Goal: Task Accomplishment & Management: Manage account settings

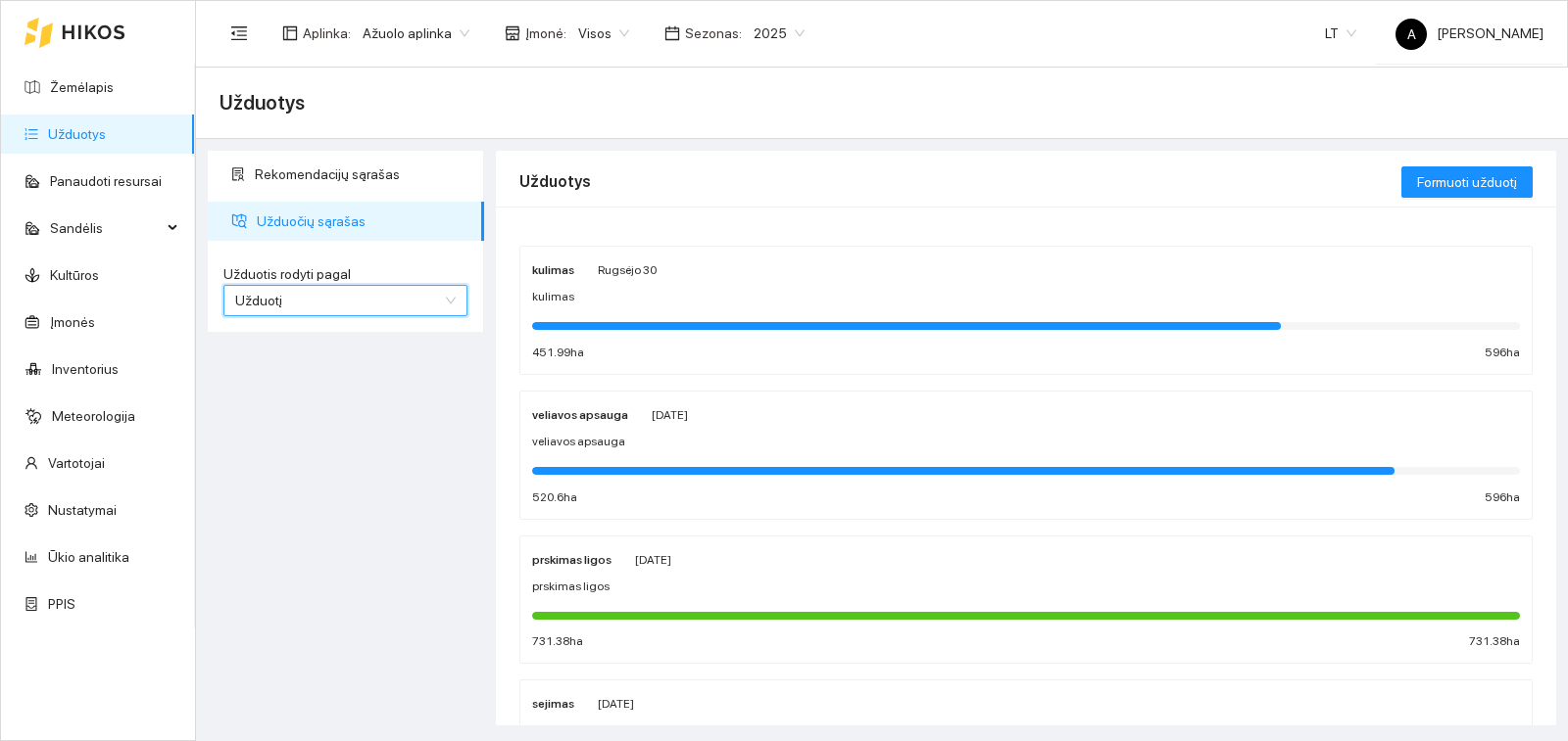
click at [723, 326] on div at bounding box center [906, 326] width 748 height 8
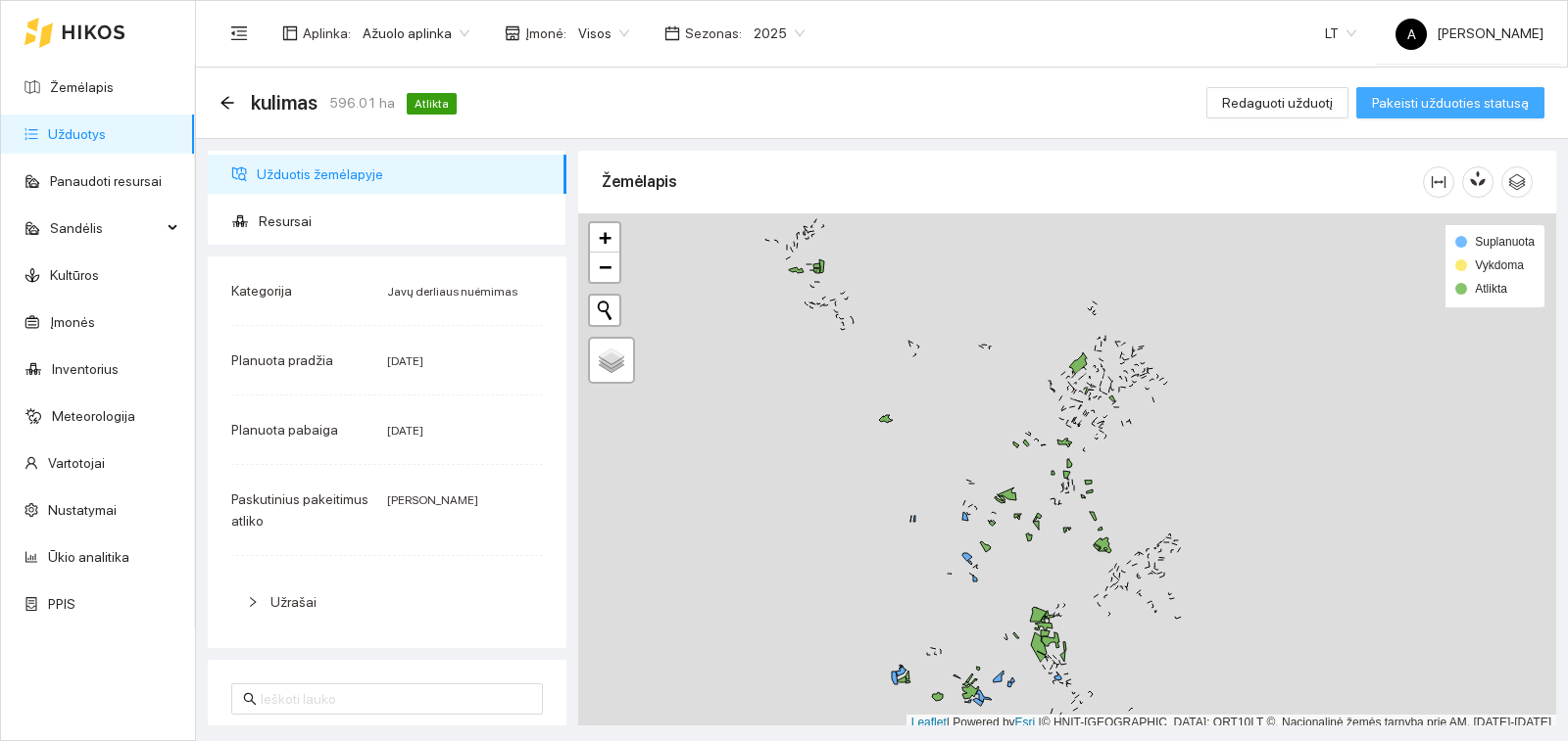
click at [1400, 103] on span "Pakeisti užduoties statusą" at bounding box center [1449, 103] width 157 height 22
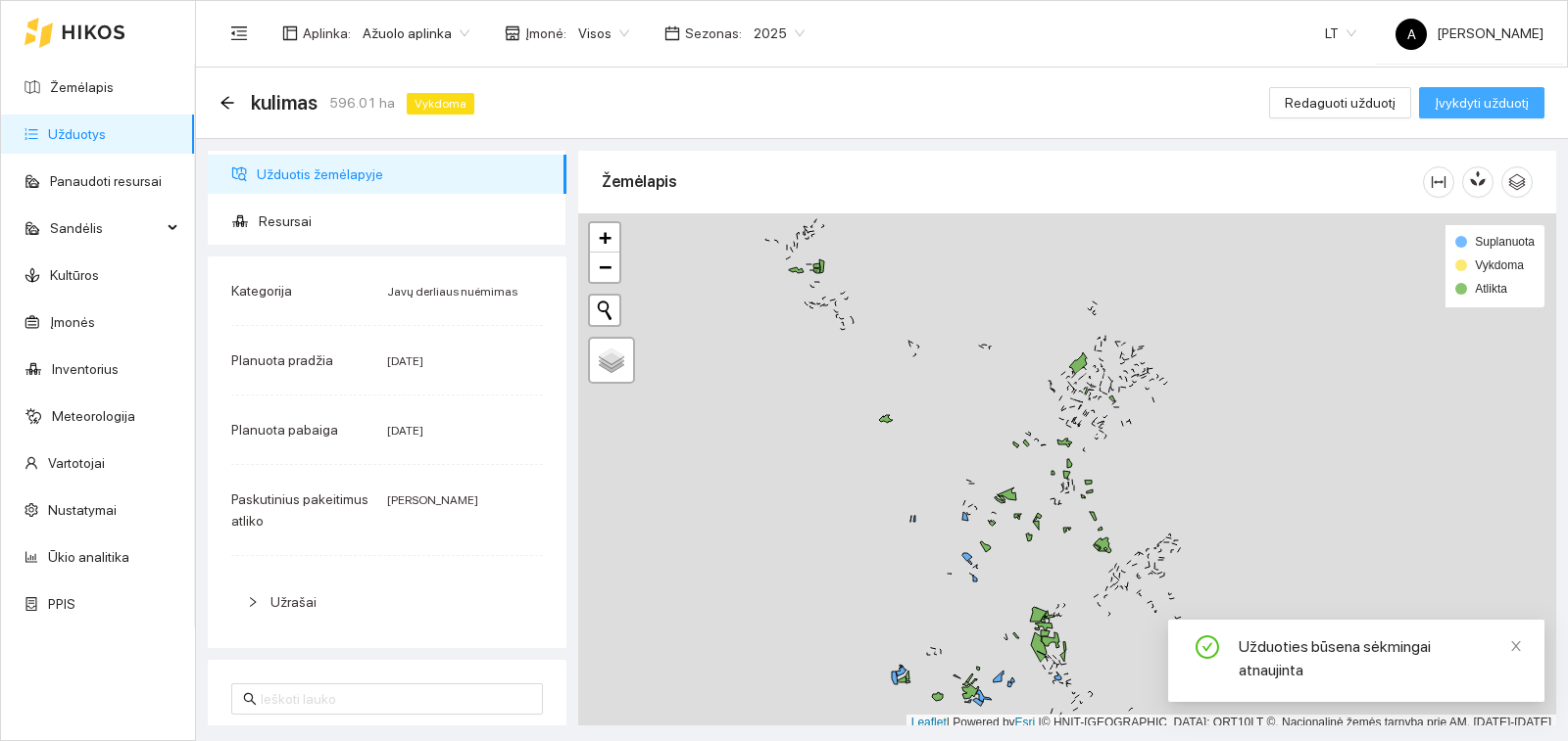
click at [1430, 102] on button "Įvykdyti užduotį" at bounding box center [1480, 103] width 125 height 31
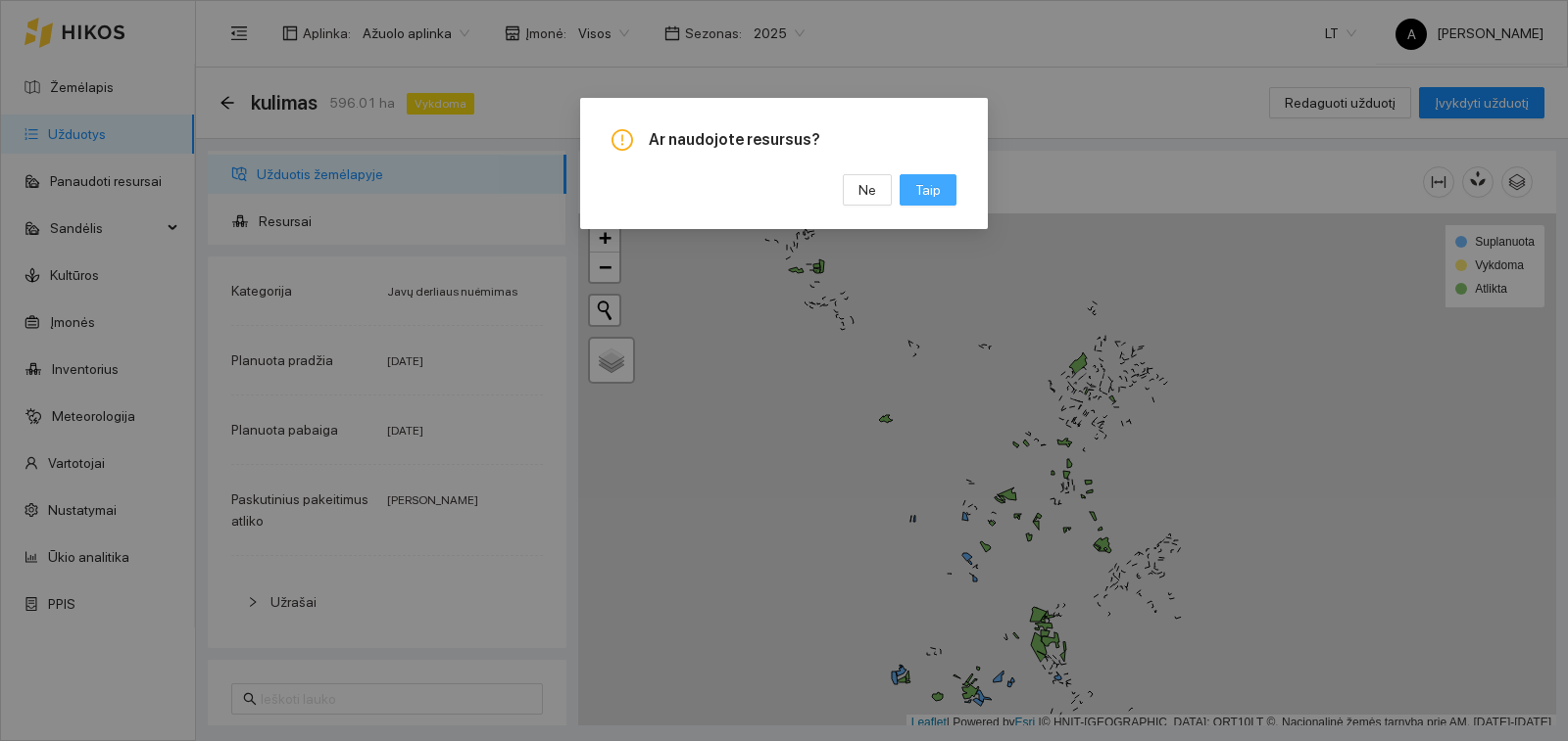
click at [930, 189] on span "Taip" at bounding box center [928, 190] width 26 height 22
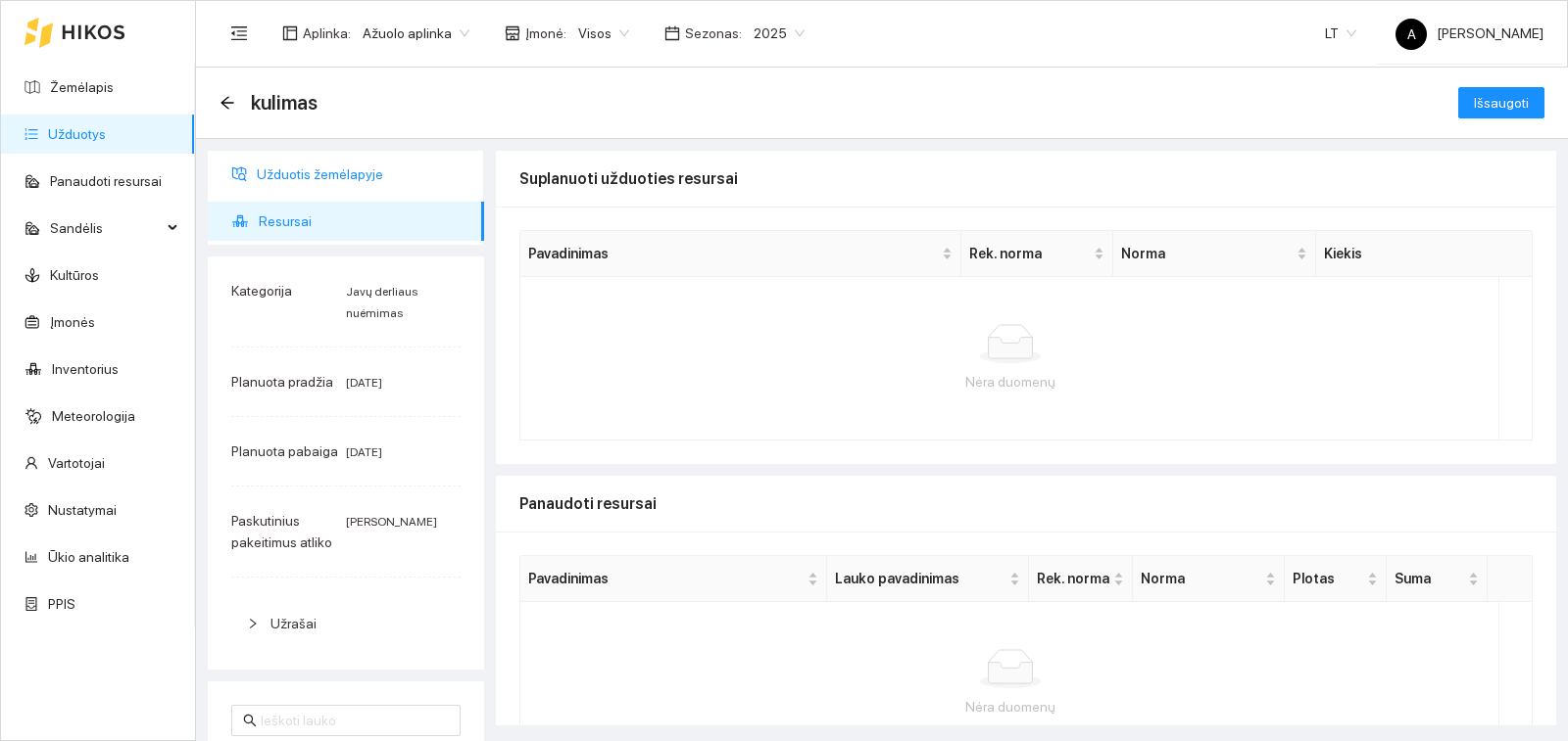
click at [314, 189] on span "Užduotis žemėlapyje" at bounding box center [362, 174] width 212 height 39
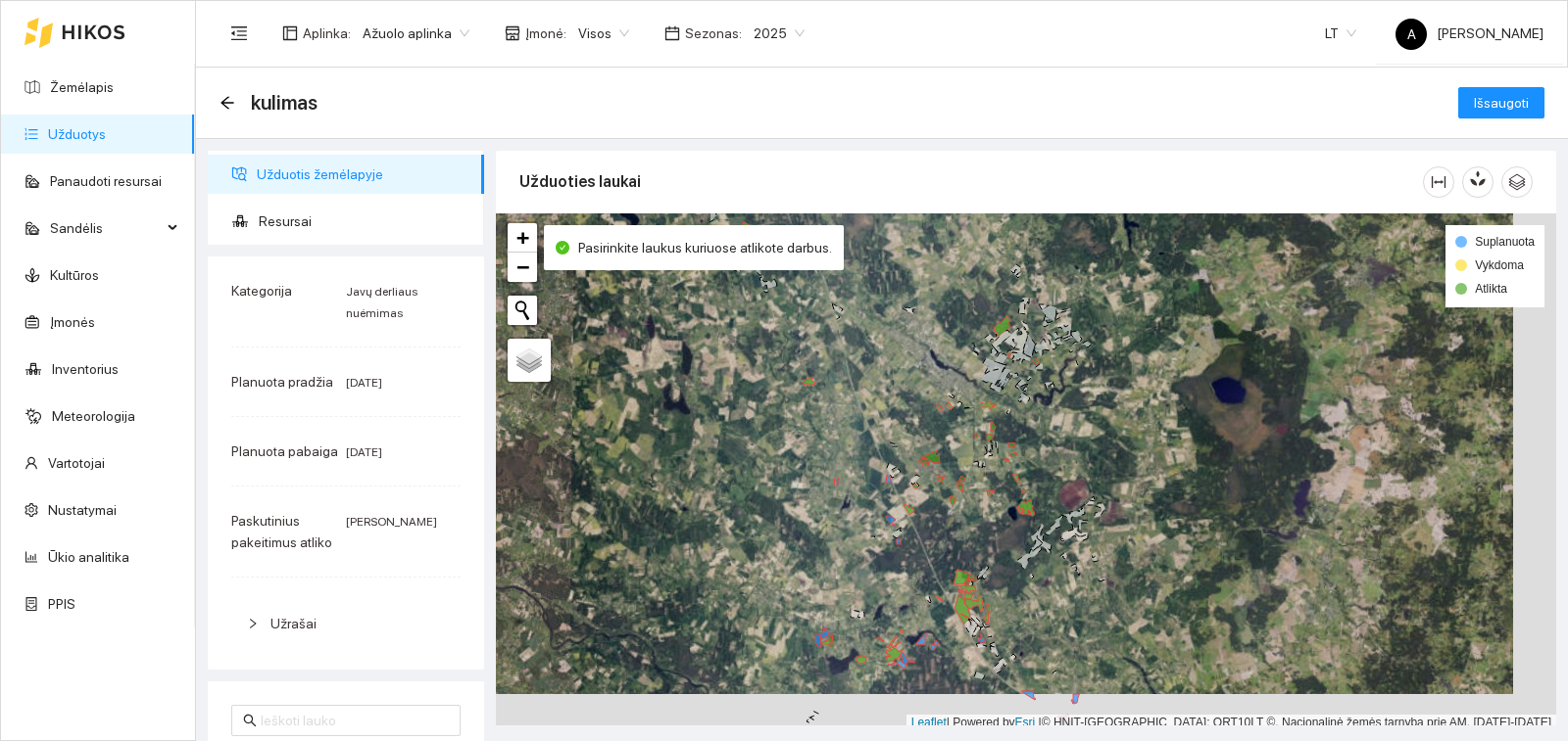
scroll to position [6, 0]
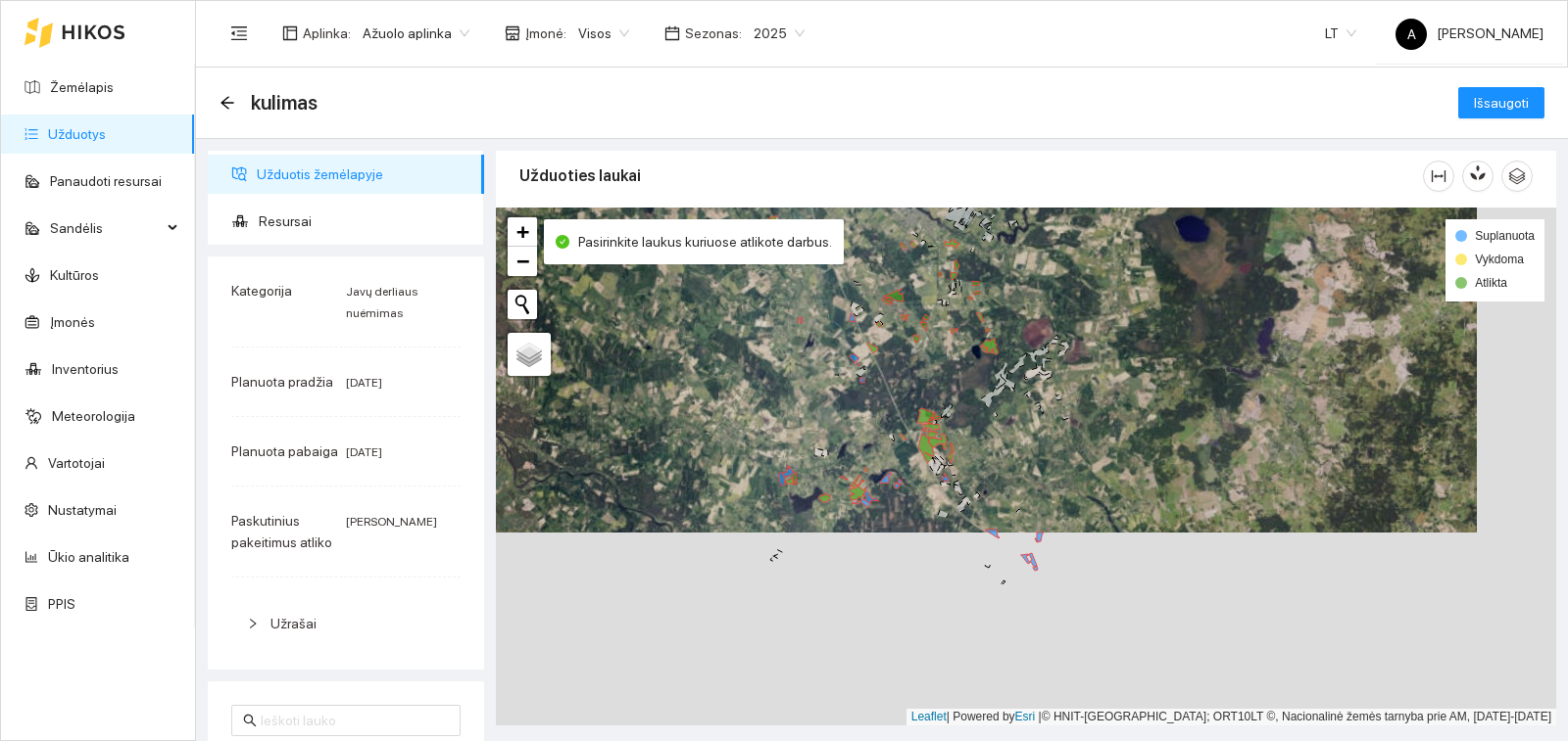
drag, startPoint x: 1164, startPoint y: 469, endPoint x: 1101, endPoint y: 248, distance: 229.8
click at [1101, 248] on div "+ − Nieko nerasta. Bandykite dar kartą. Žemėlapis Palydovas Leaflet | Powered b…" at bounding box center [1026, 466] width 1060 height 519
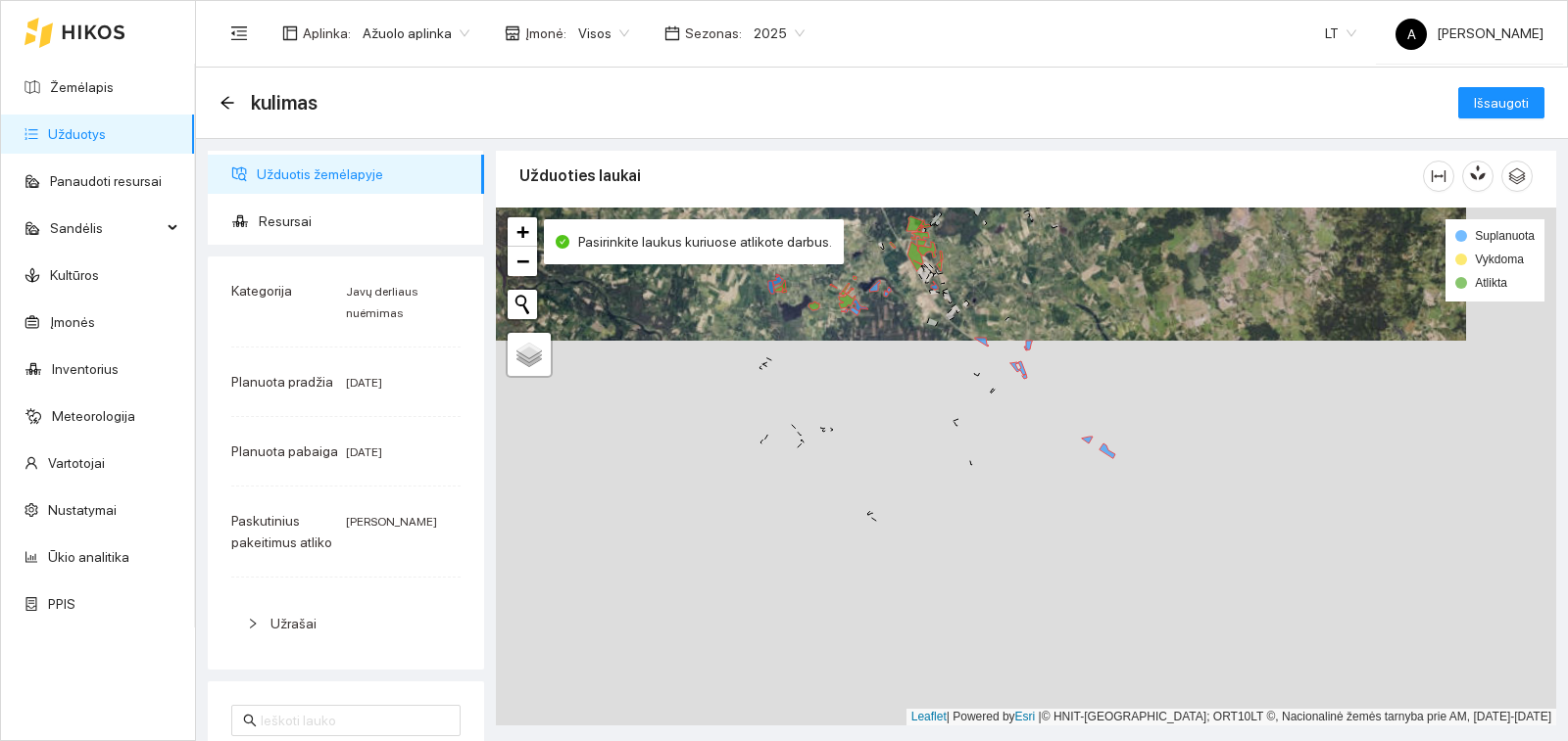
drag, startPoint x: 993, startPoint y: 521, endPoint x: 981, endPoint y: 326, distance: 195.4
click at [981, 327] on div "+ − Nieko nerasta. Bandykite dar kartą. Žemėlapis Palydovas Leaflet | Powered b…" at bounding box center [1026, 466] width 1060 height 519
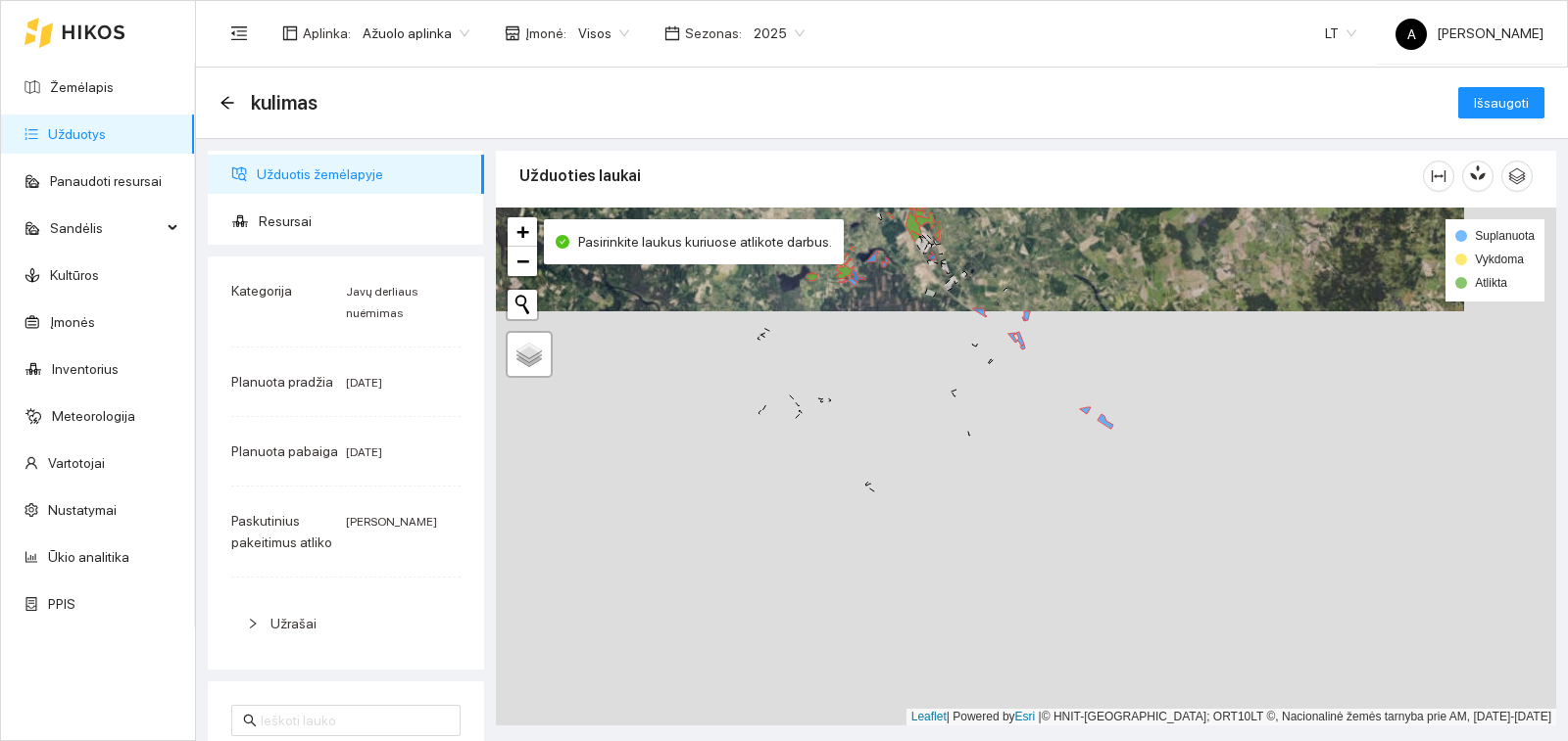
click at [1066, 436] on div "+ − Nieko nerasta. Bandykite dar kartą. Žemėlapis Palydovas Leaflet | Powered b…" at bounding box center [1026, 466] width 1060 height 519
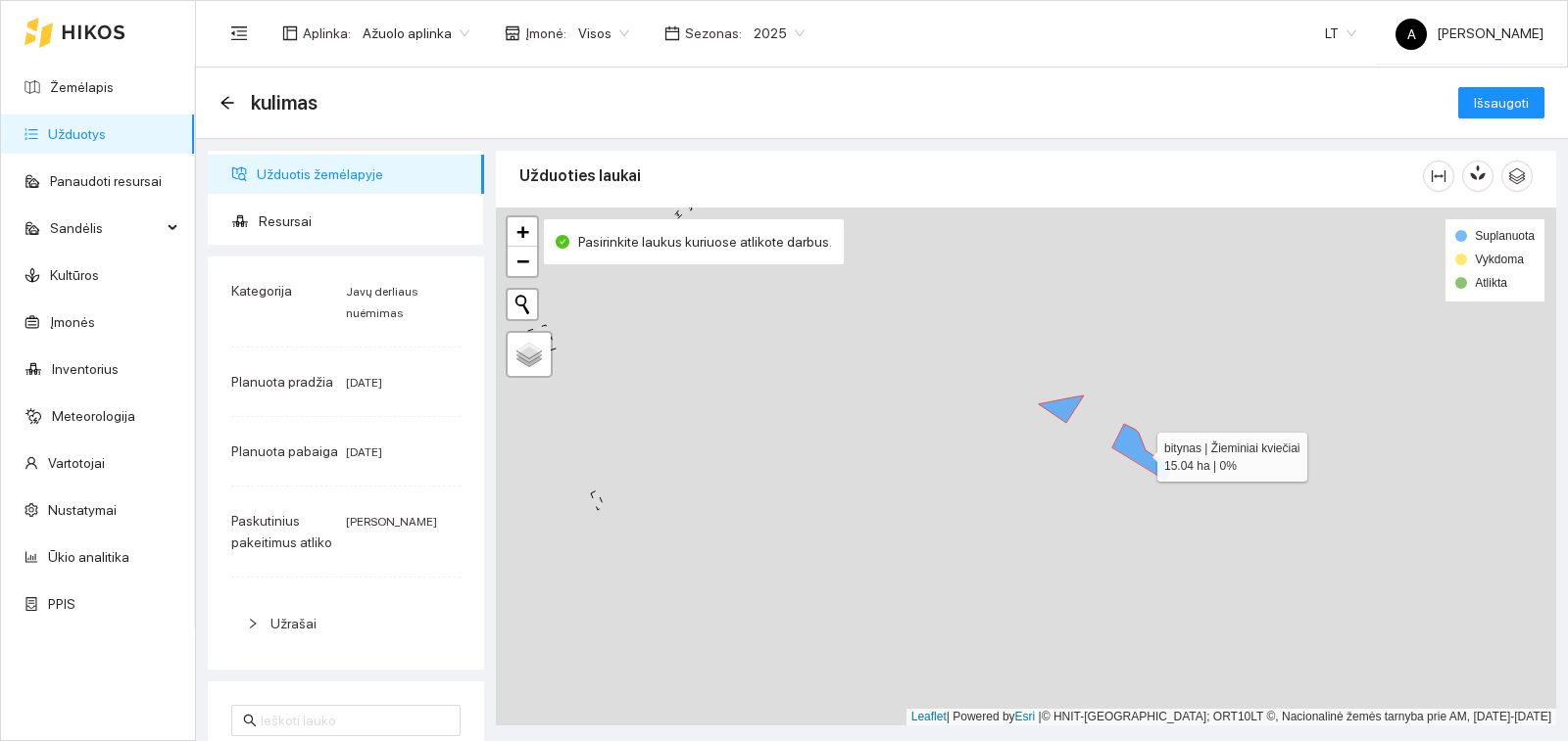
click at [1126, 451] on icon at bounding box center [1142, 452] width 60 height 56
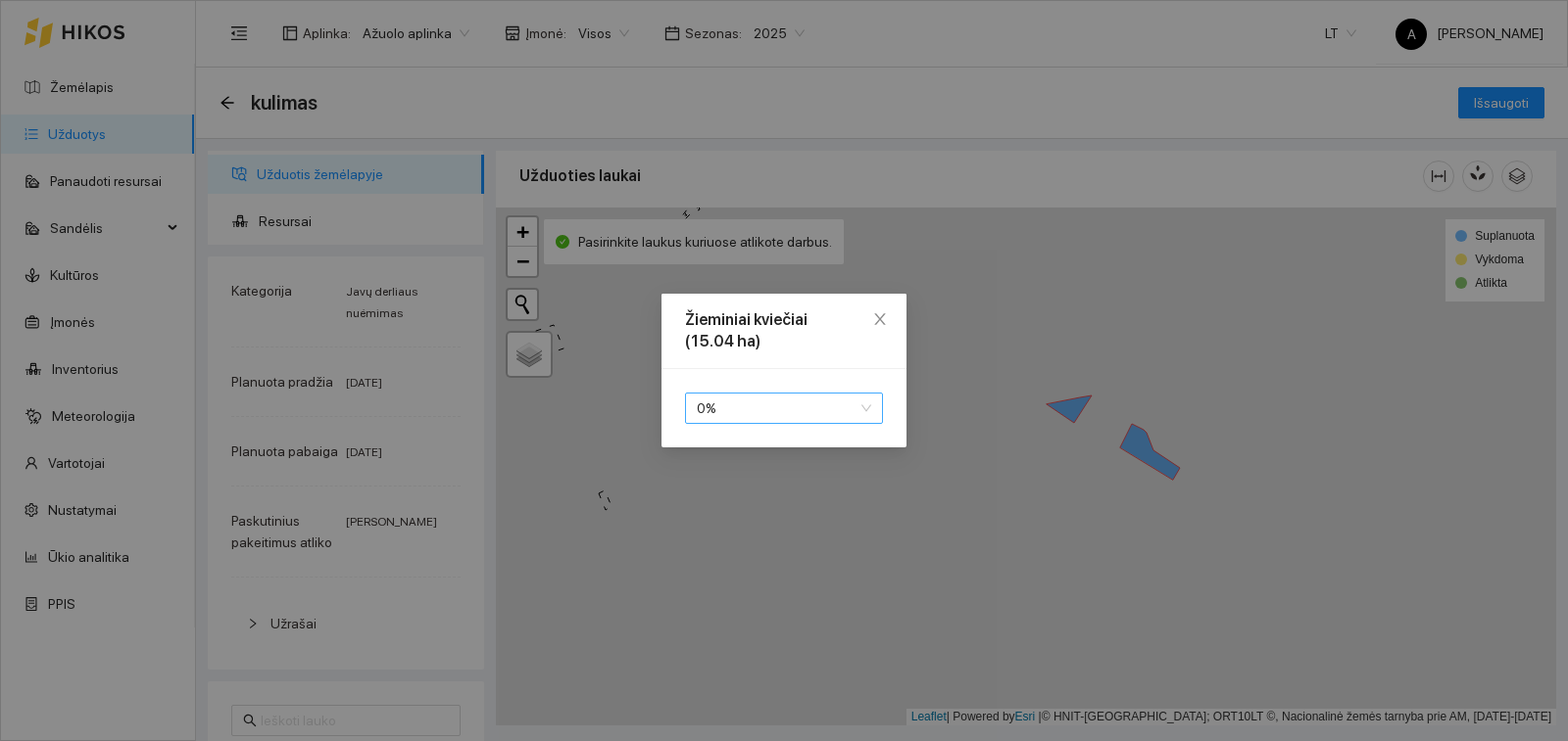
click at [717, 410] on span "0 %" at bounding box center [784, 408] width 174 height 30
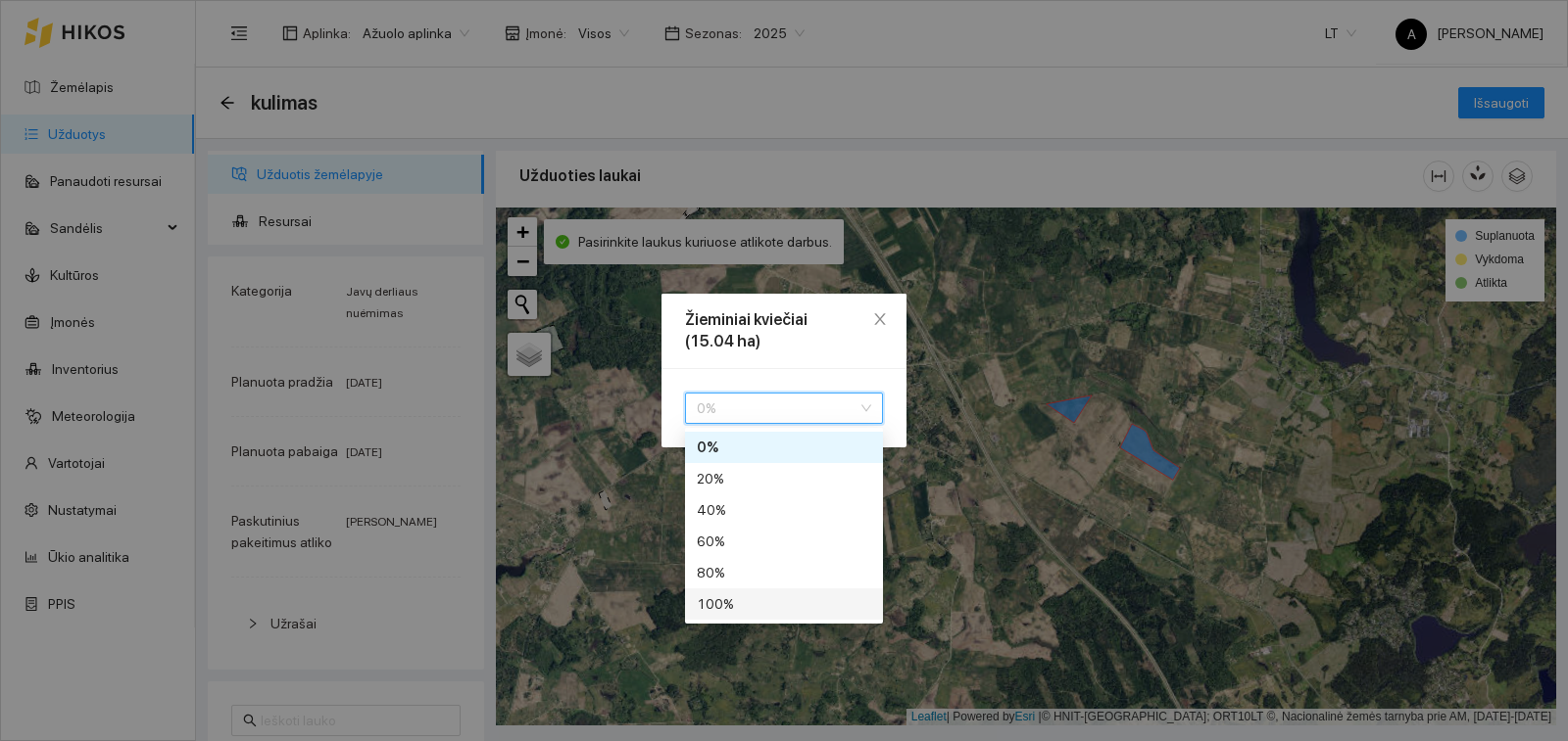
click at [798, 615] on div "100 %" at bounding box center [784, 604] width 198 height 31
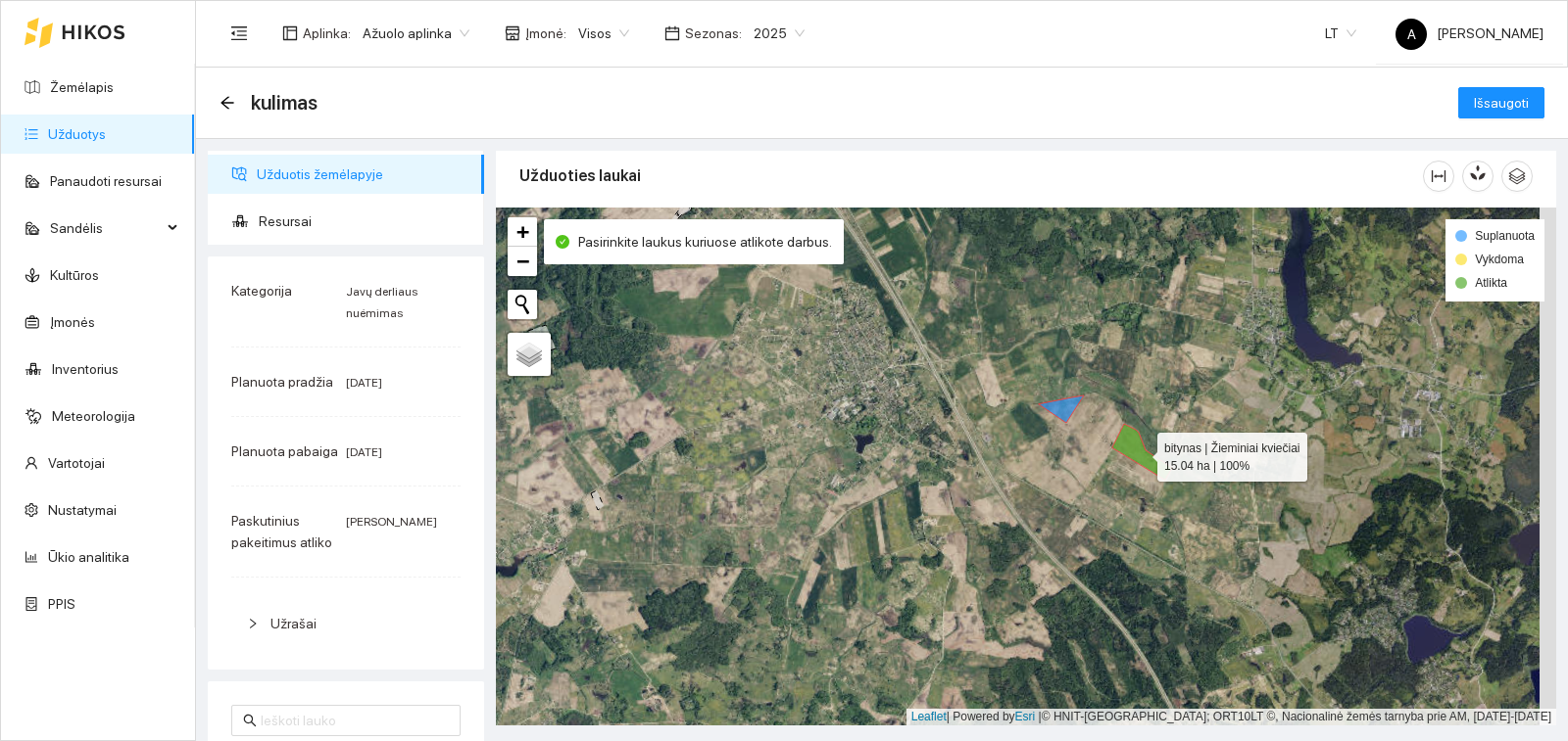
click at [1073, 417] on div "bitynas | Žieminiai kviečiai 15.04 ha | 100% bitynas | Žieminiai kviečiai 7.08 …" at bounding box center [1026, 466] width 1060 height 519
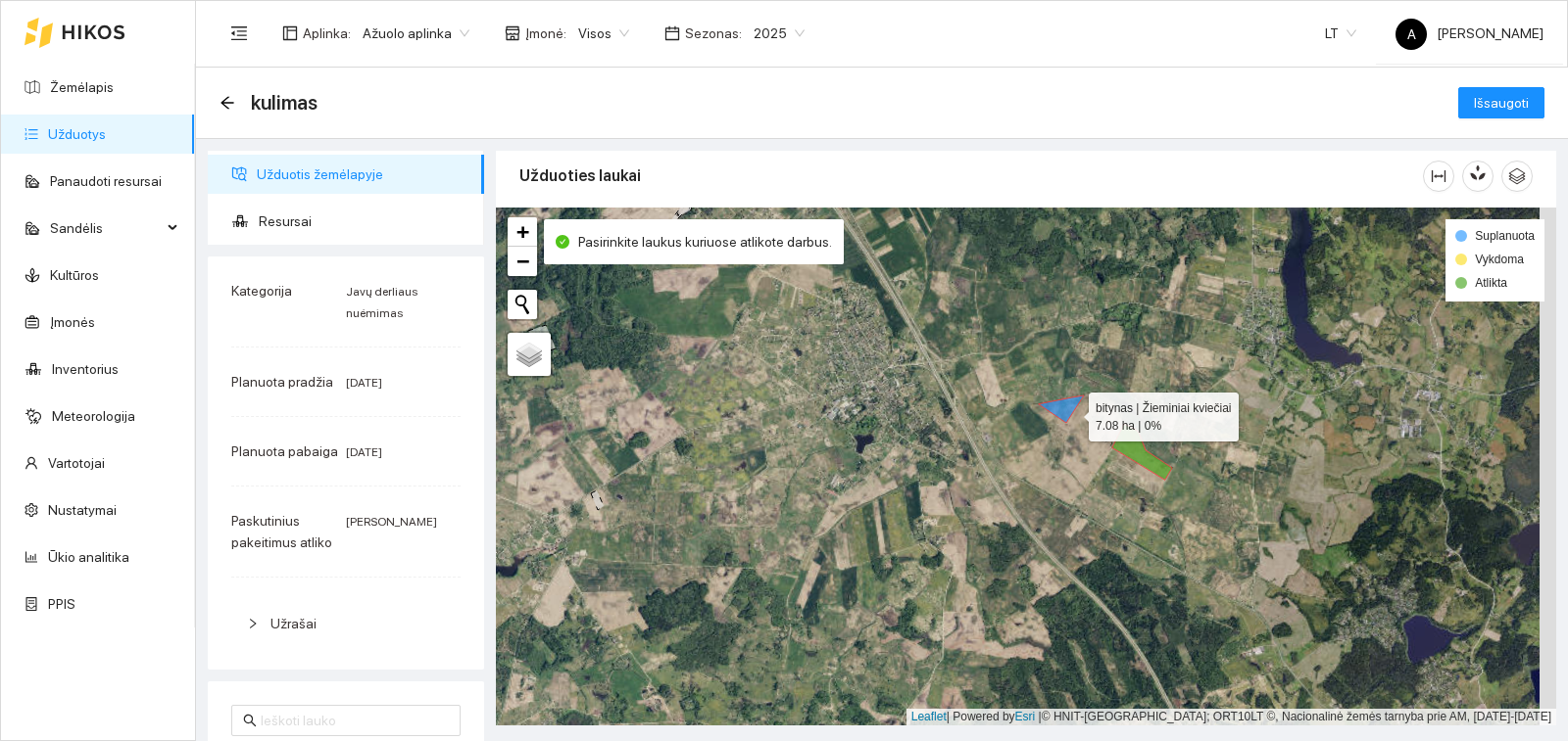
click at [1071, 412] on icon at bounding box center [1061, 409] width 45 height 28
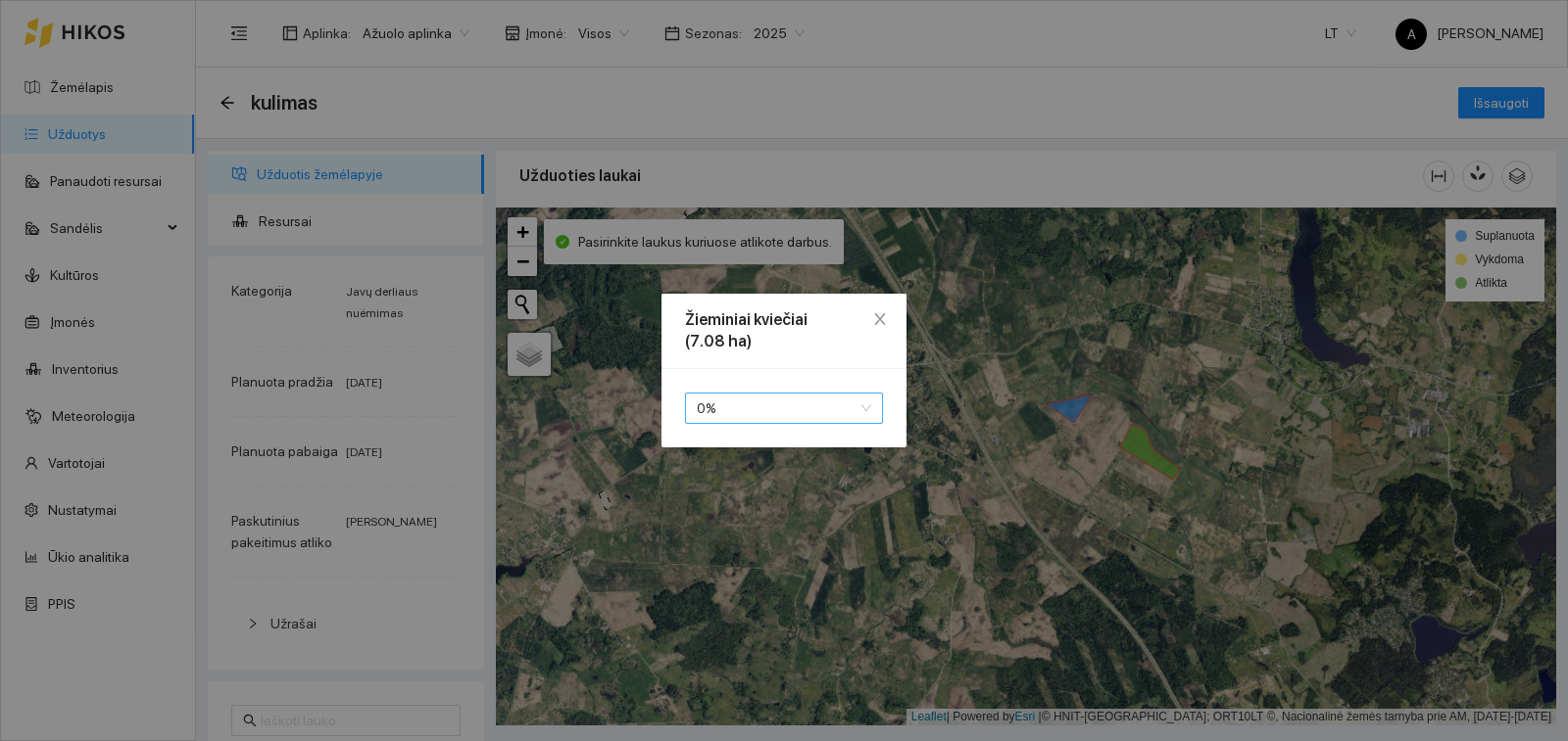
click at [765, 408] on span "0 %" at bounding box center [784, 408] width 174 height 30
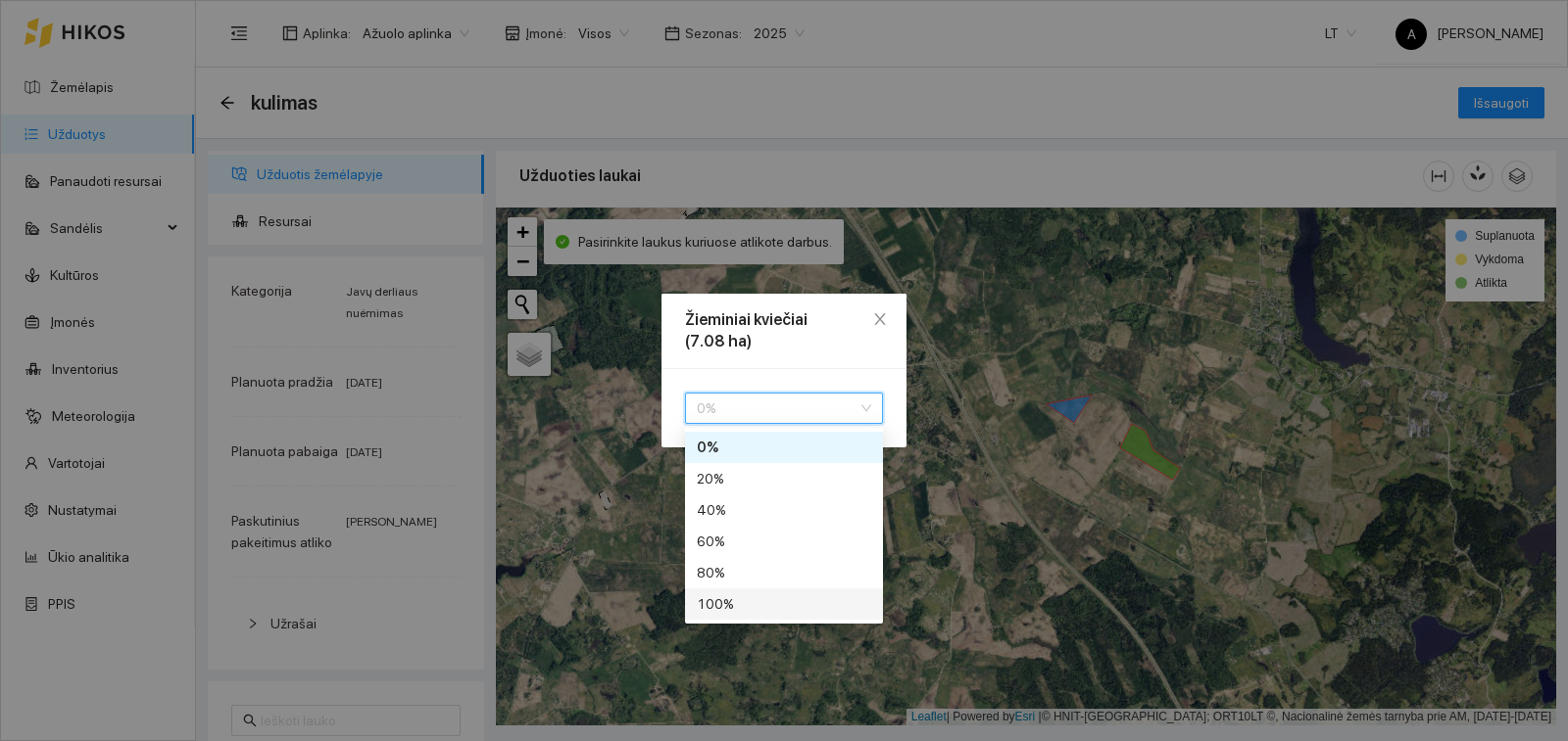
click at [794, 609] on div "100 %" at bounding box center [784, 604] width 174 height 22
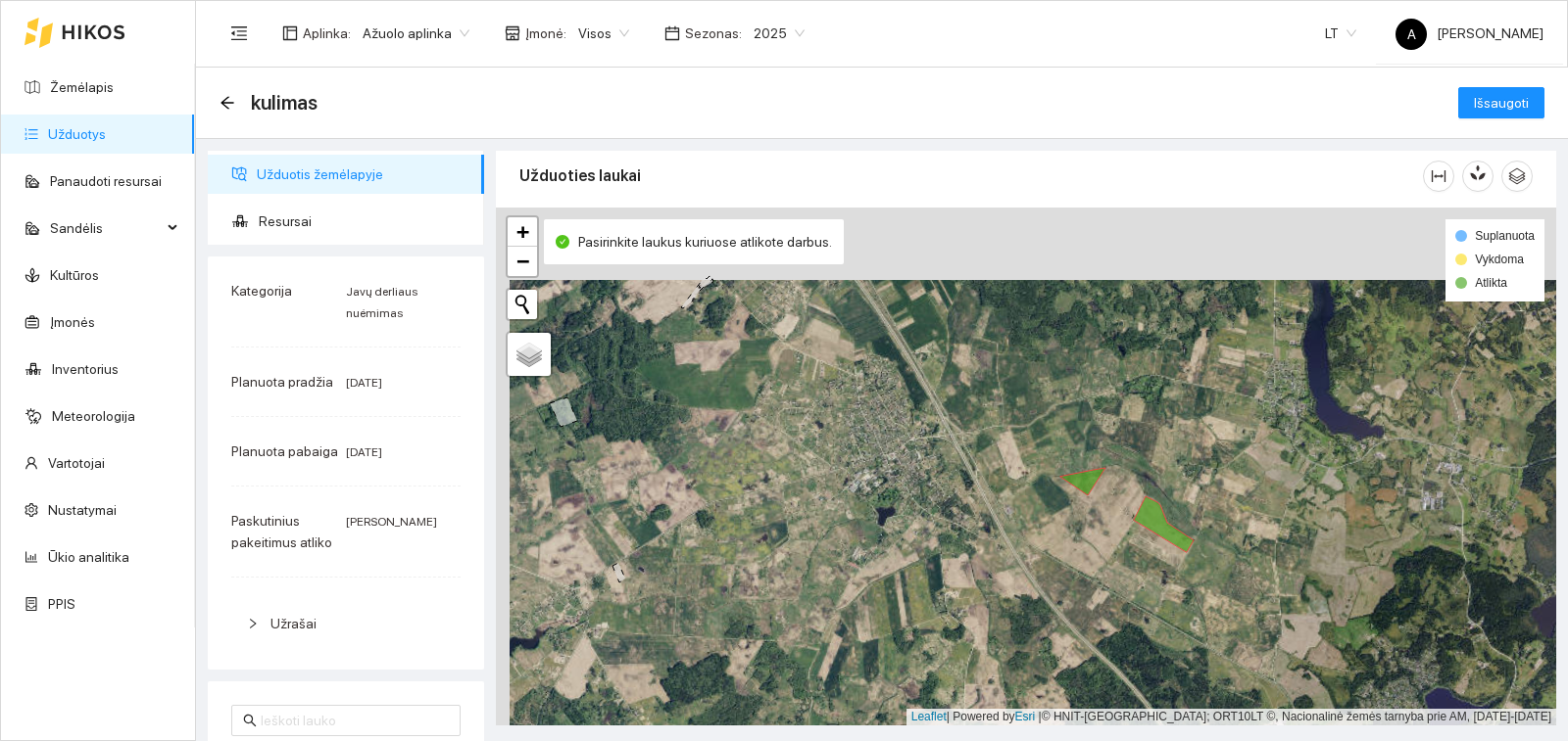
drag, startPoint x: 985, startPoint y: 412, endPoint x: 1008, endPoint y: 588, distance: 177.5
click at [1012, 589] on div "bitynas | Žieminiai kviečiai 7.08 ha | 100% + − Nieko nerasta. Bandykite dar ka…" at bounding box center [1026, 466] width 1060 height 519
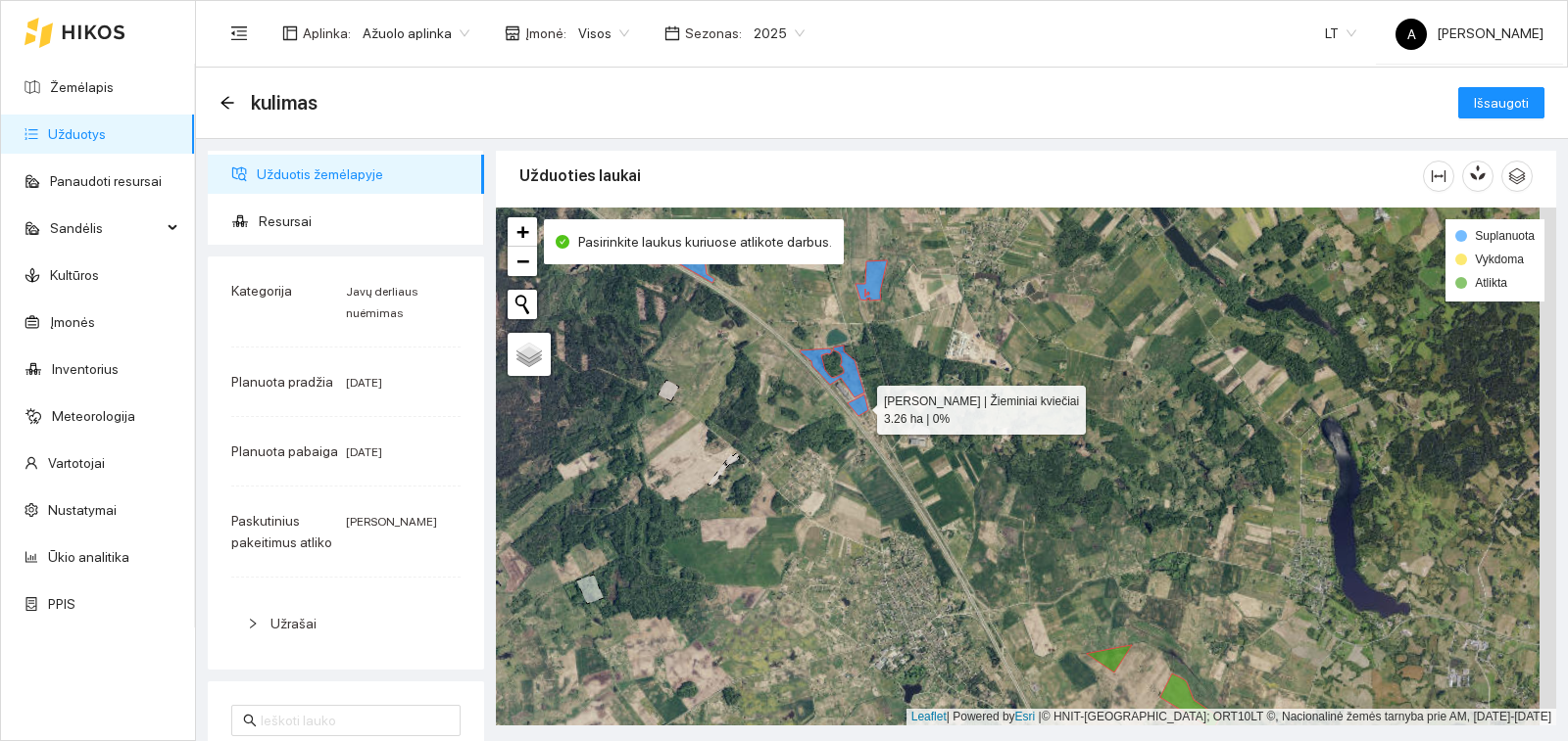
click at [859, 404] on icon at bounding box center [857, 405] width 21 height 22
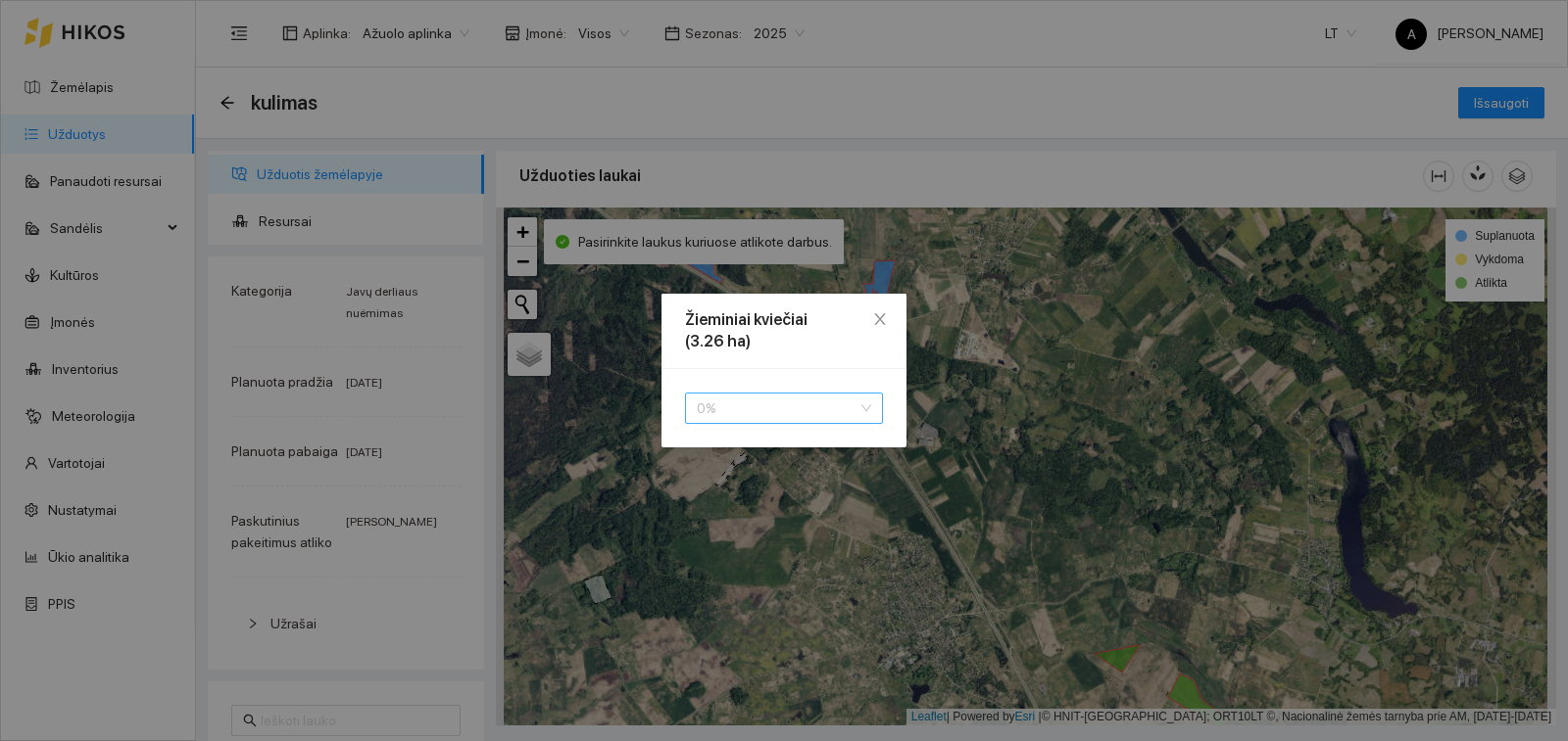
click at [829, 412] on span "0 %" at bounding box center [784, 408] width 174 height 30
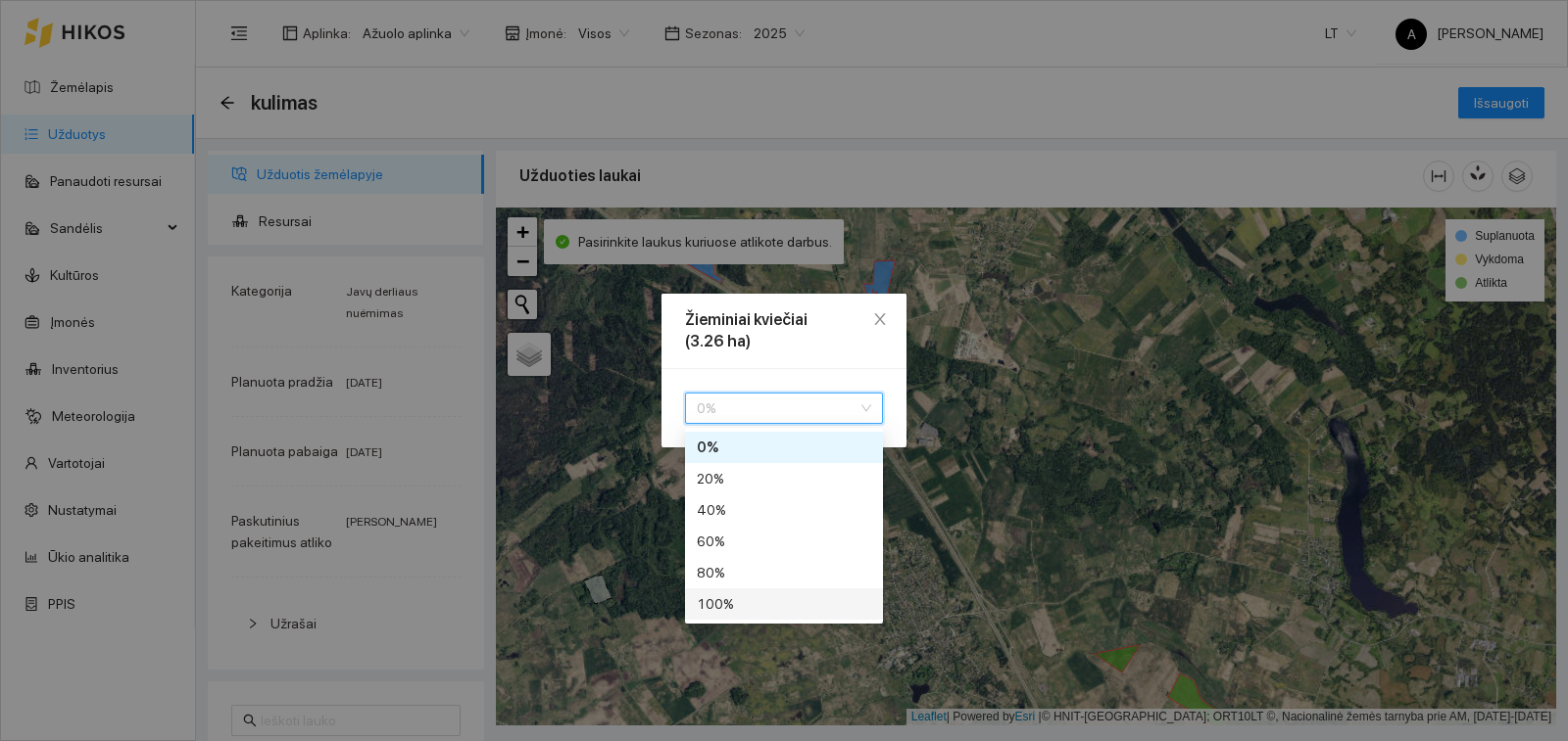
click at [801, 610] on div "100 %" at bounding box center [784, 604] width 174 height 22
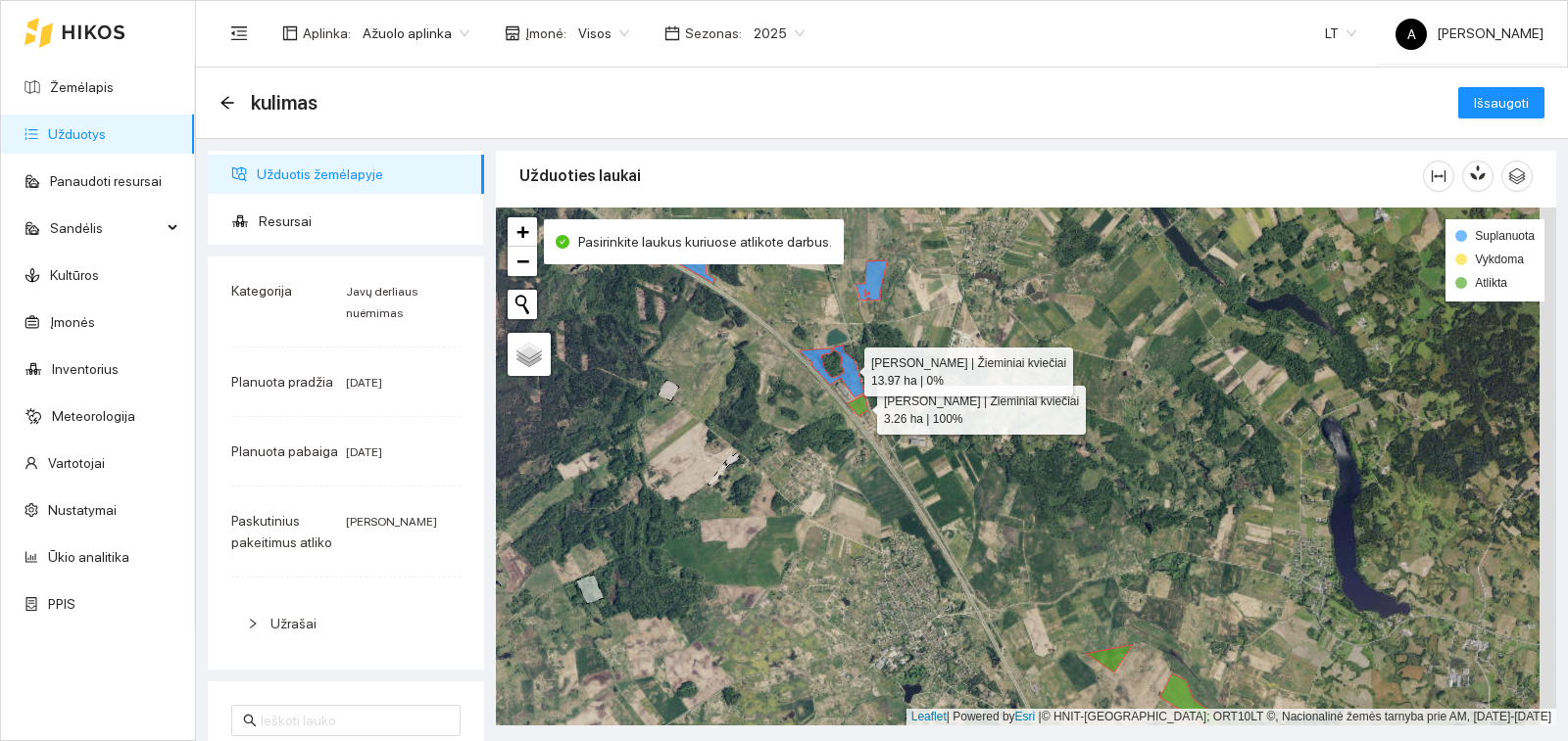
click at [847, 369] on icon at bounding box center [832, 371] width 64 height 52
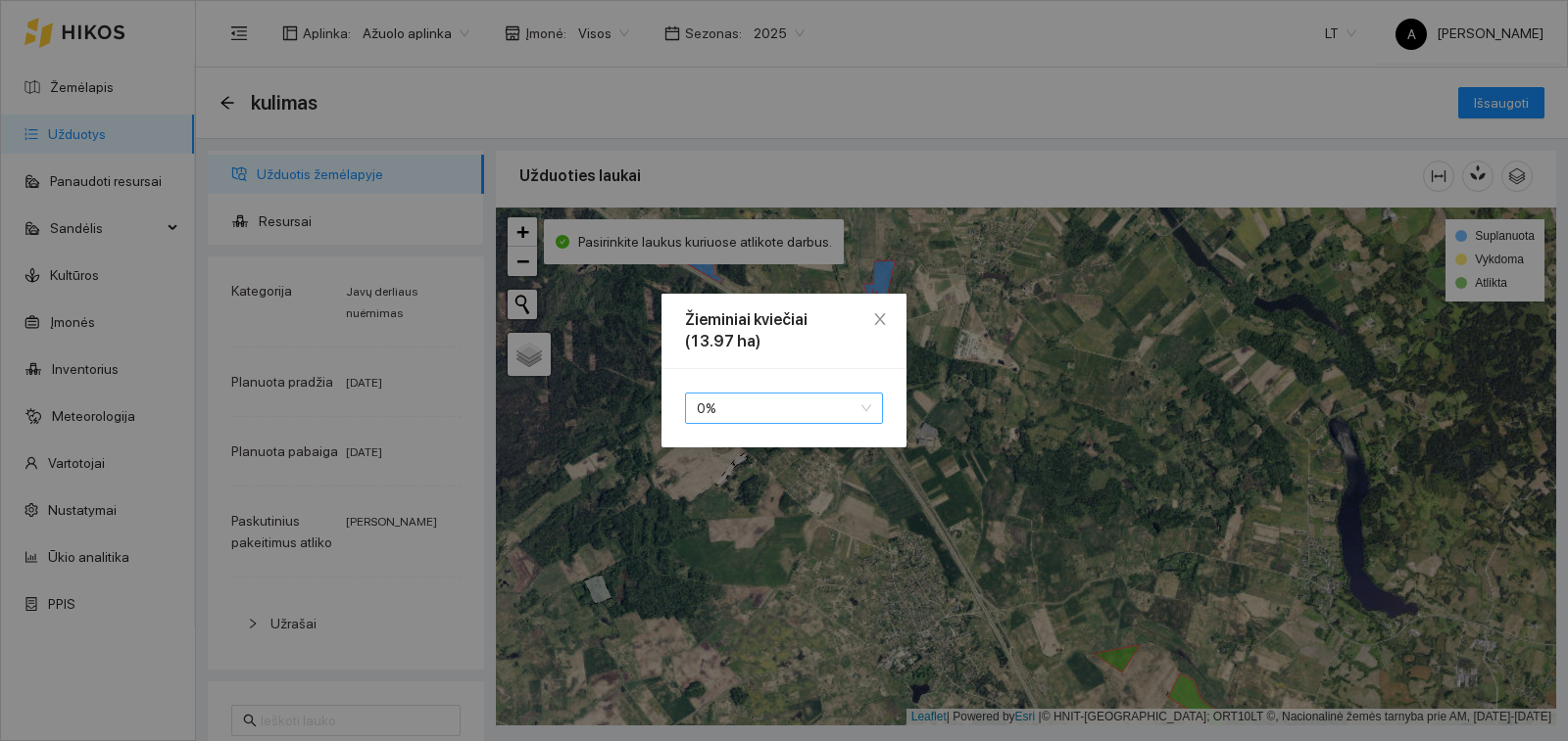
click at [804, 413] on span "0 %" at bounding box center [784, 408] width 174 height 30
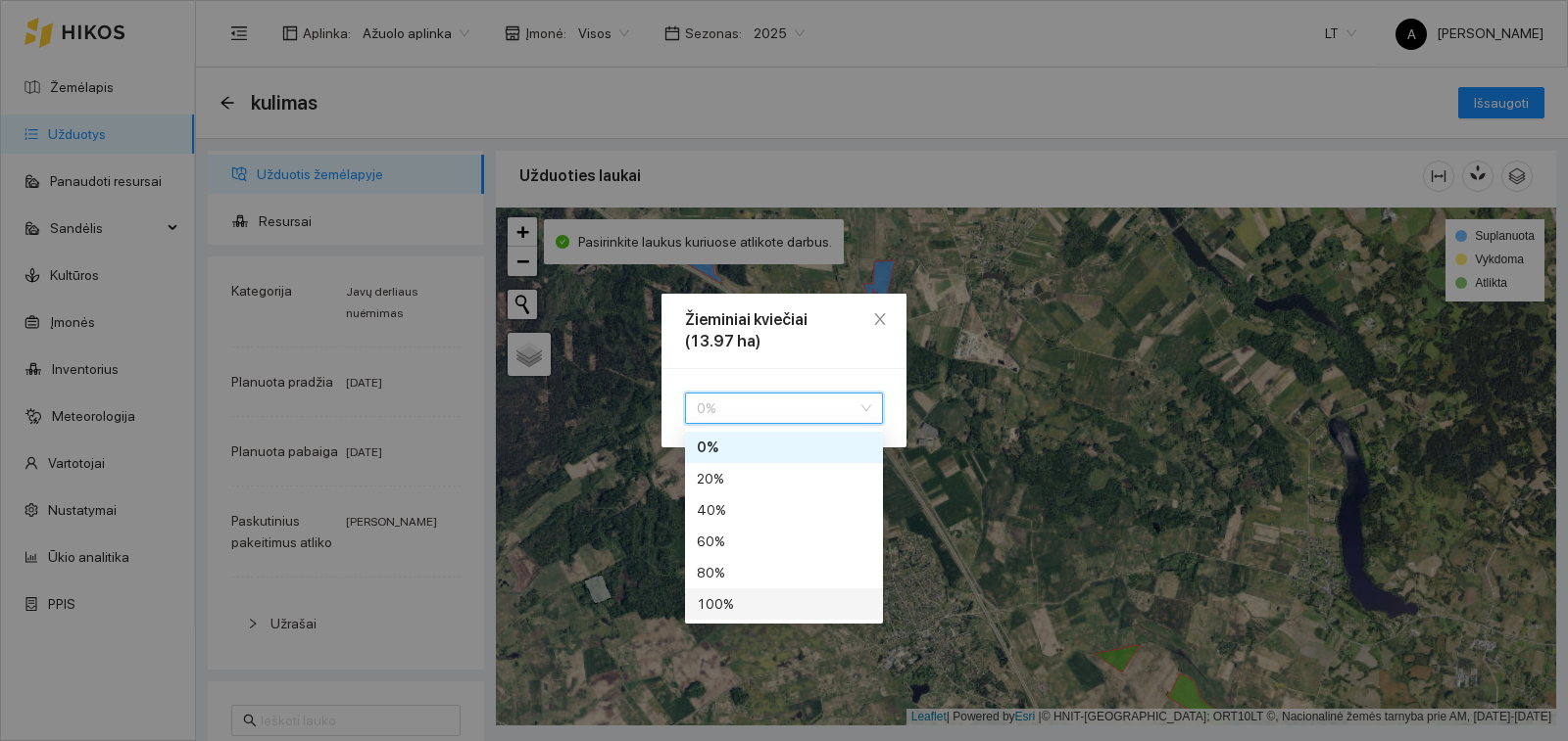
click at [786, 610] on div "100 %" at bounding box center [784, 604] width 174 height 22
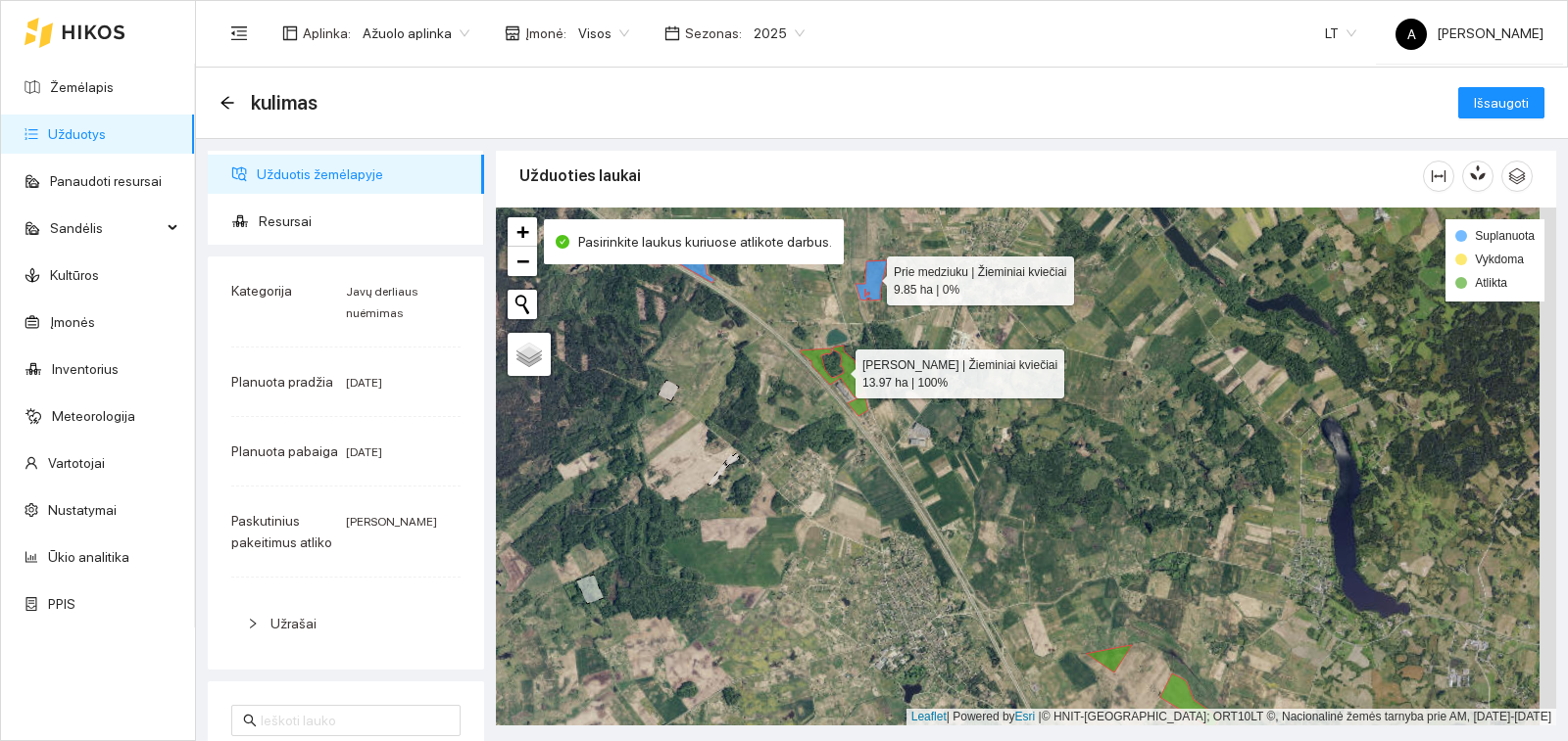
click at [869, 277] on icon at bounding box center [871, 280] width 31 height 40
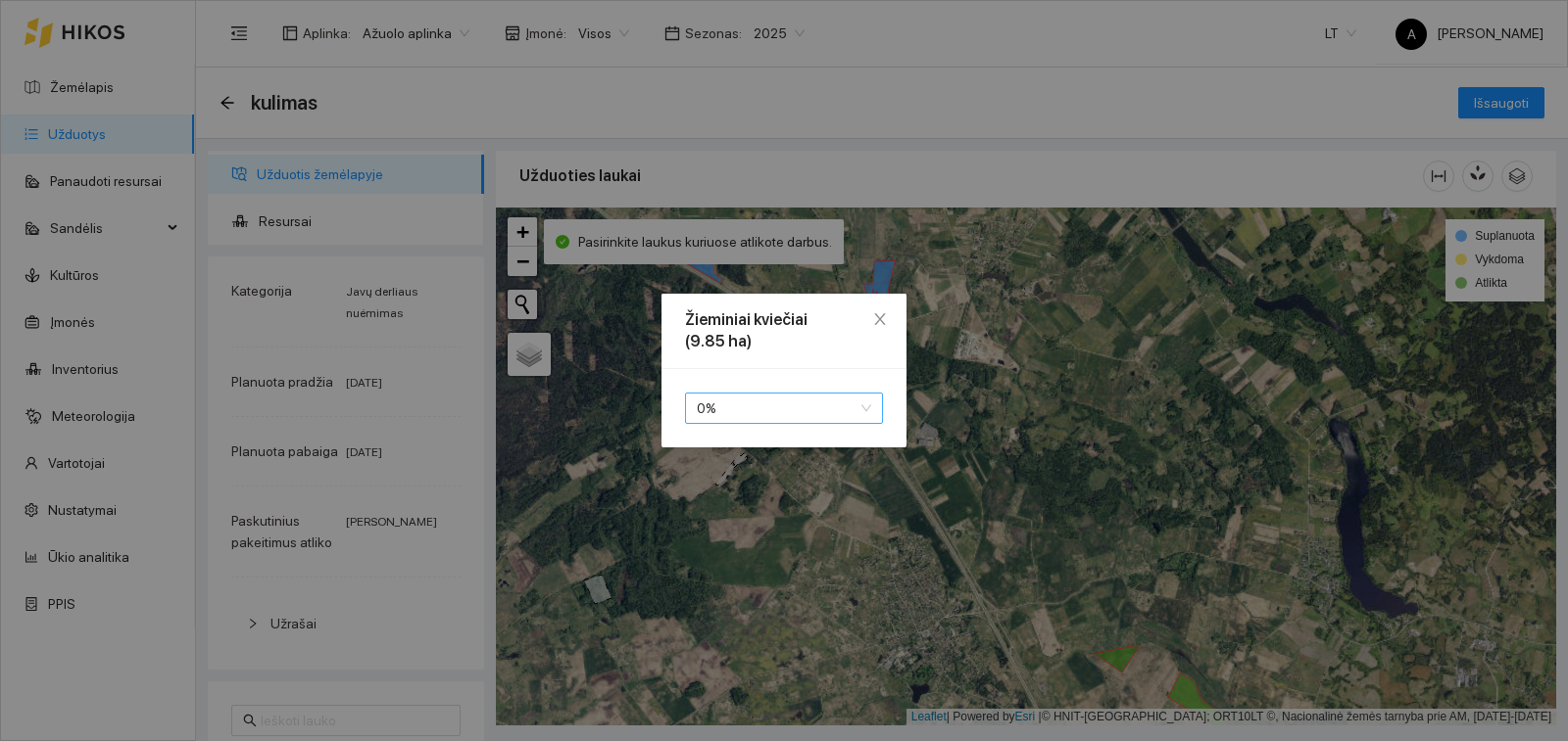
click at [825, 419] on span "0 %" at bounding box center [784, 408] width 174 height 30
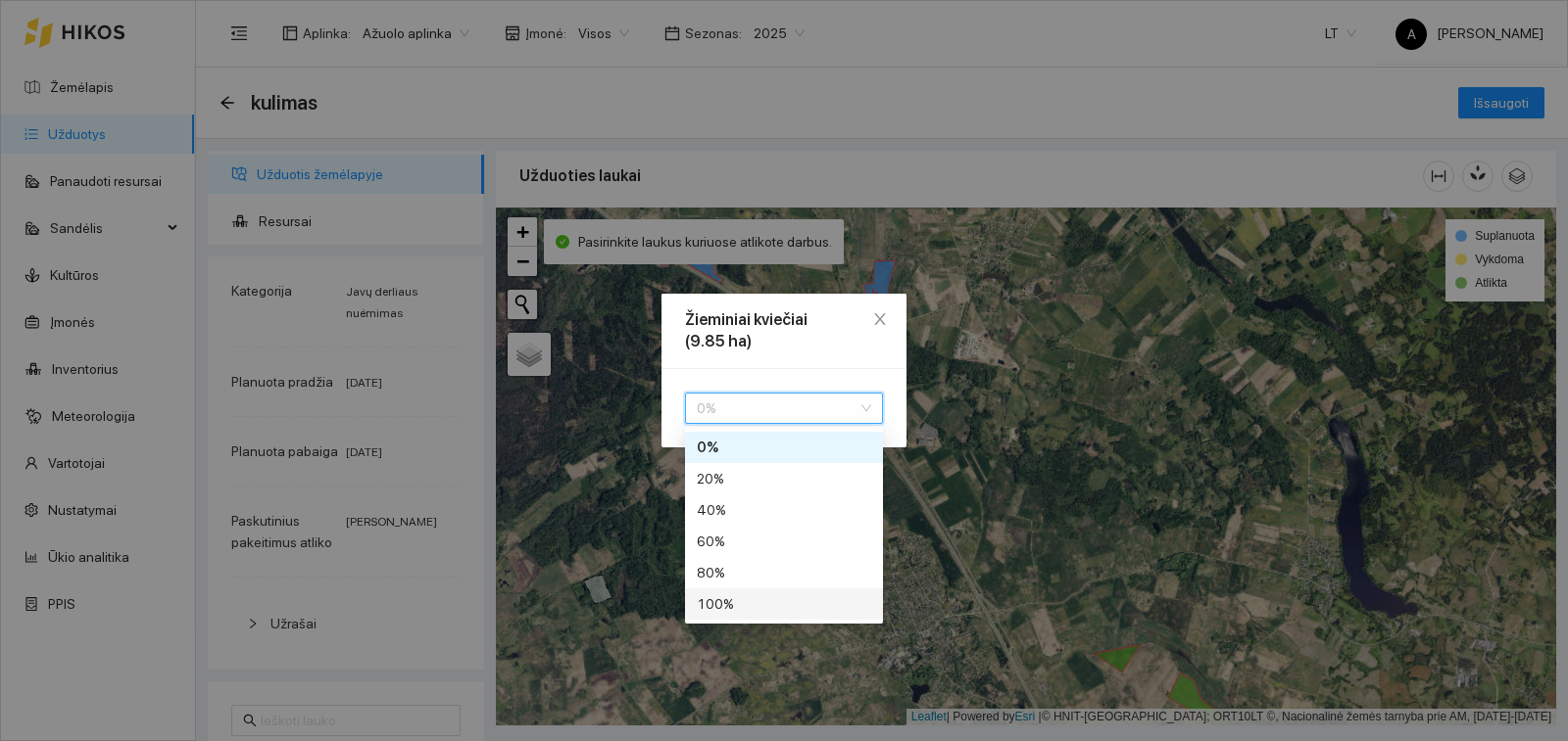
click at [805, 612] on div "100 %" at bounding box center [784, 604] width 174 height 22
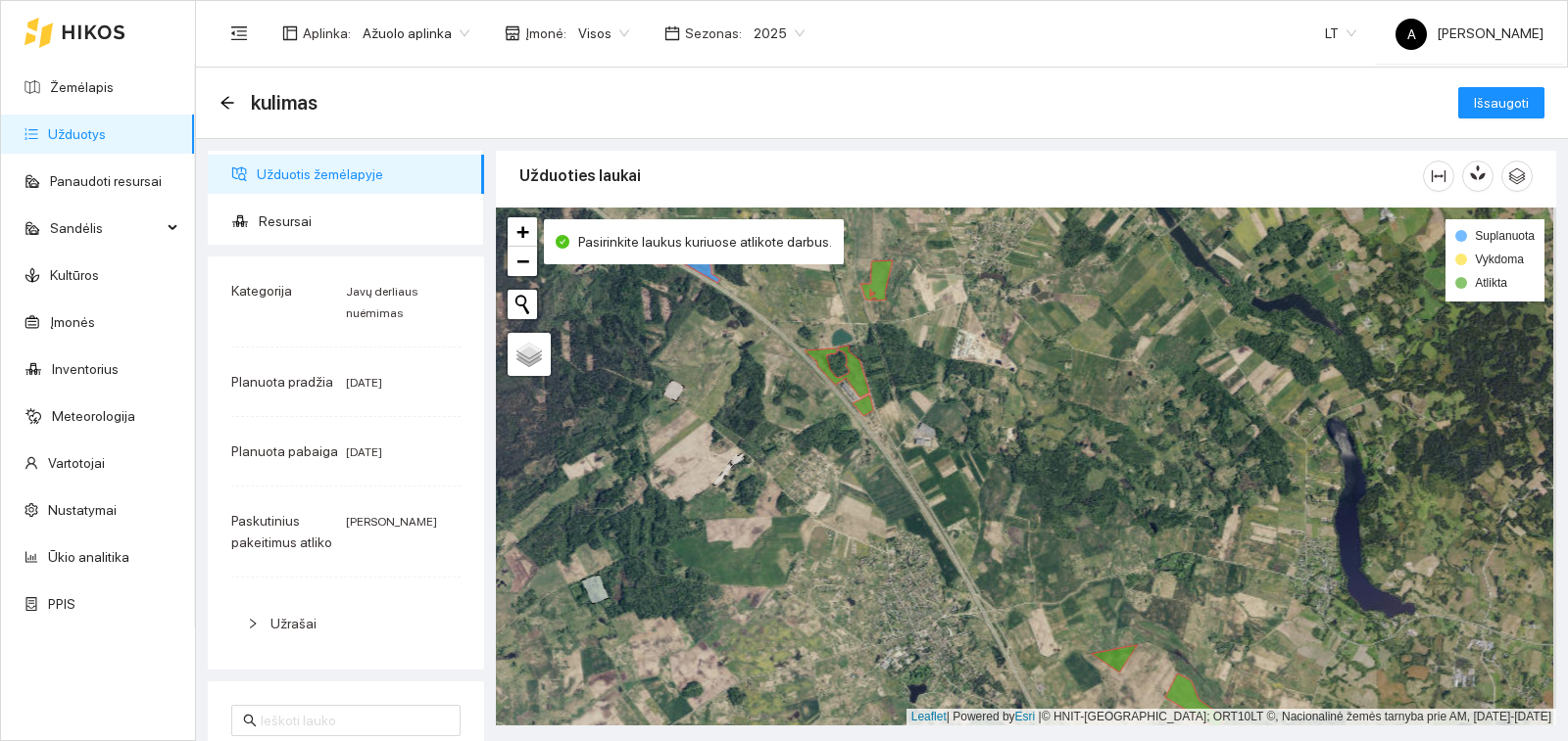
drag, startPoint x: 768, startPoint y: 376, endPoint x: 985, endPoint y: 595, distance: 308.3
click at [985, 595] on div "Prie medziuku | Žieminiai kviečiai 9.85 ha | 100% + − Nieko nerasta. Bandykite …" at bounding box center [1026, 466] width 1060 height 519
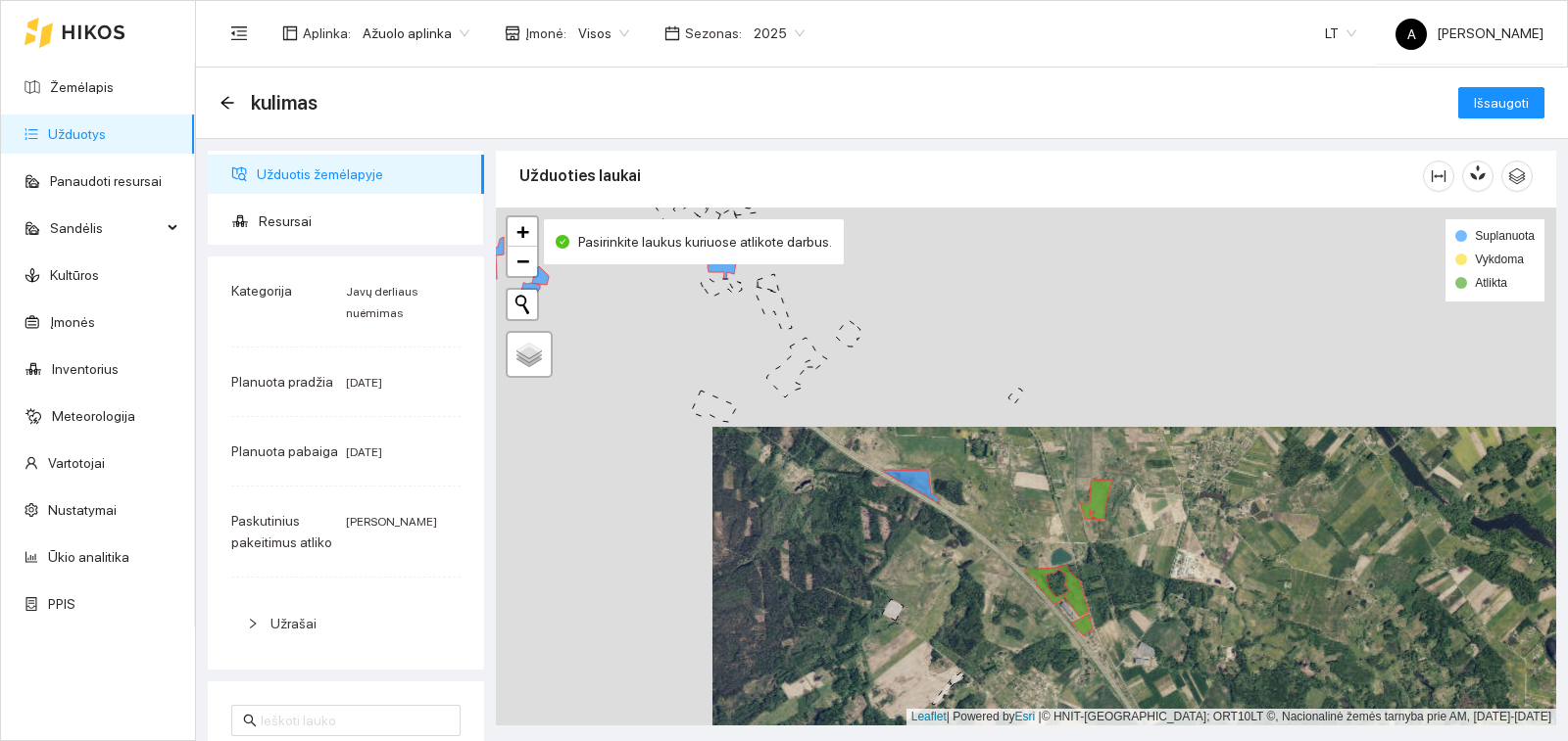
click at [900, 479] on icon at bounding box center [911, 486] width 55 height 32
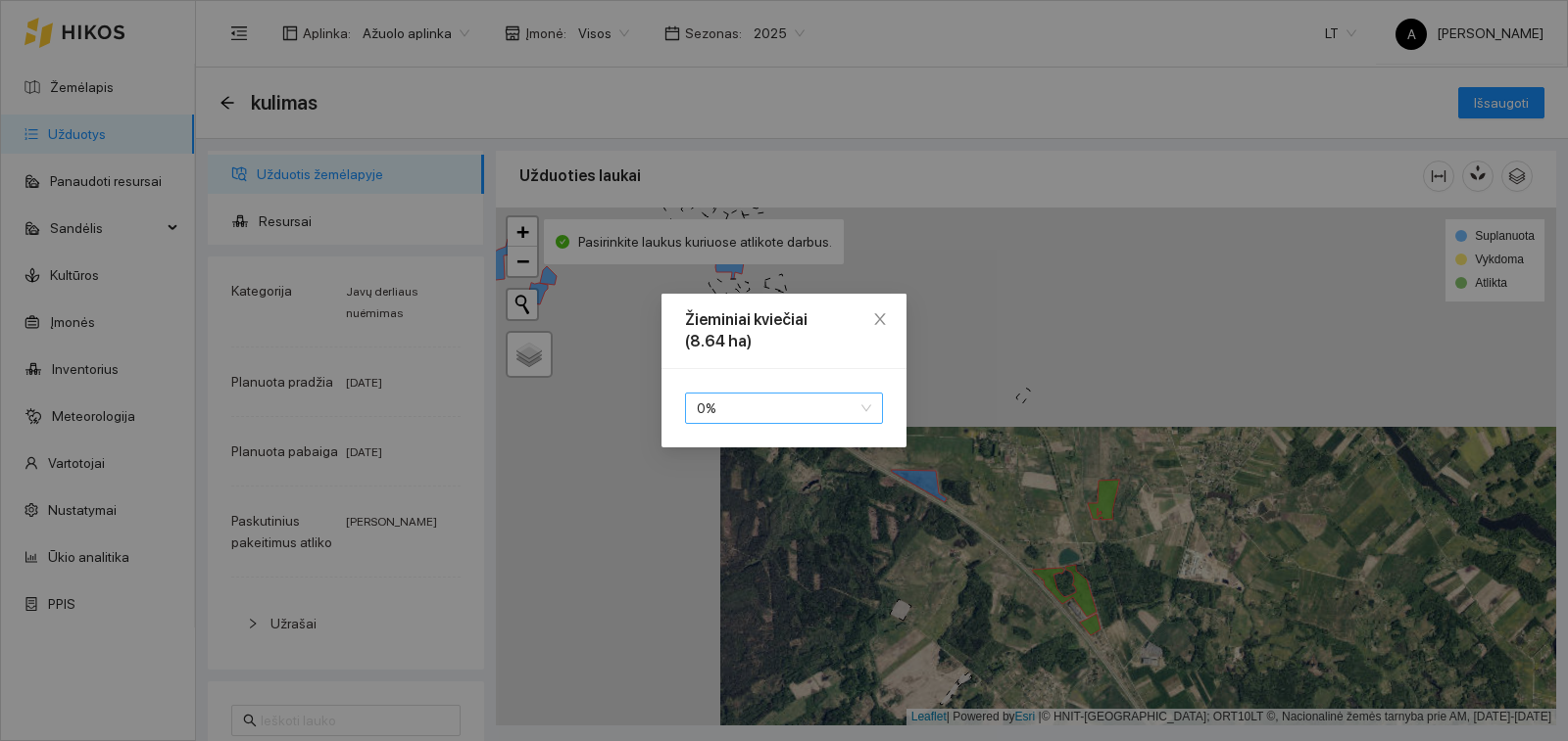
click at [787, 410] on span "0 %" at bounding box center [784, 408] width 174 height 30
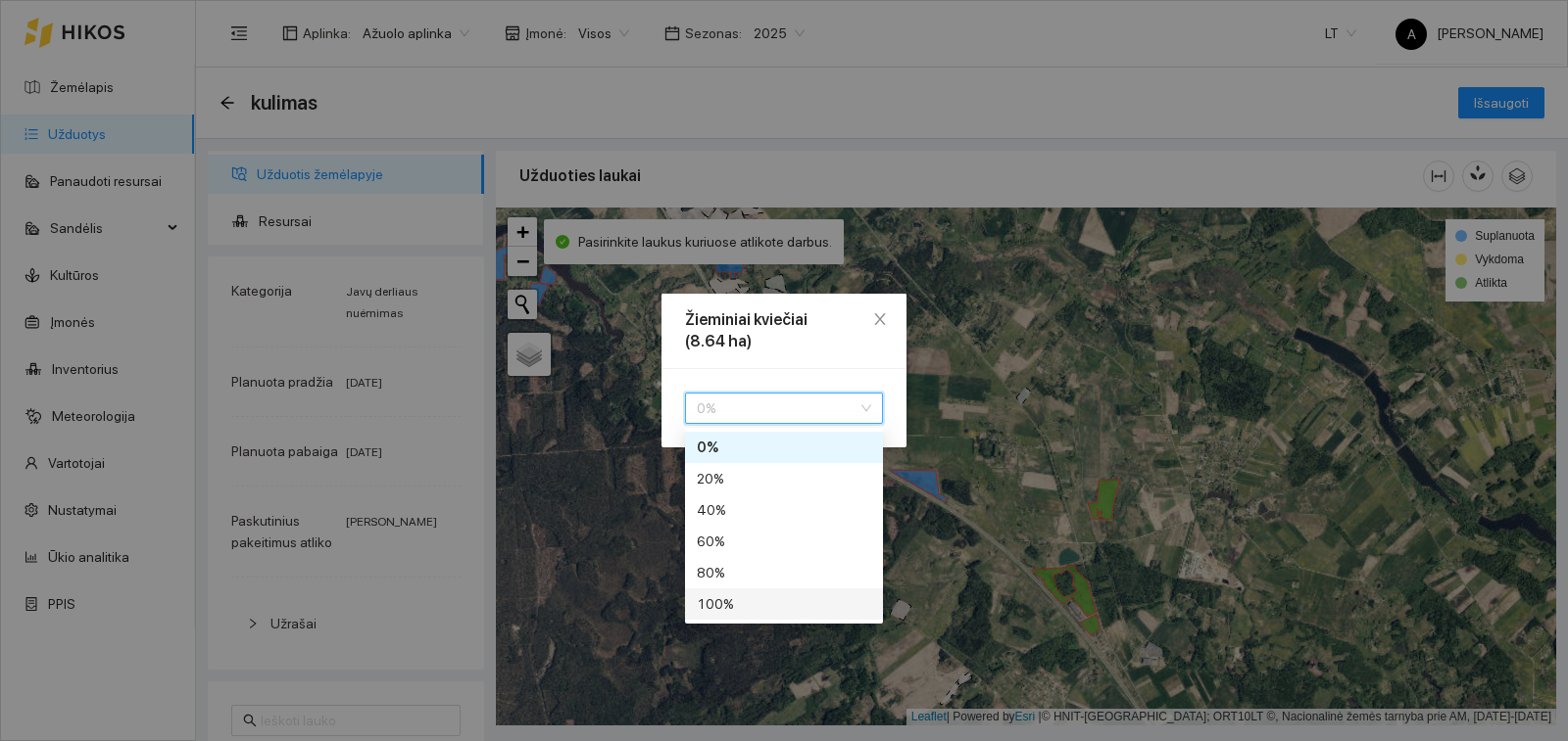
click at [756, 605] on div "100 %" at bounding box center [784, 604] width 174 height 22
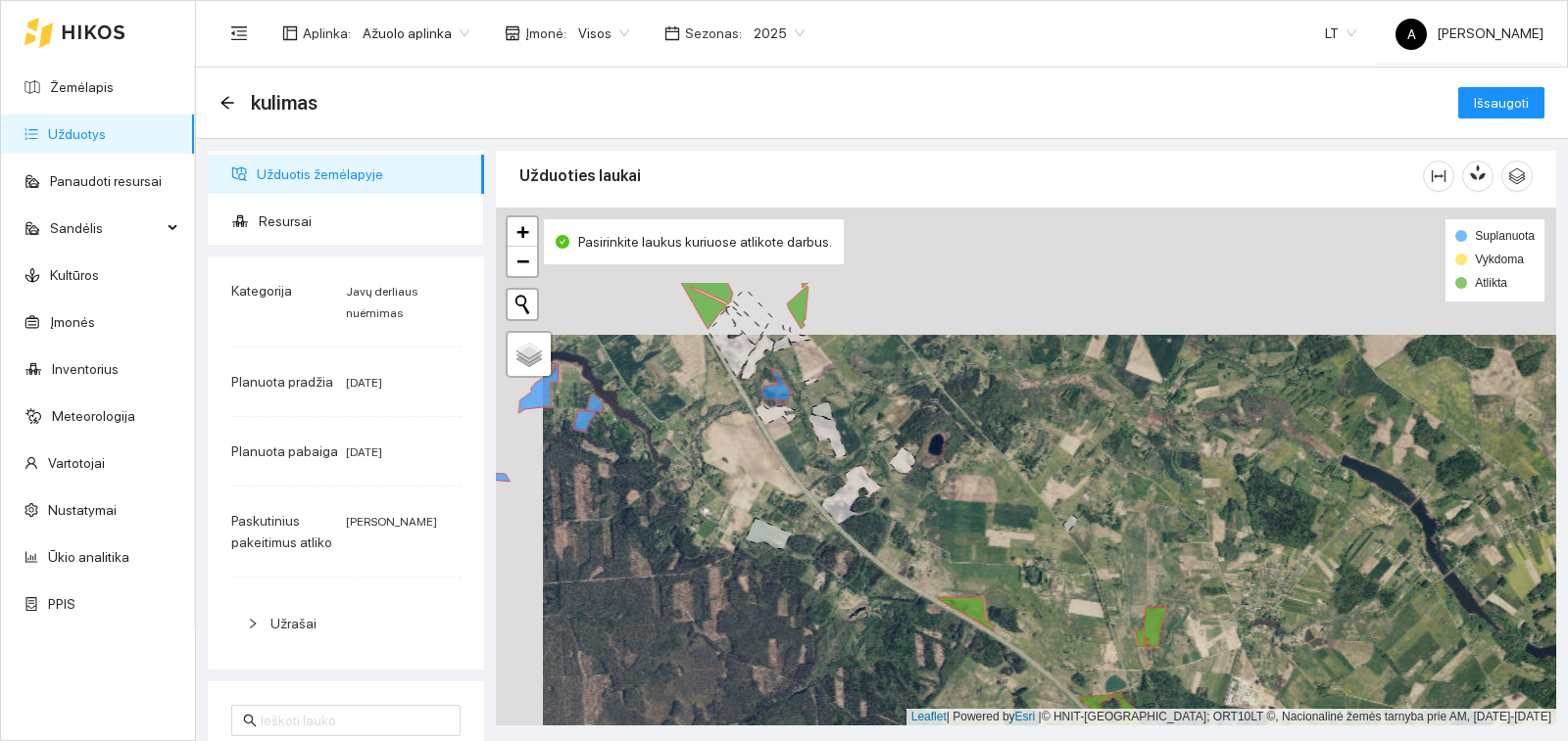
drag, startPoint x: 709, startPoint y: 417, endPoint x: 763, endPoint y: 520, distance: 116.3
click at [756, 538] on div "Guduline | Žieminiai kviečiai 8.64 ha | 100% + − Nieko nerasta. Bandykite dar k…" at bounding box center [1026, 466] width 1060 height 519
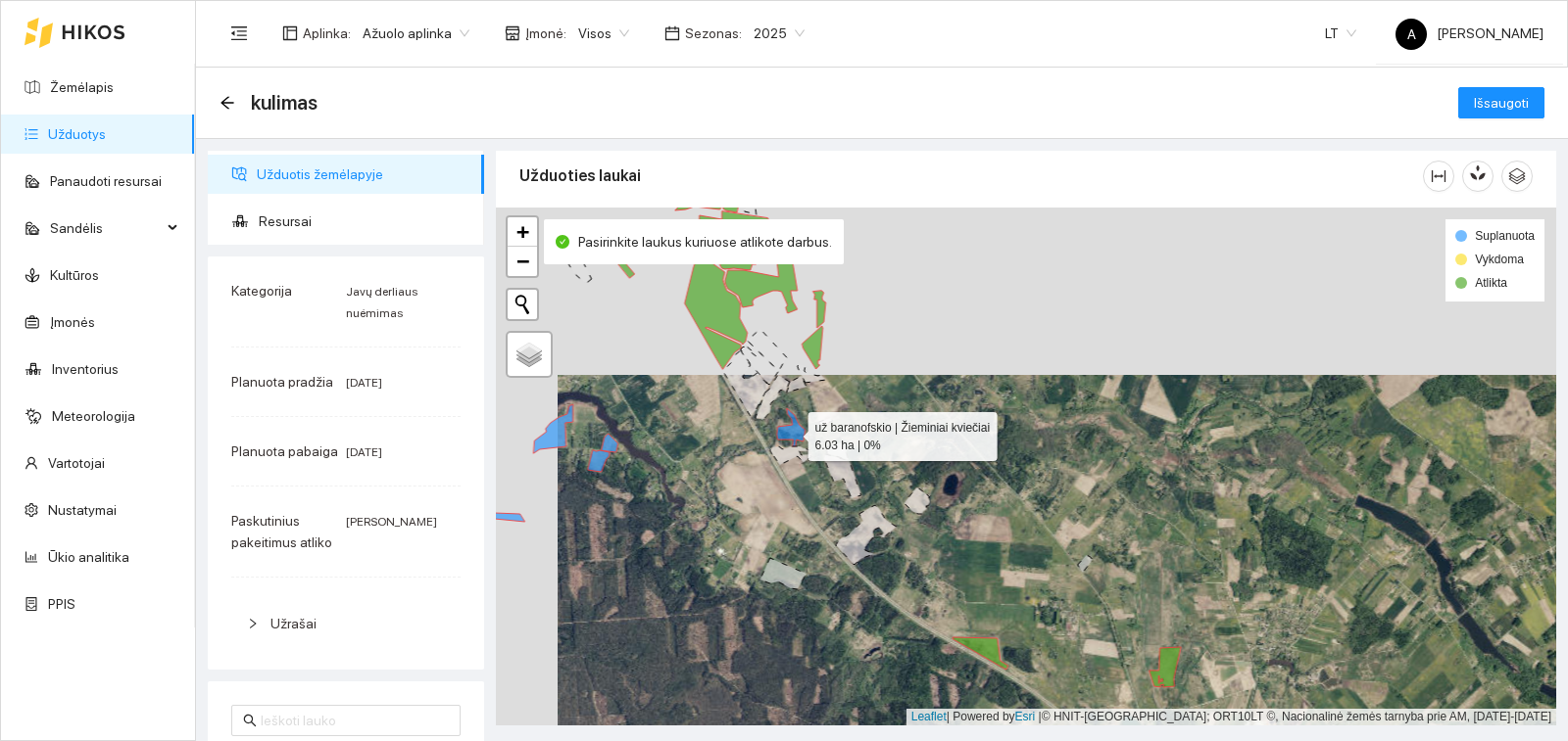
click at [790, 432] on icon at bounding box center [790, 427] width 29 height 38
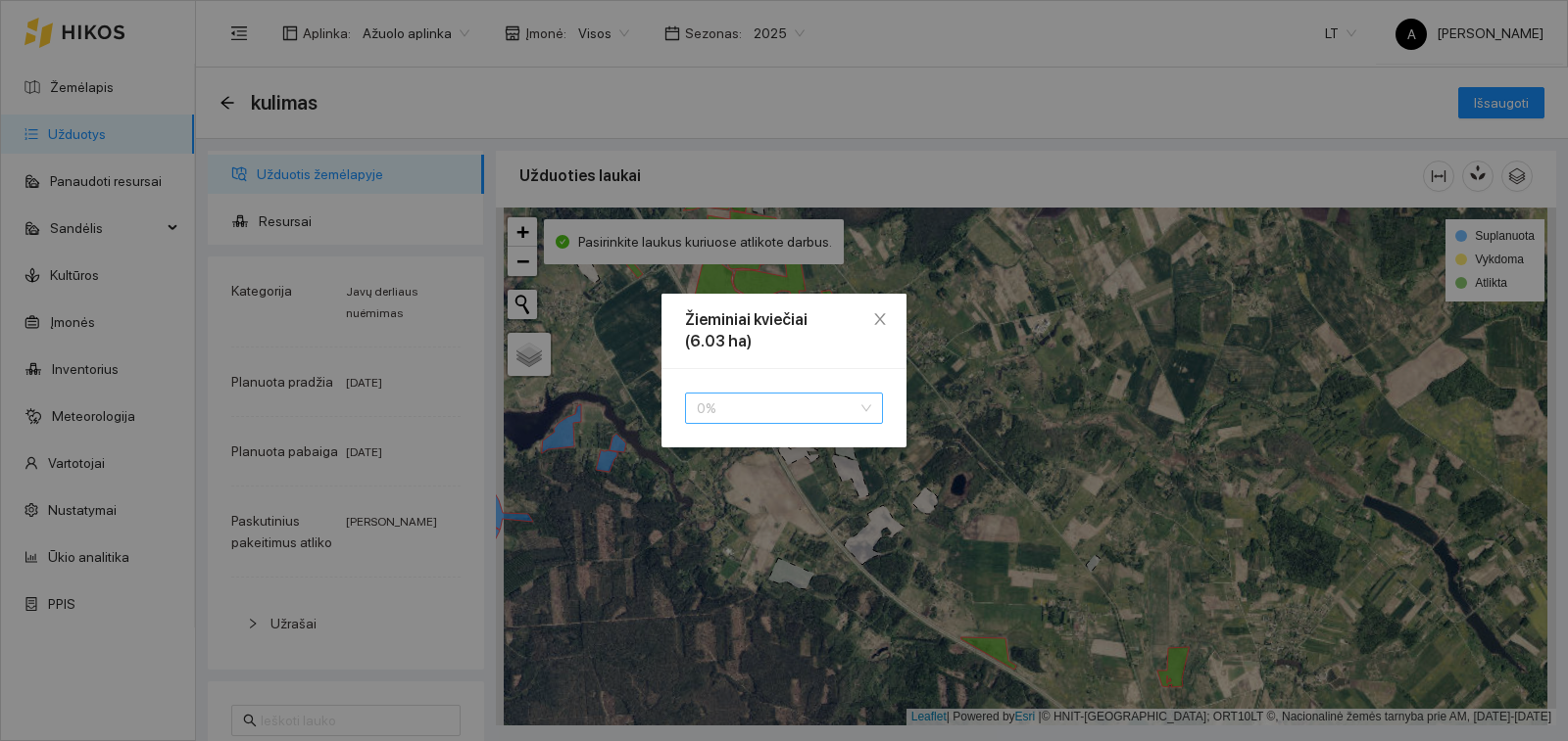
click at [781, 406] on span "0 %" at bounding box center [784, 408] width 174 height 30
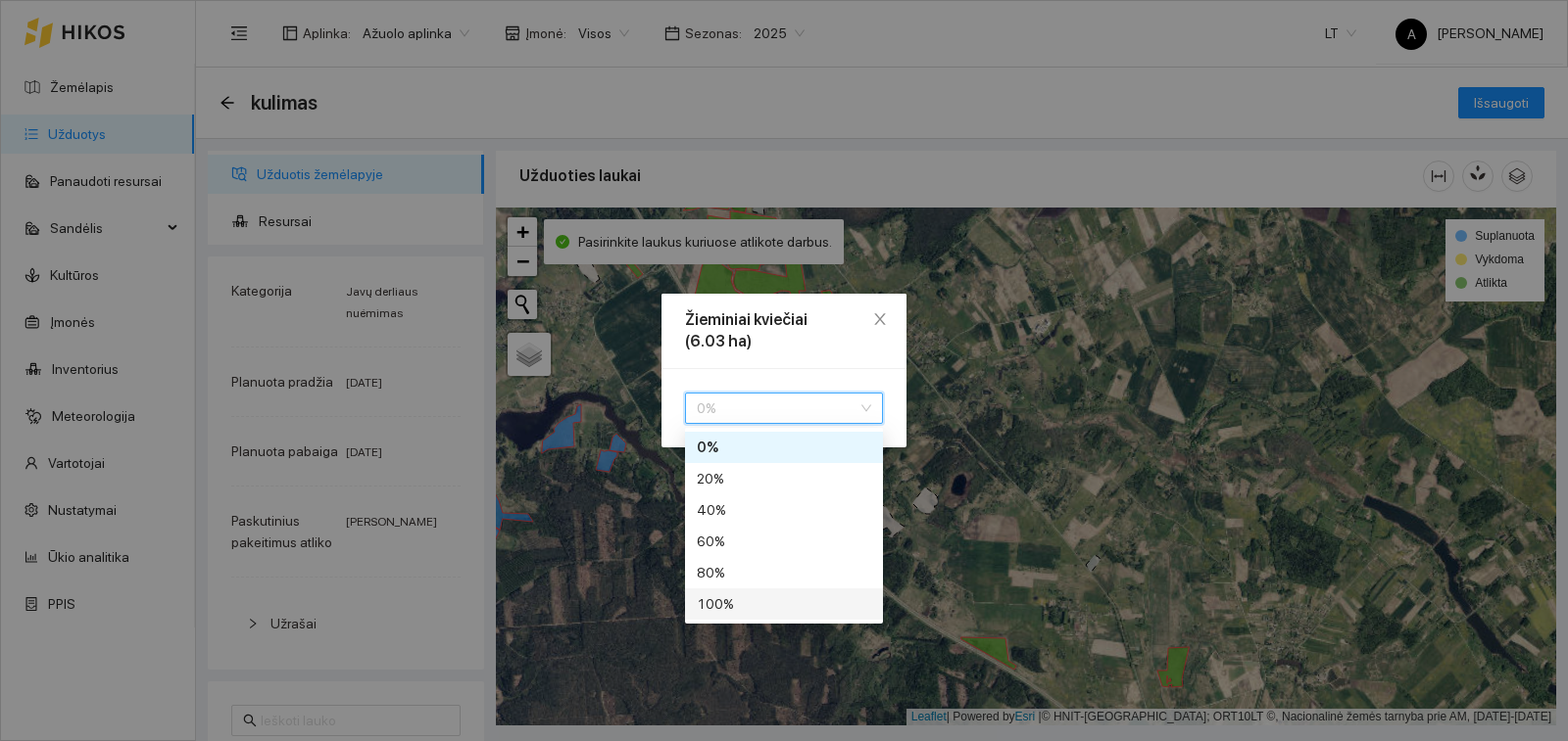
click at [741, 609] on div "100 %" at bounding box center [784, 604] width 174 height 22
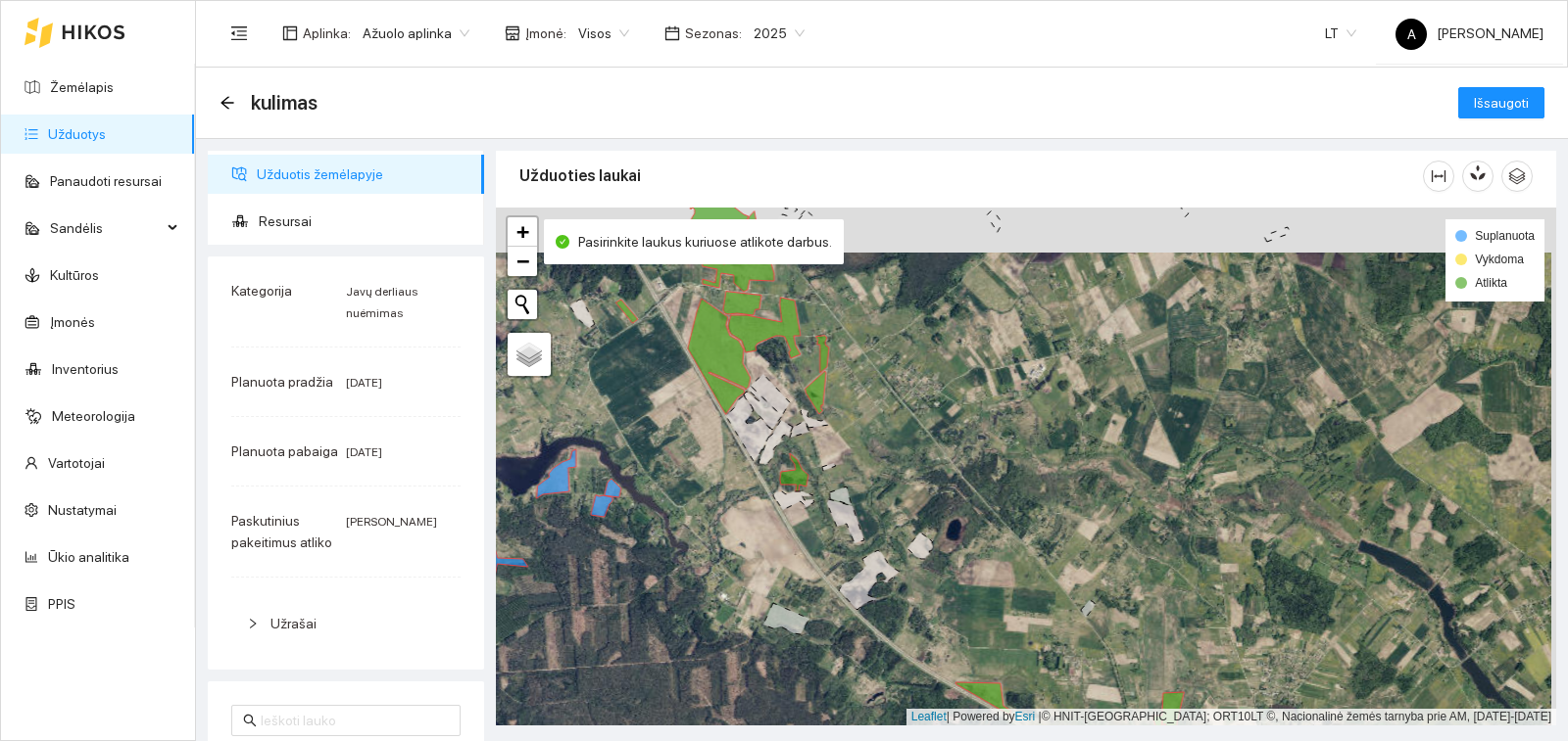
drag, startPoint x: 854, startPoint y: 386, endPoint x: 863, endPoint y: 626, distance: 240.2
click at [863, 626] on div "už baranofskio | Žieminiai kviečiai 6.03 ha | 100% + − Nieko nerasta. Bandykite…" at bounding box center [1026, 466] width 1060 height 519
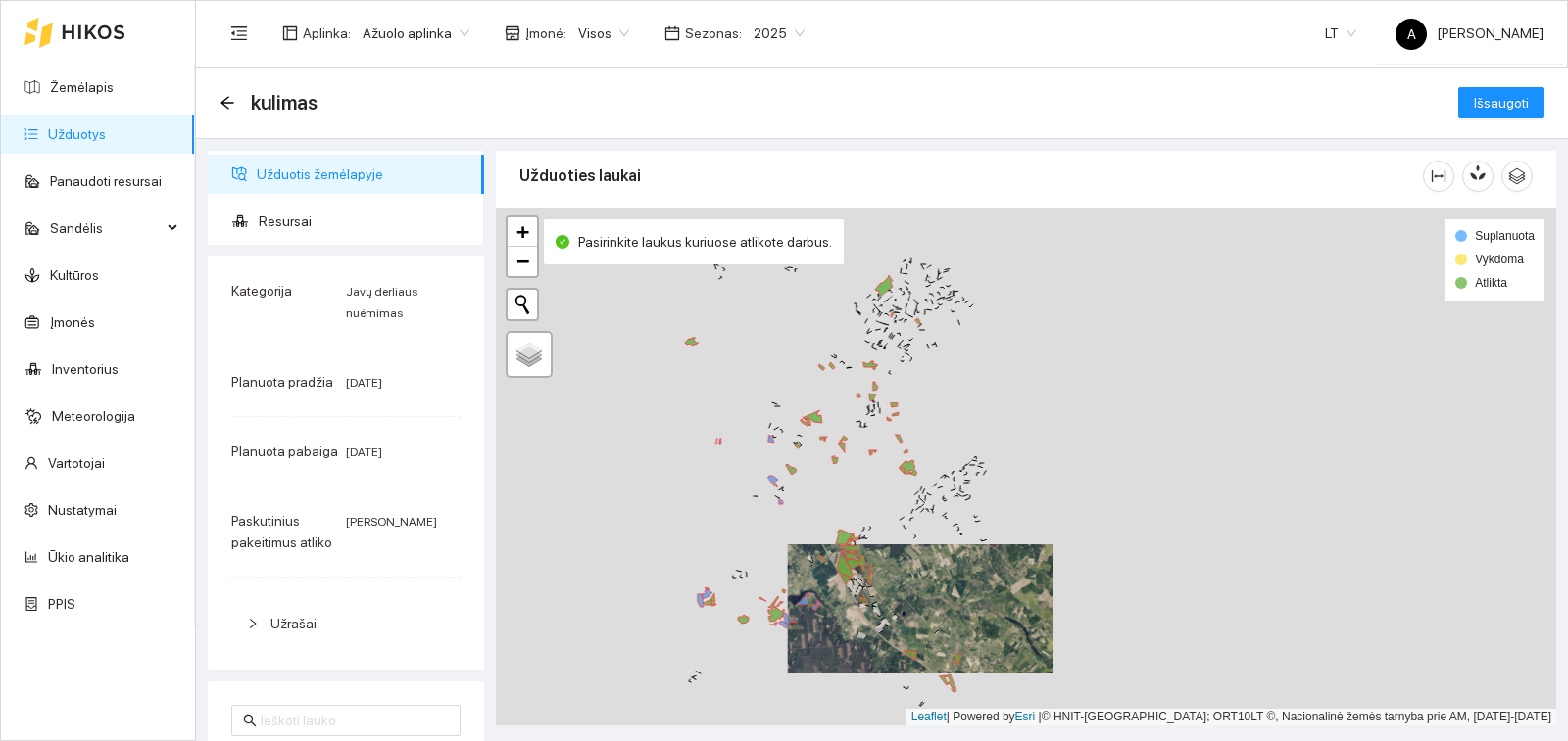
drag, startPoint x: 881, startPoint y: 390, endPoint x: 876, endPoint y: 480, distance: 90.1
click at [876, 480] on div "+ − Nieko nerasta. Bandykite dar kartą. Žemėlapis Palydovas Leaflet | Powered b…" at bounding box center [1026, 466] width 1060 height 519
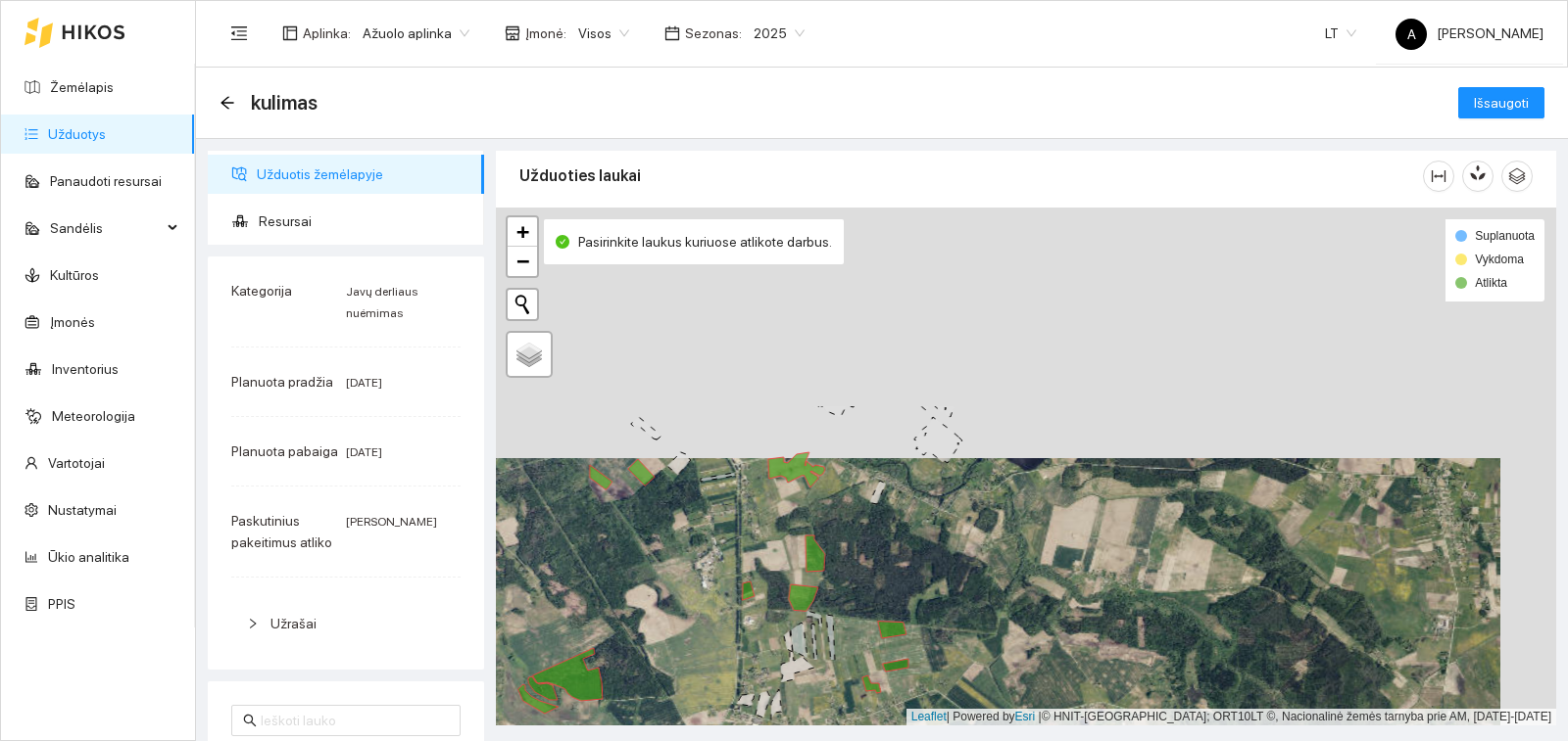
drag, startPoint x: 882, startPoint y: 414, endPoint x: 844, endPoint y: 659, distance: 247.9
click at [843, 670] on div "+ − Nieko nerasta. Bandykite dar kartą. Žemėlapis Palydovas Leaflet | Powered b…" at bounding box center [1026, 466] width 1060 height 519
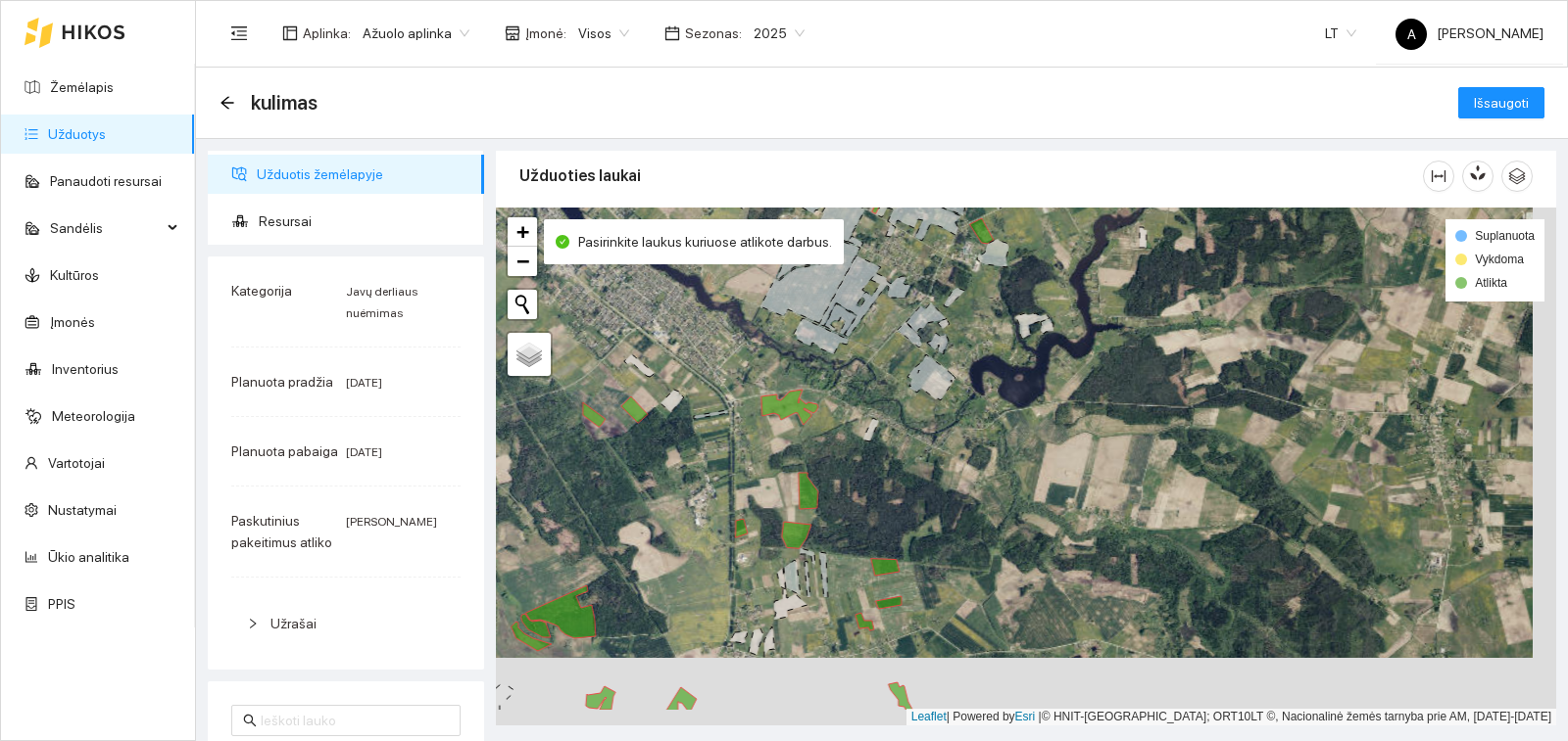
drag, startPoint x: 972, startPoint y: 607, endPoint x: 922, endPoint y: 389, distance: 223.7
click at [922, 389] on div "+ − Nieko nerasta. Bandykite dar kartą. Žemėlapis Palydovas Leaflet | Powered b…" at bounding box center [1026, 466] width 1060 height 519
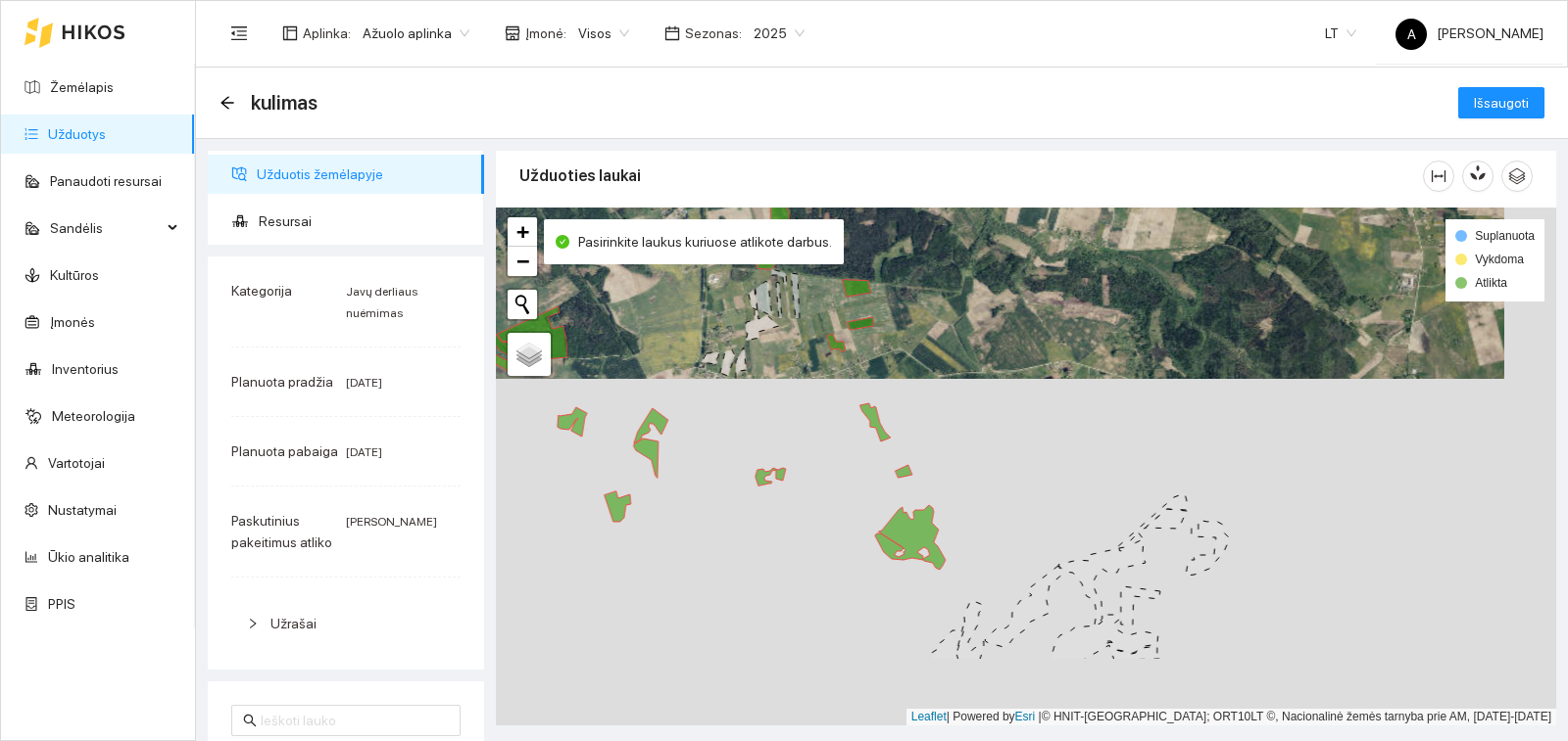
drag, startPoint x: 930, startPoint y: 505, endPoint x: 947, endPoint y: 363, distance: 143.0
click at [947, 363] on div "+ − Nieko nerasta. Bandykite dar kartą. Žemėlapis Palydovas Leaflet | Powered b…" at bounding box center [1026, 466] width 1060 height 519
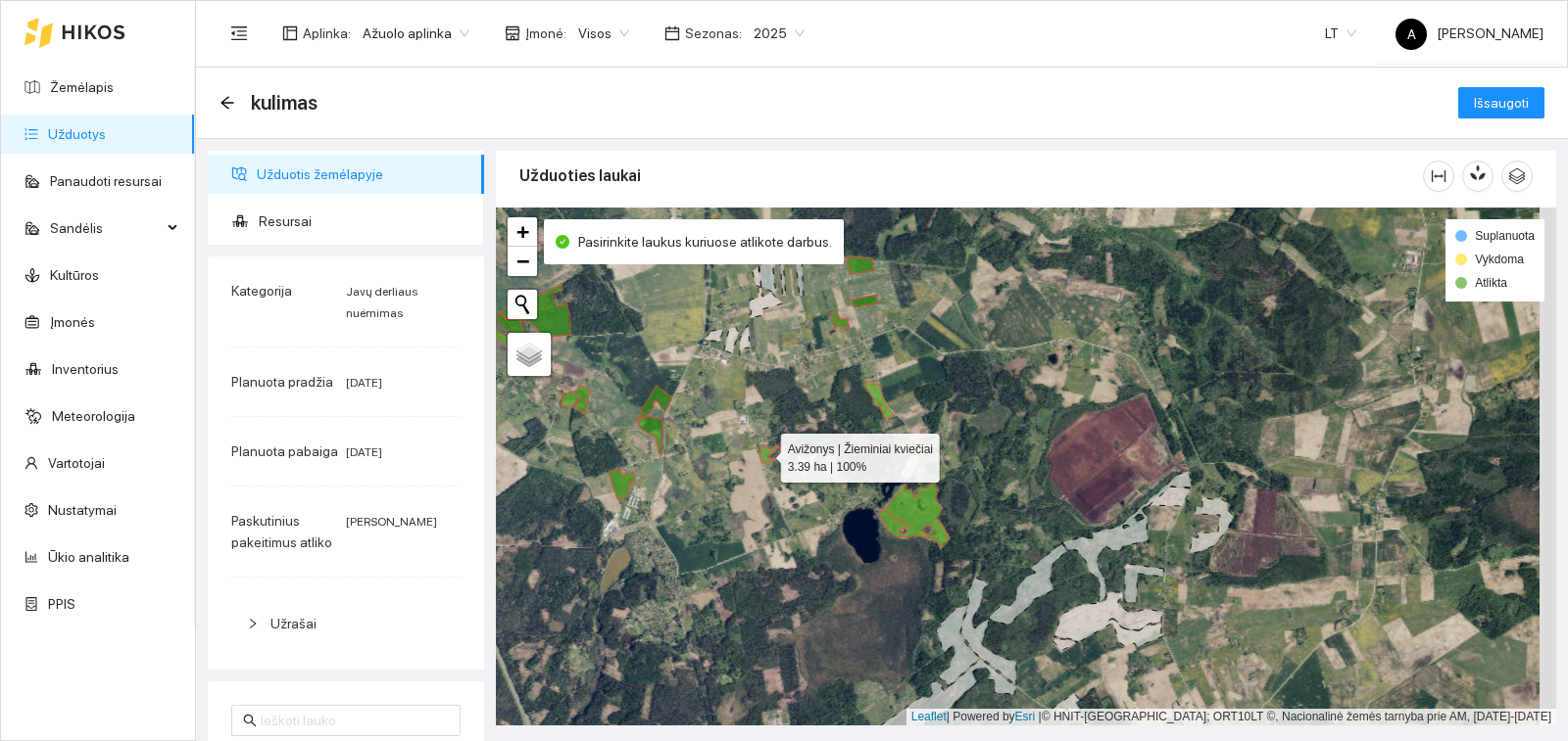
click at [763, 454] on icon at bounding box center [774, 455] width 31 height 18
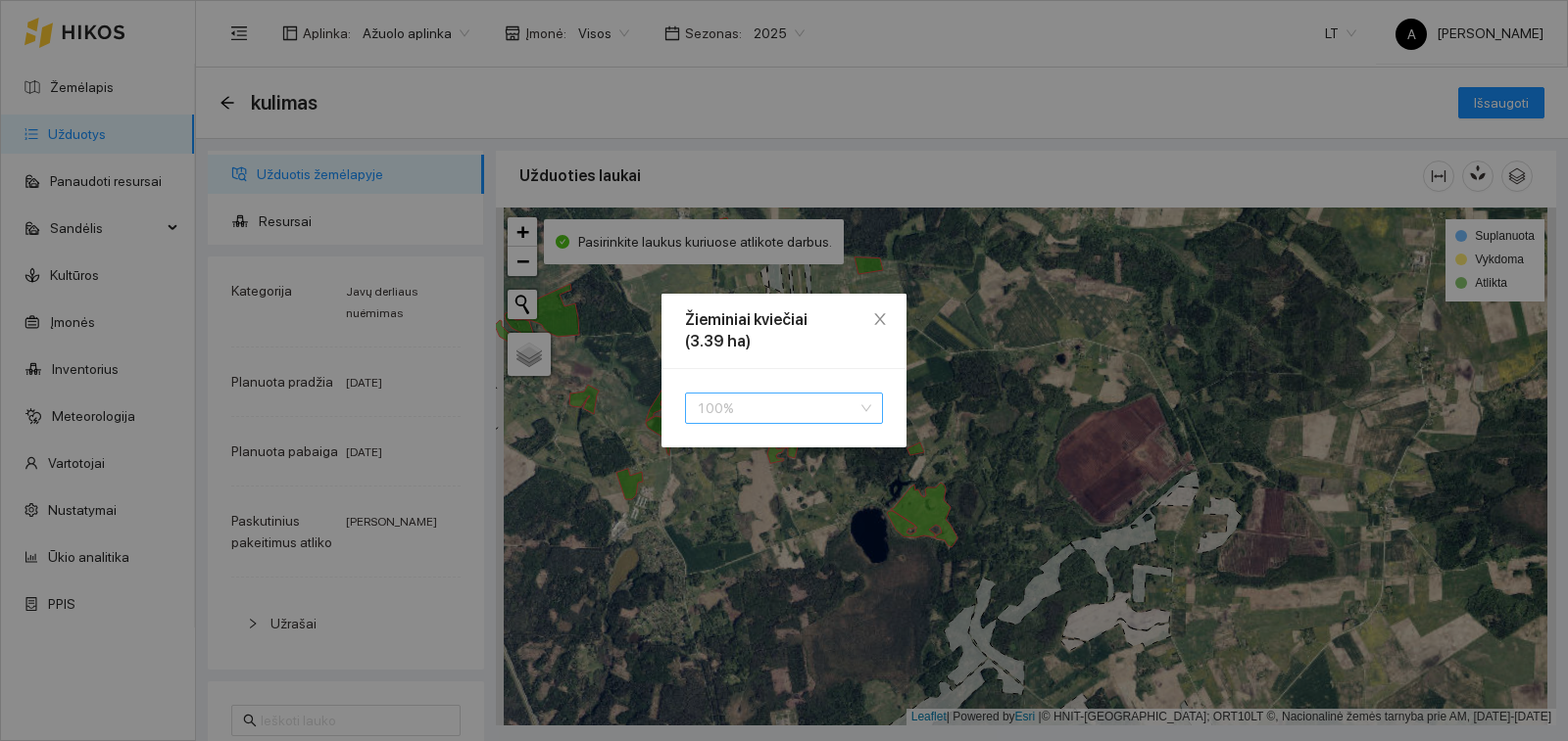
click at [771, 401] on span "100 %" at bounding box center [784, 408] width 174 height 30
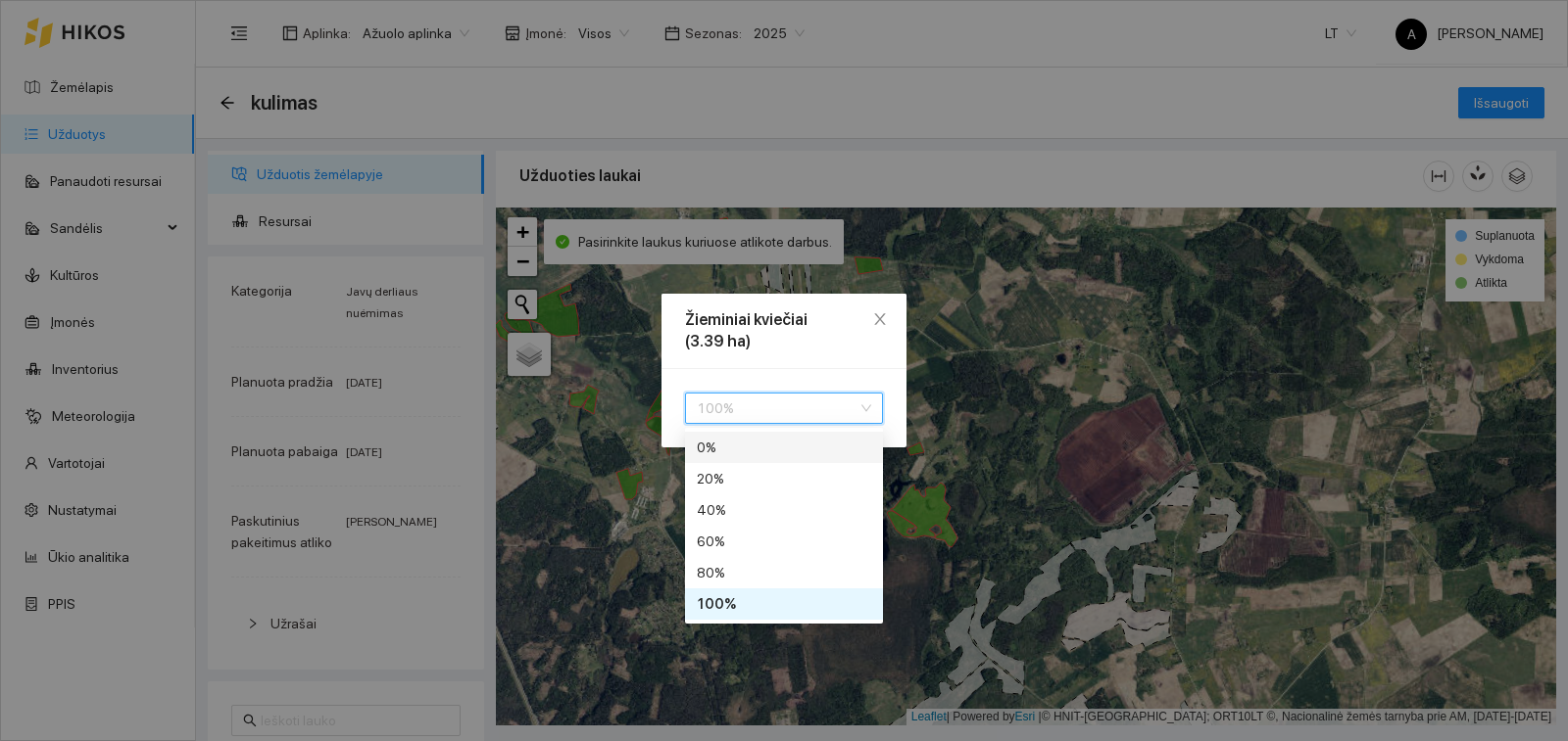
click at [775, 444] on div "0 %" at bounding box center [784, 448] width 174 height 22
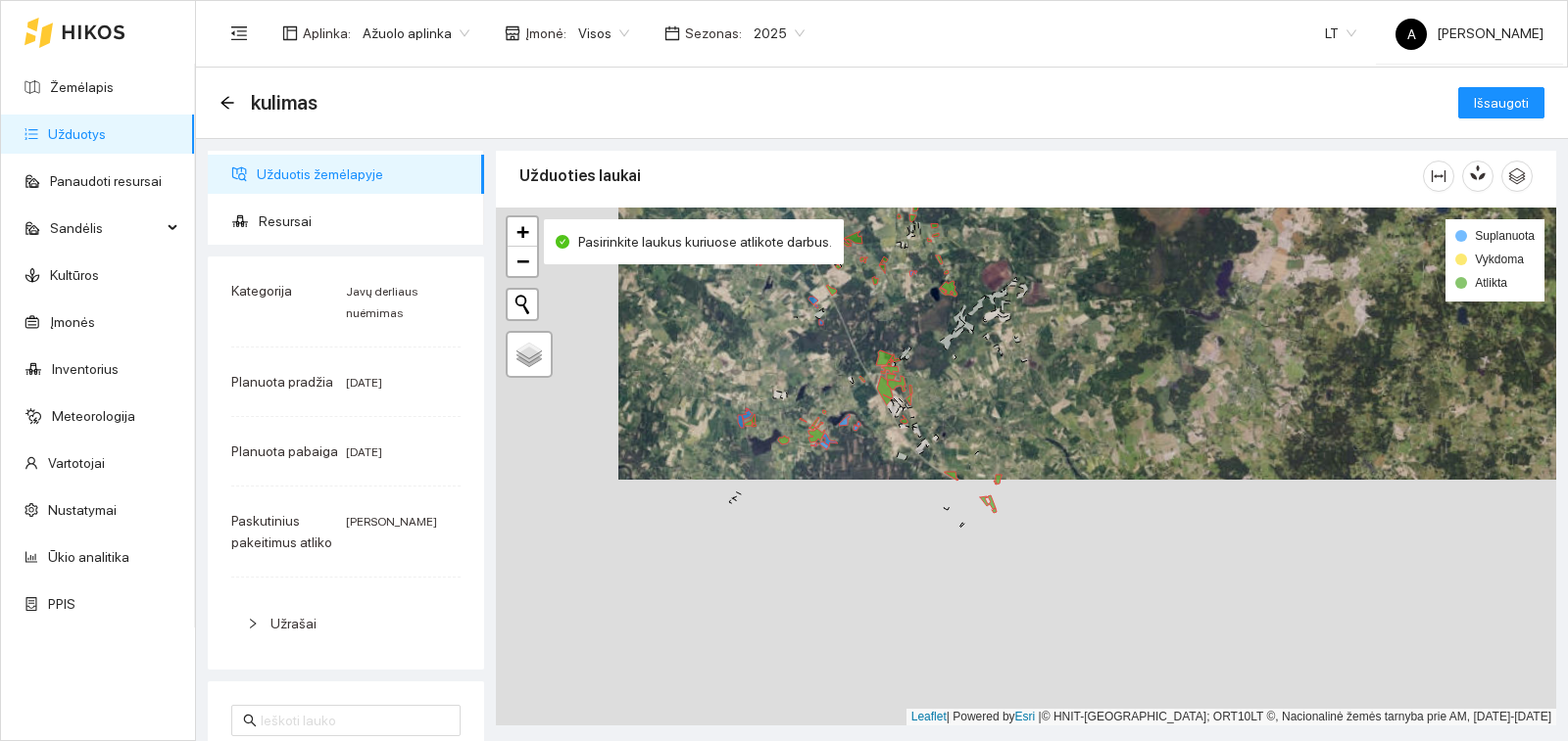
drag, startPoint x: 764, startPoint y: 560, endPoint x: 901, endPoint y: 272, distance: 318.9
click at [901, 275] on div "+ − Nieko nerasta. Bandykite dar kartą. Žemėlapis Palydovas Leaflet | Powered b…" at bounding box center [1026, 466] width 1060 height 519
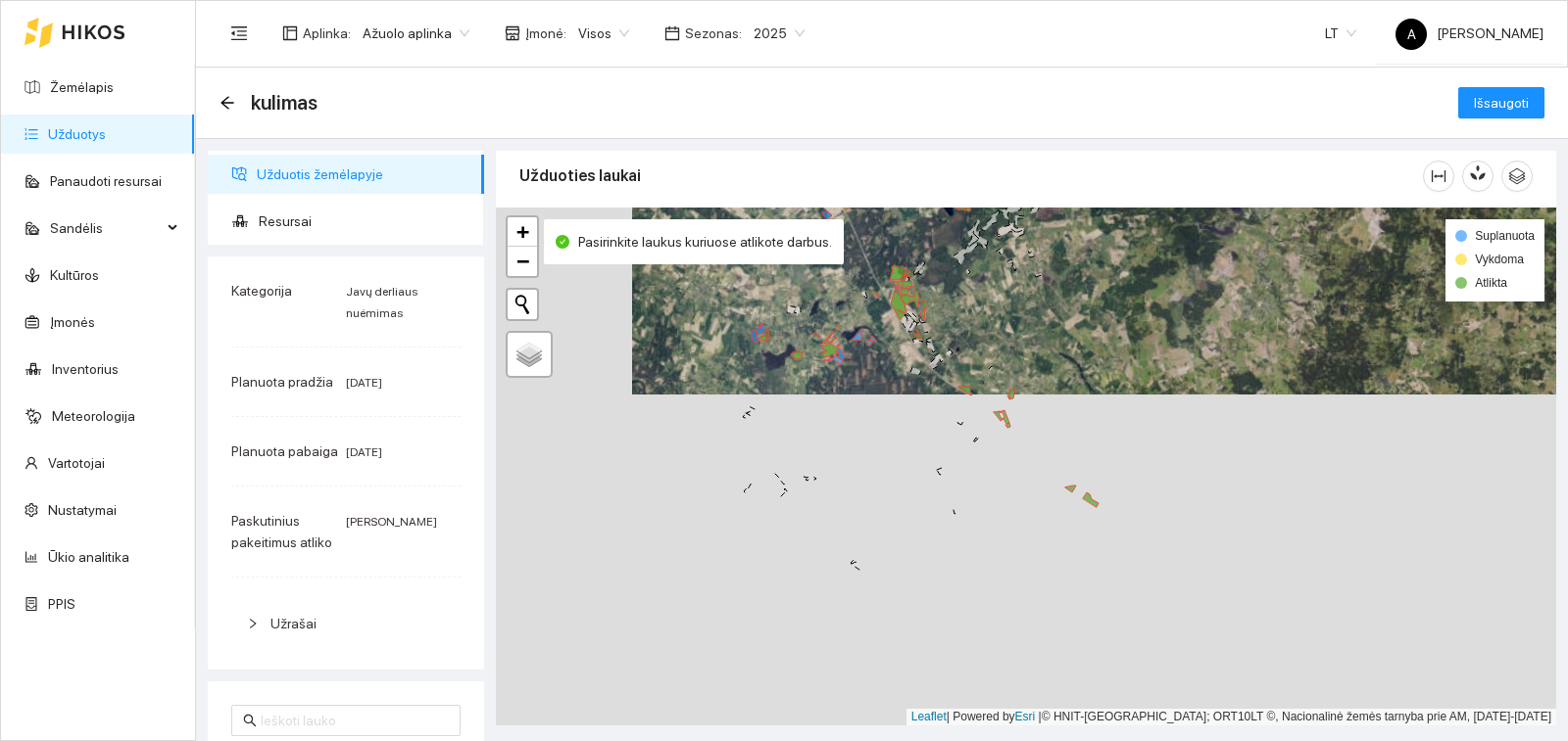
drag, startPoint x: 950, startPoint y: 441, endPoint x: 937, endPoint y: 346, distance: 95.9
click at [937, 346] on div "+ − Nieko nerasta. Bandykite dar kartą. Žemėlapis Palydovas Leaflet | Powered b…" at bounding box center [1026, 466] width 1060 height 519
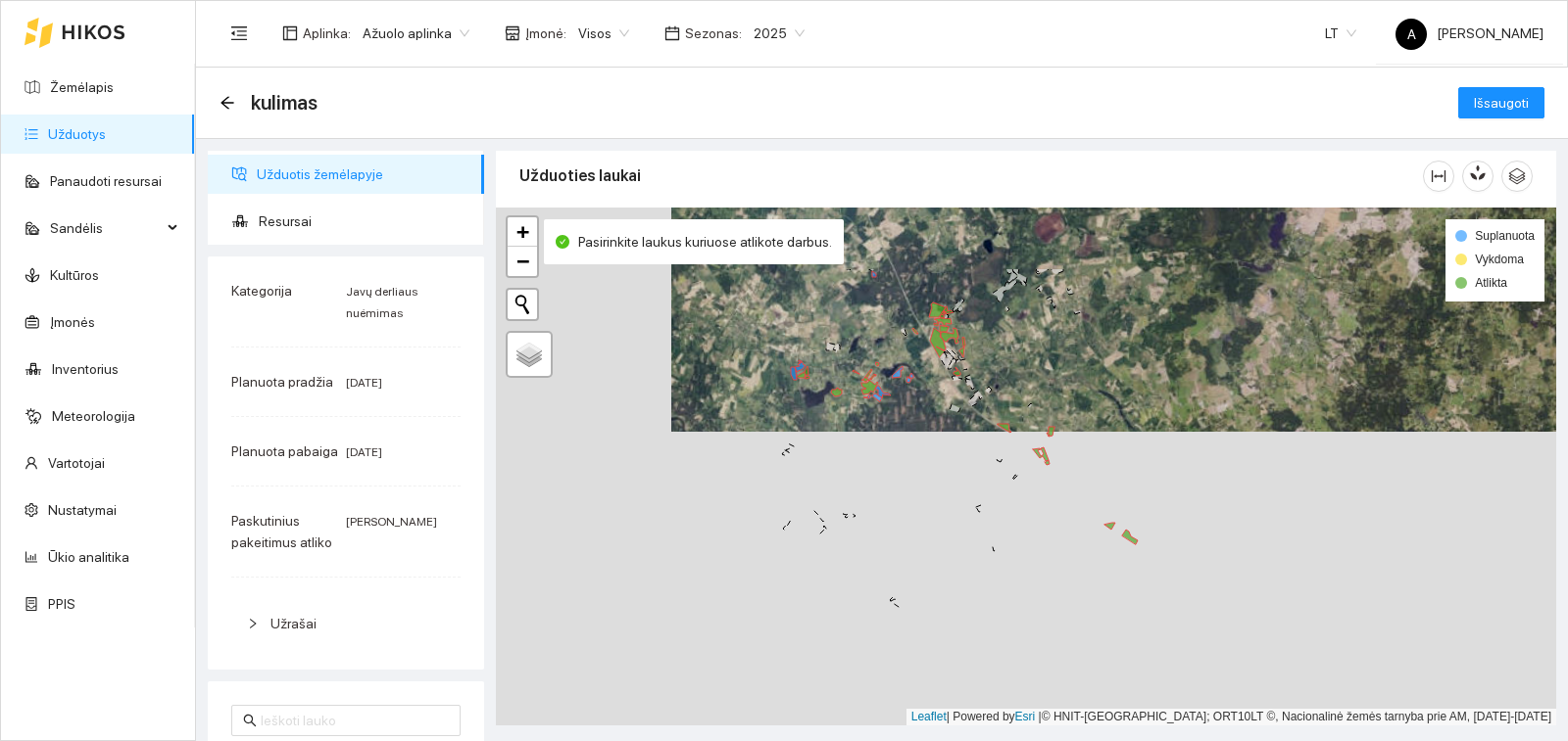
drag, startPoint x: 928, startPoint y: 324, endPoint x: 979, endPoint y: 438, distance: 124.9
click at [979, 438] on div "+ − Nieko nerasta. Bandykite dar kartą. Žemėlapis Palydovas Leaflet | Powered b…" at bounding box center [1026, 466] width 1060 height 519
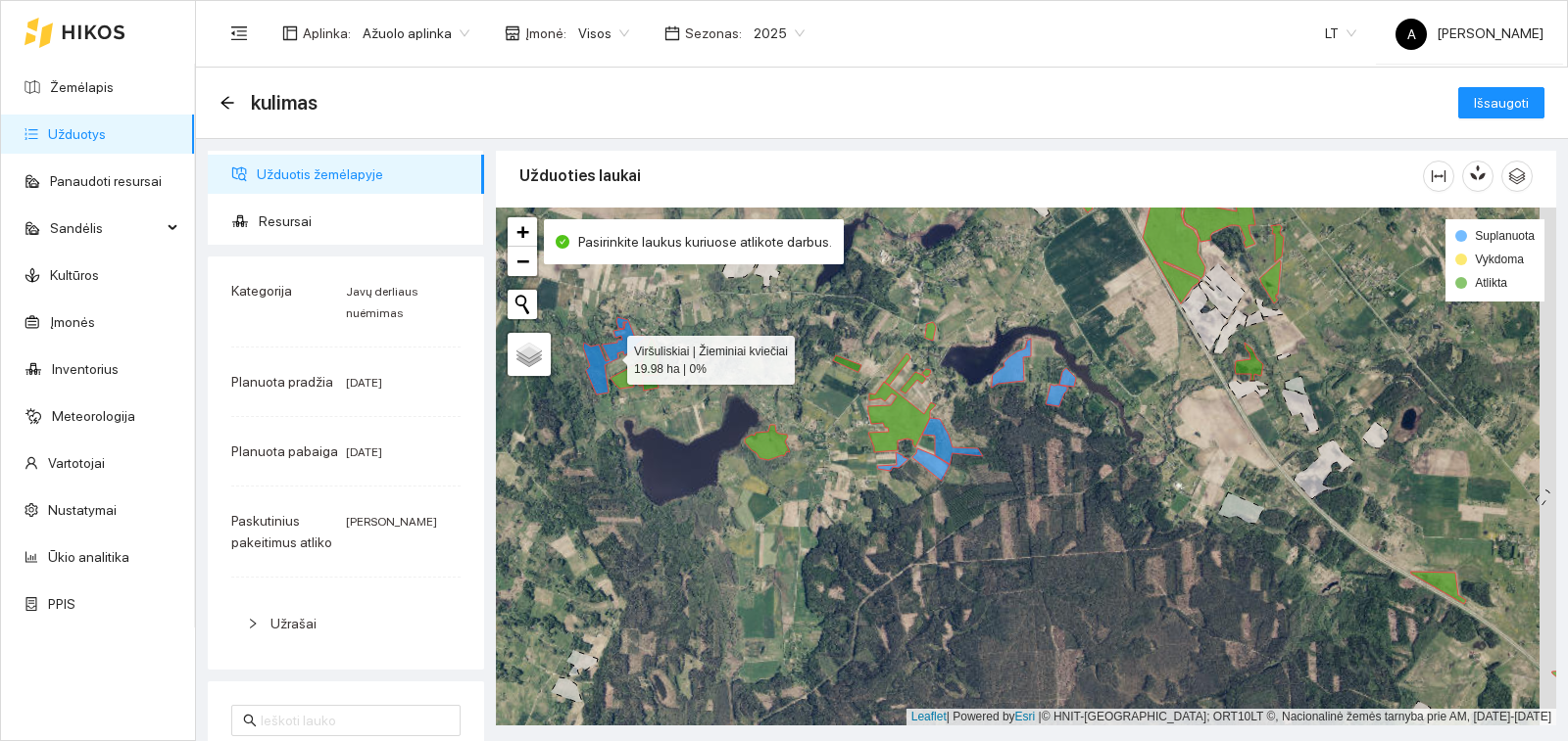
click at [615, 338] on icon at bounding box center [614, 355] width 63 height 78
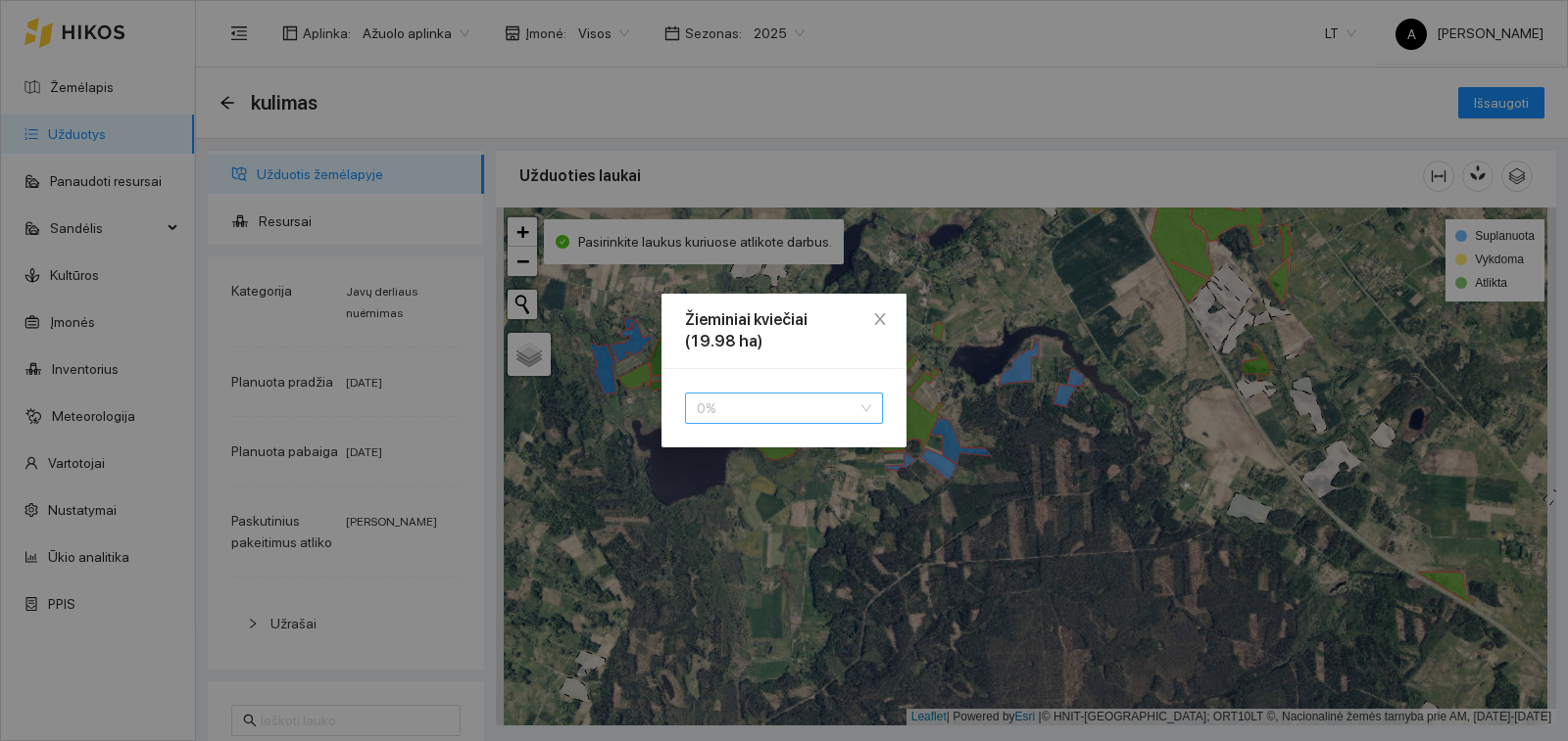
click at [719, 419] on span "0 %" at bounding box center [784, 408] width 174 height 30
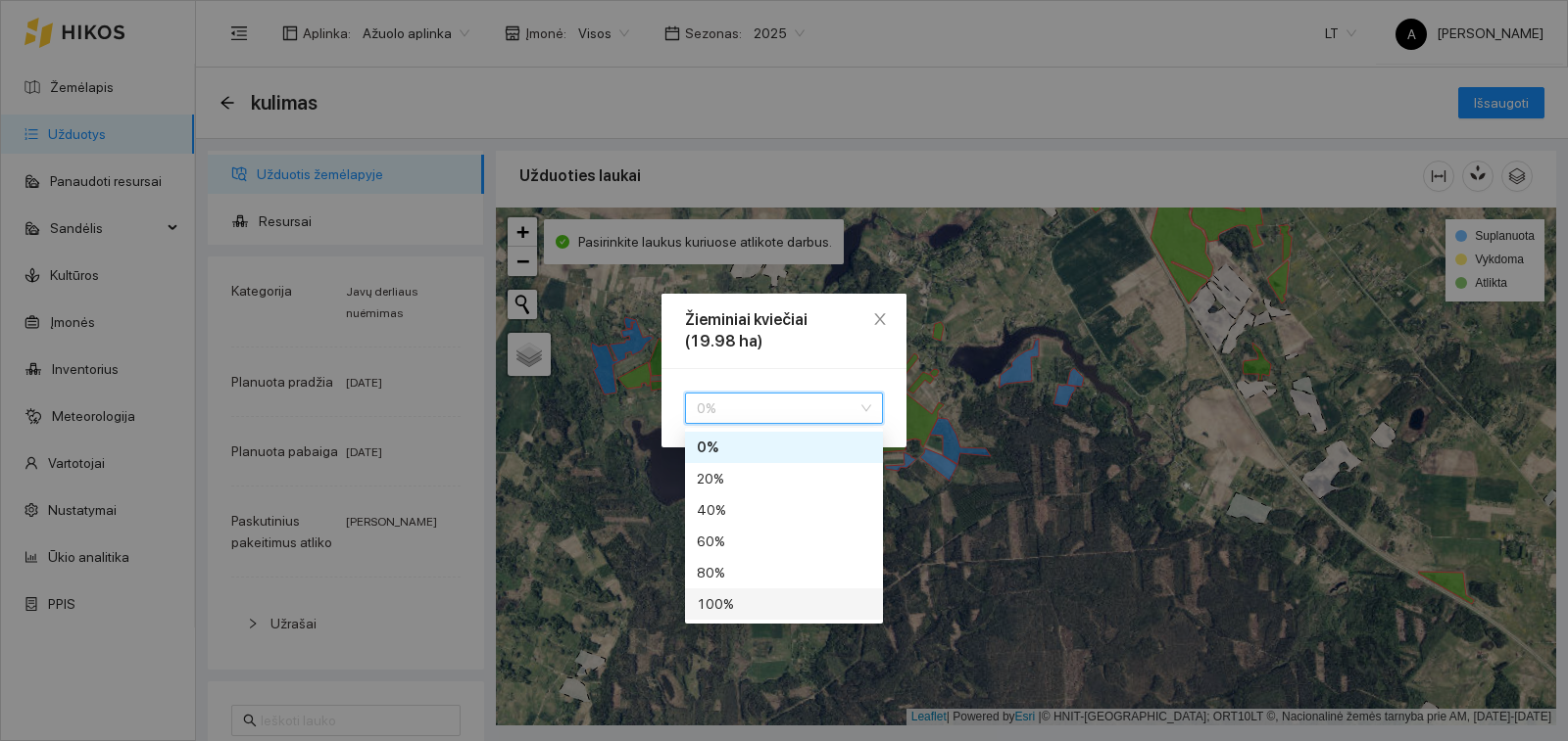
click at [733, 602] on div "100 %" at bounding box center [784, 604] width 174 height 22
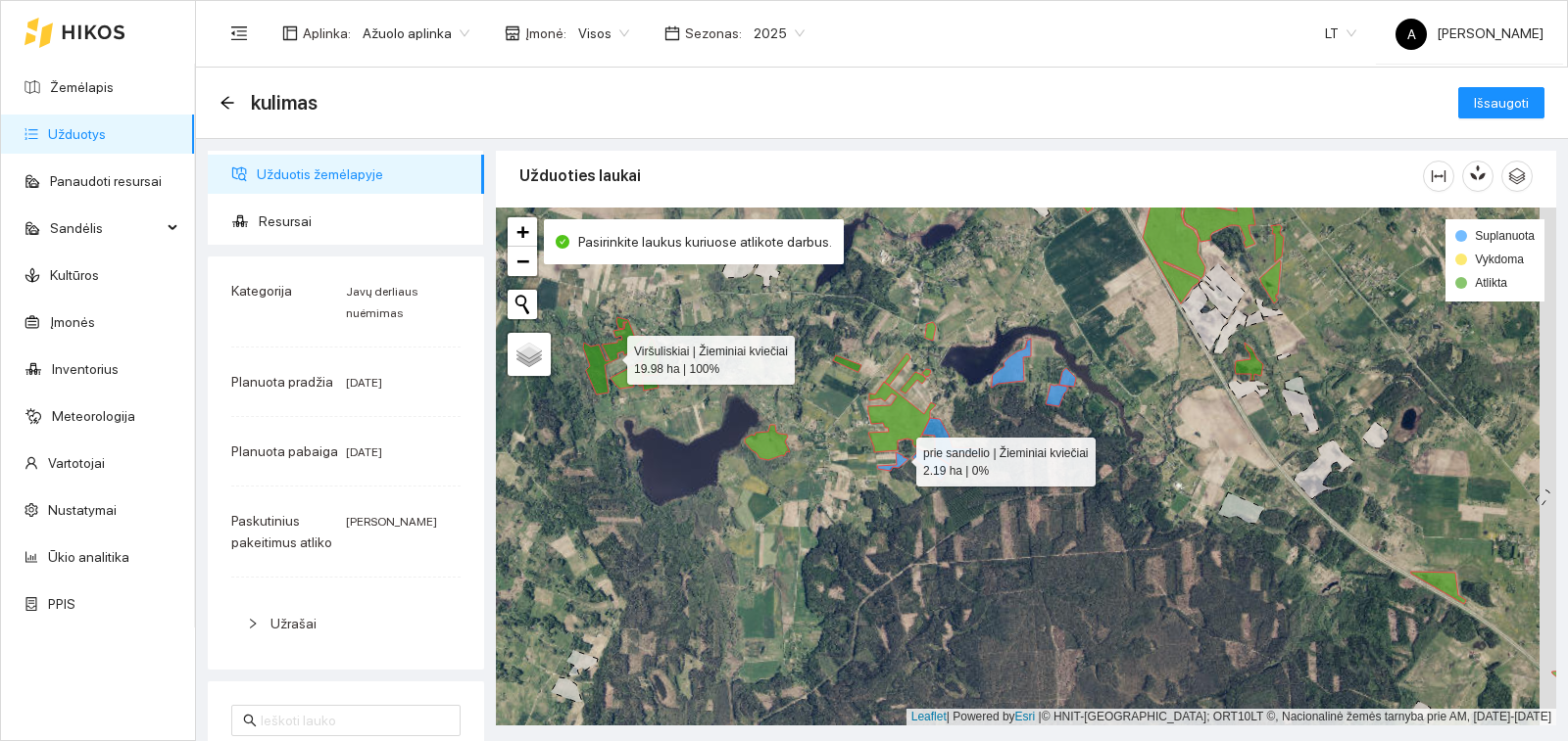
click at [899, 458] on icon at bounding box center [893, 462] width 31 height 19
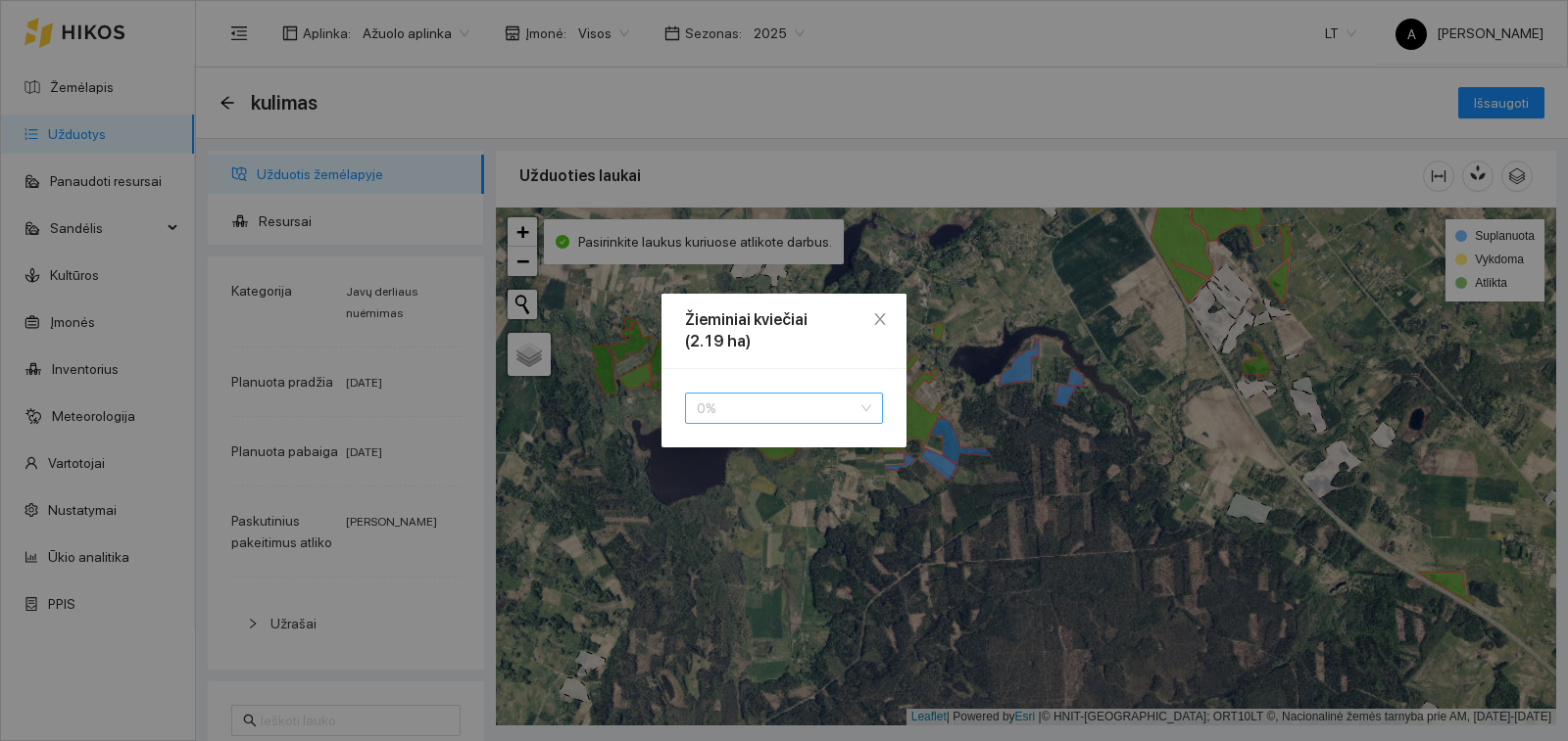
click at [778, 397] on span "0 %" at bounding box center [784, 408] width 174 height 30
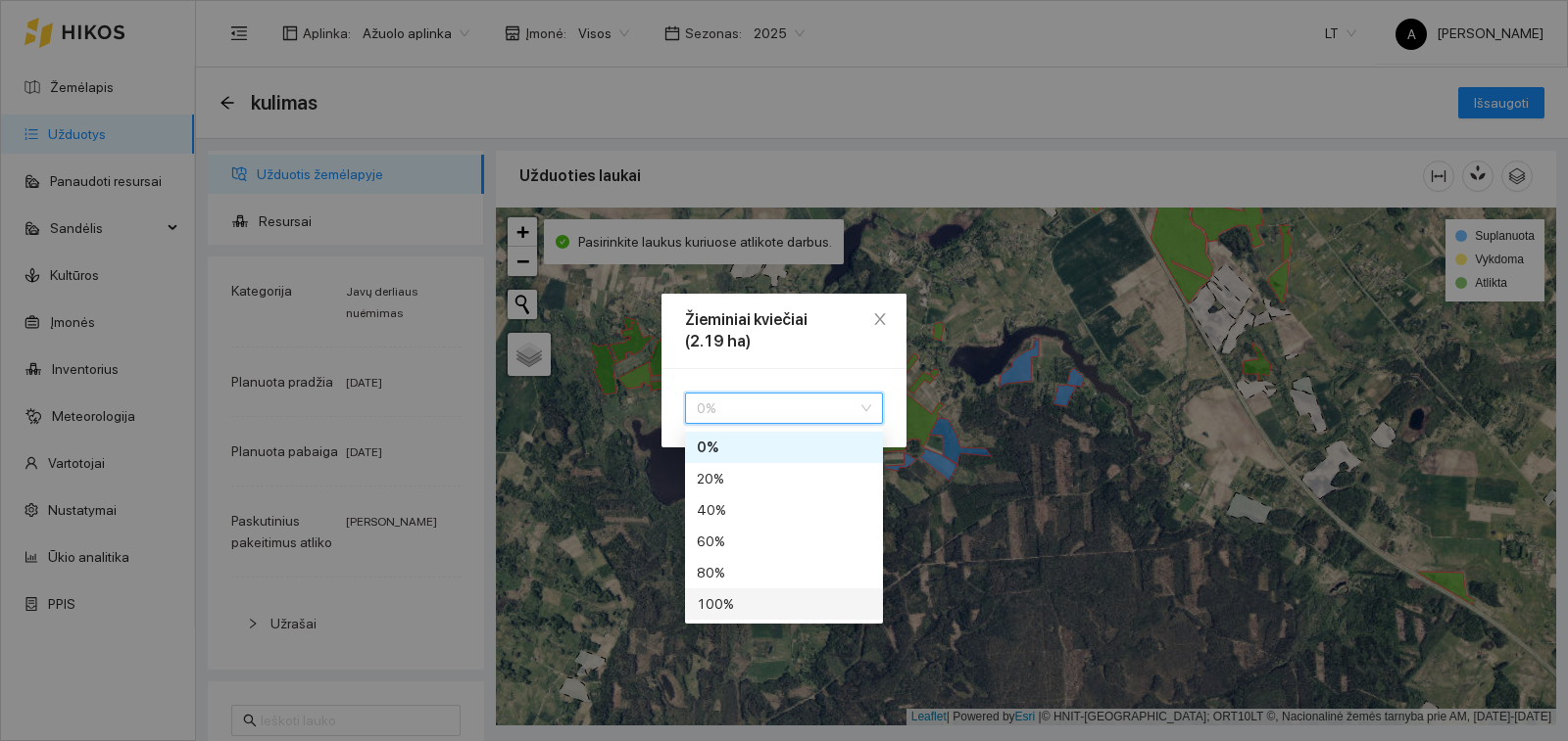
click at [771, 610] on div "100 %" at bounding box center [784, 604] width 174 height 22
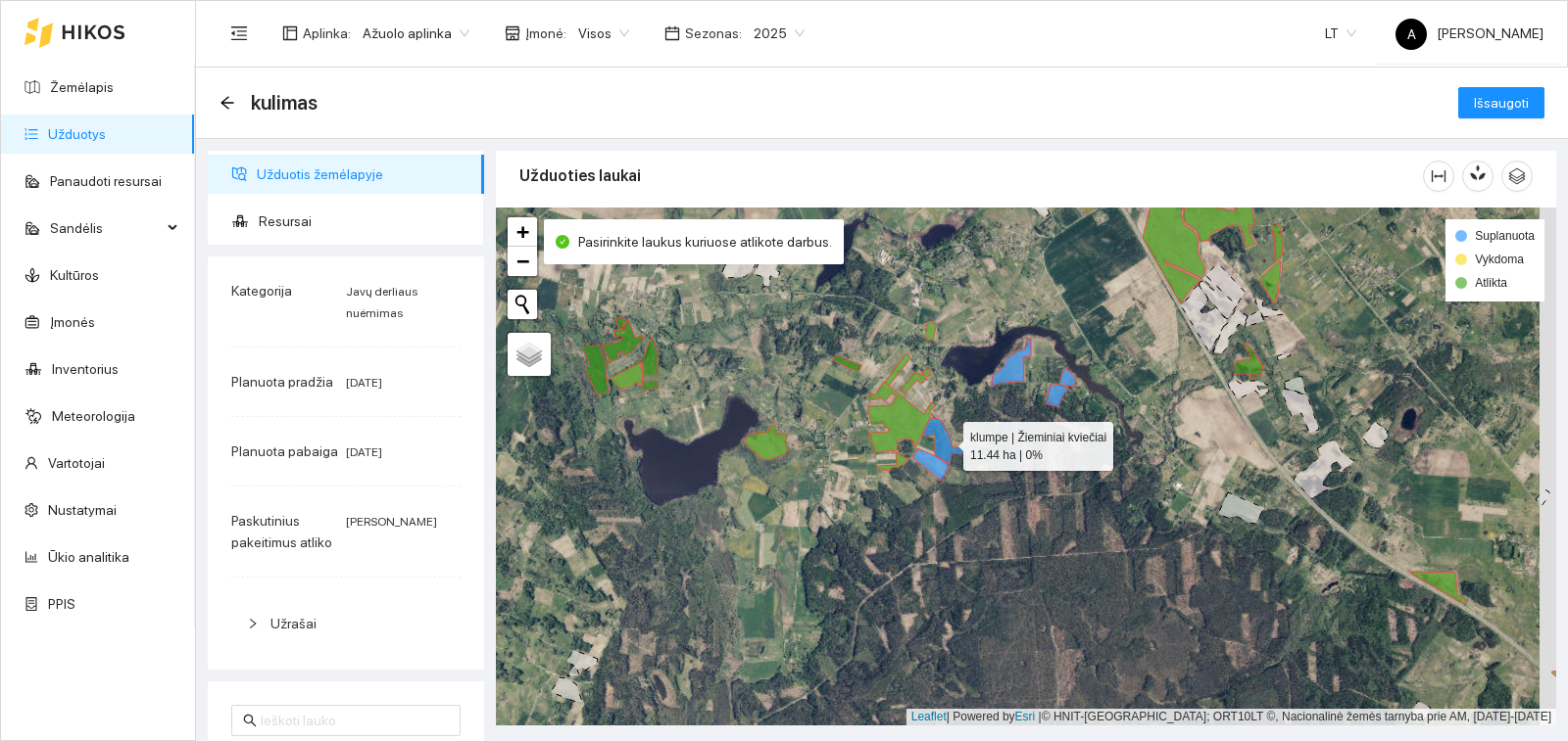
click at [935, 438] on icon at bounding box center [953, 441] width 61 height 46
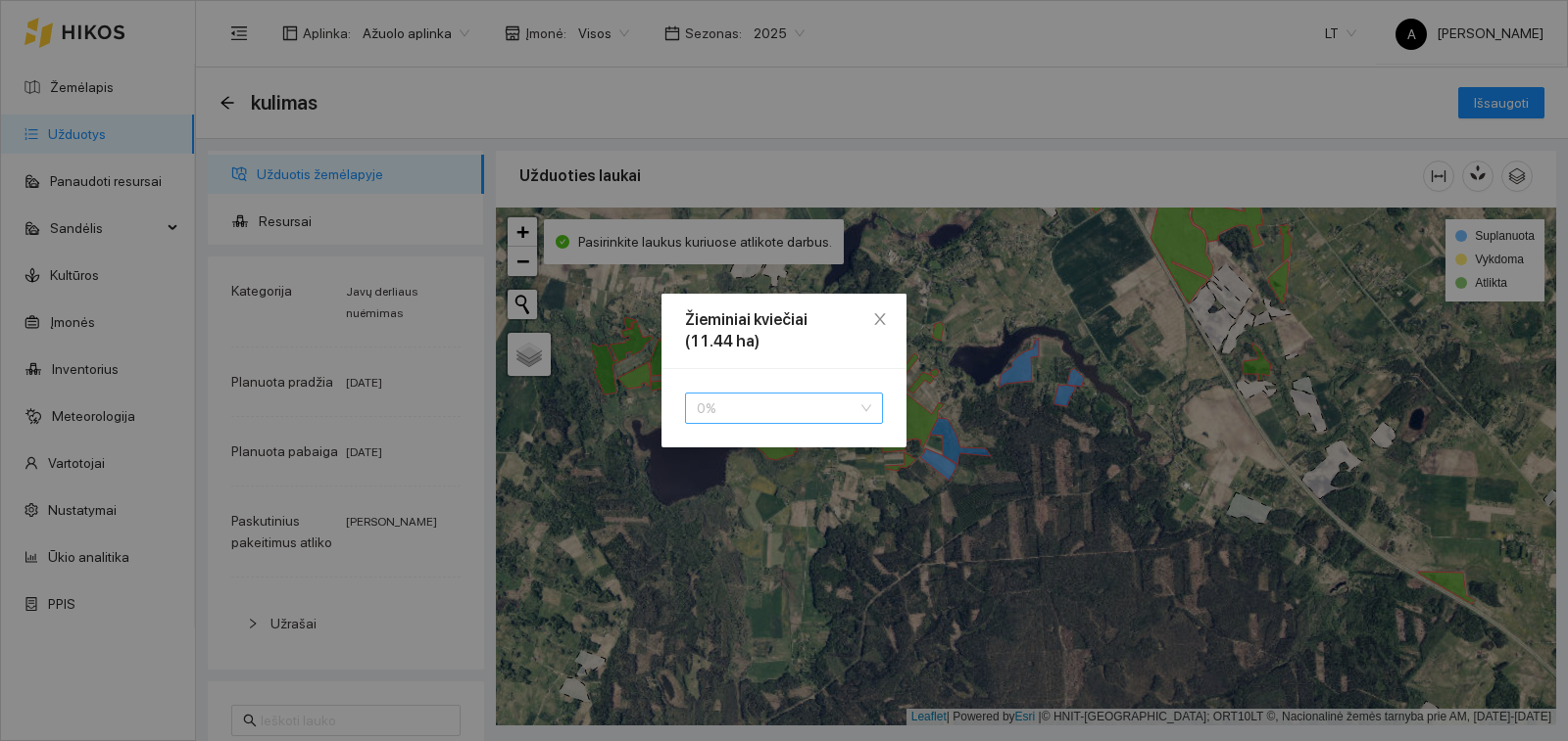
click at [854, 414] on span "0 %" at bounding box center [784, 408] width 174 height 30
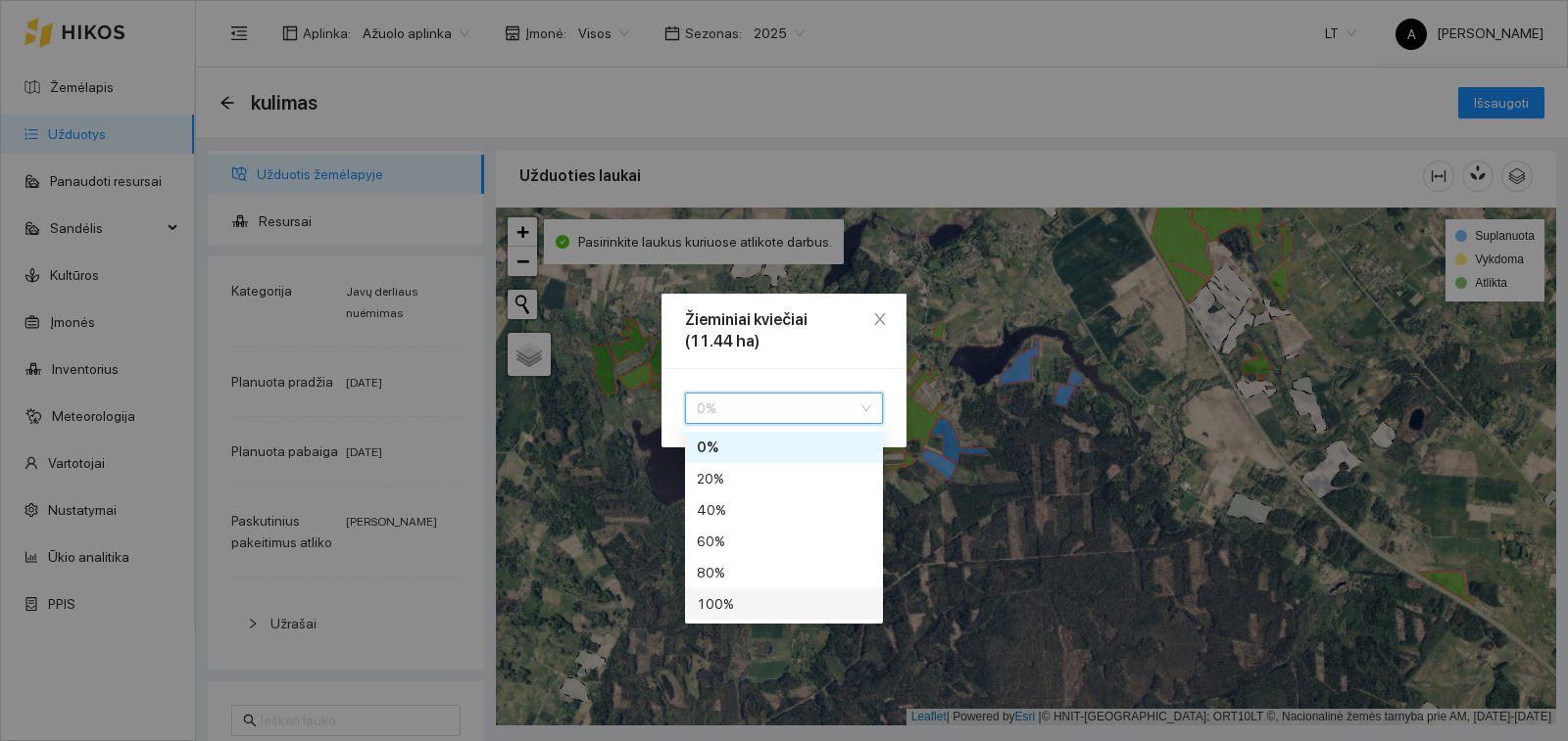
click at [826, 614] on div "100 %" at bounding box center [784, 604] width 174 height 22
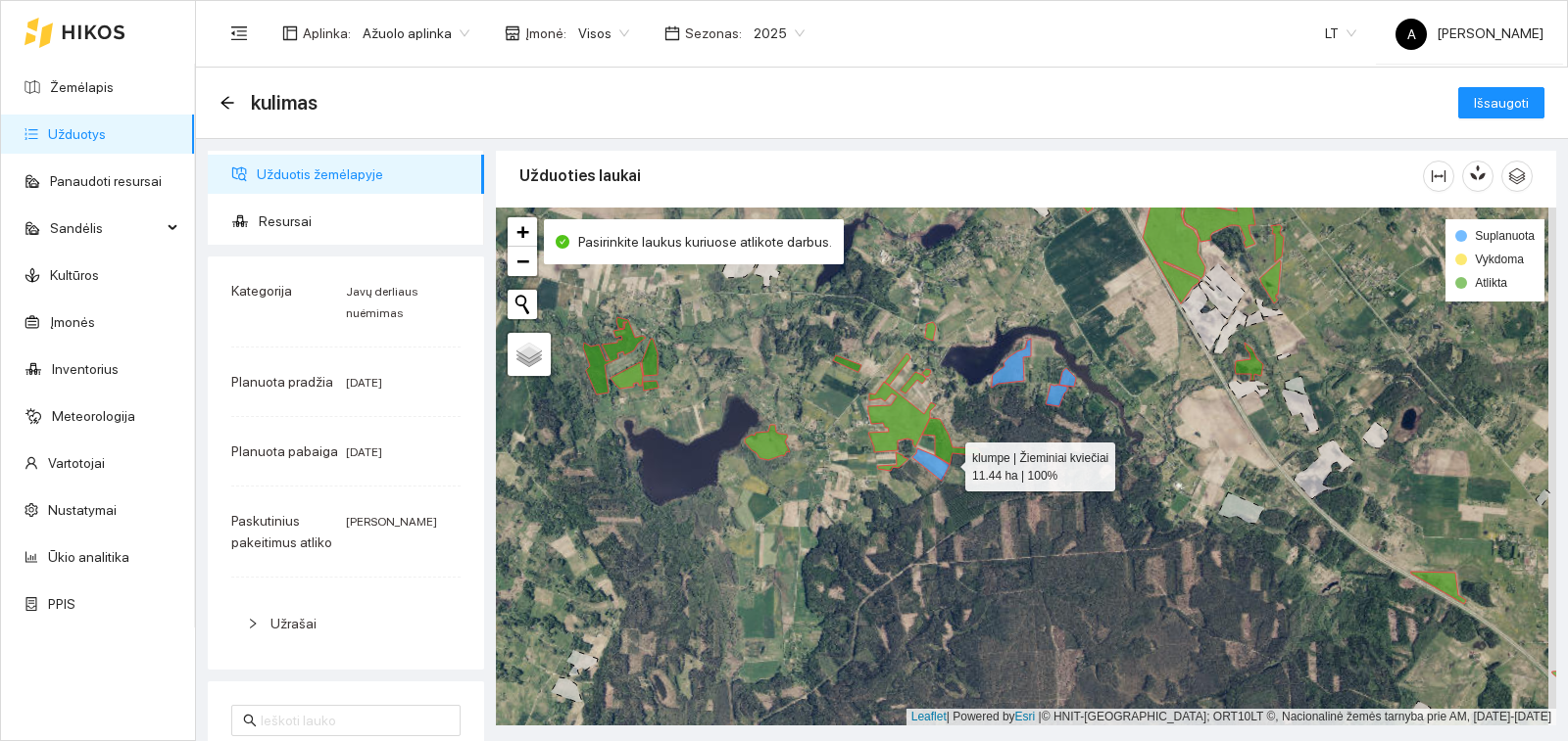
click at [949, 463] on icon at bounding box center [953, 441] width 61 height 46
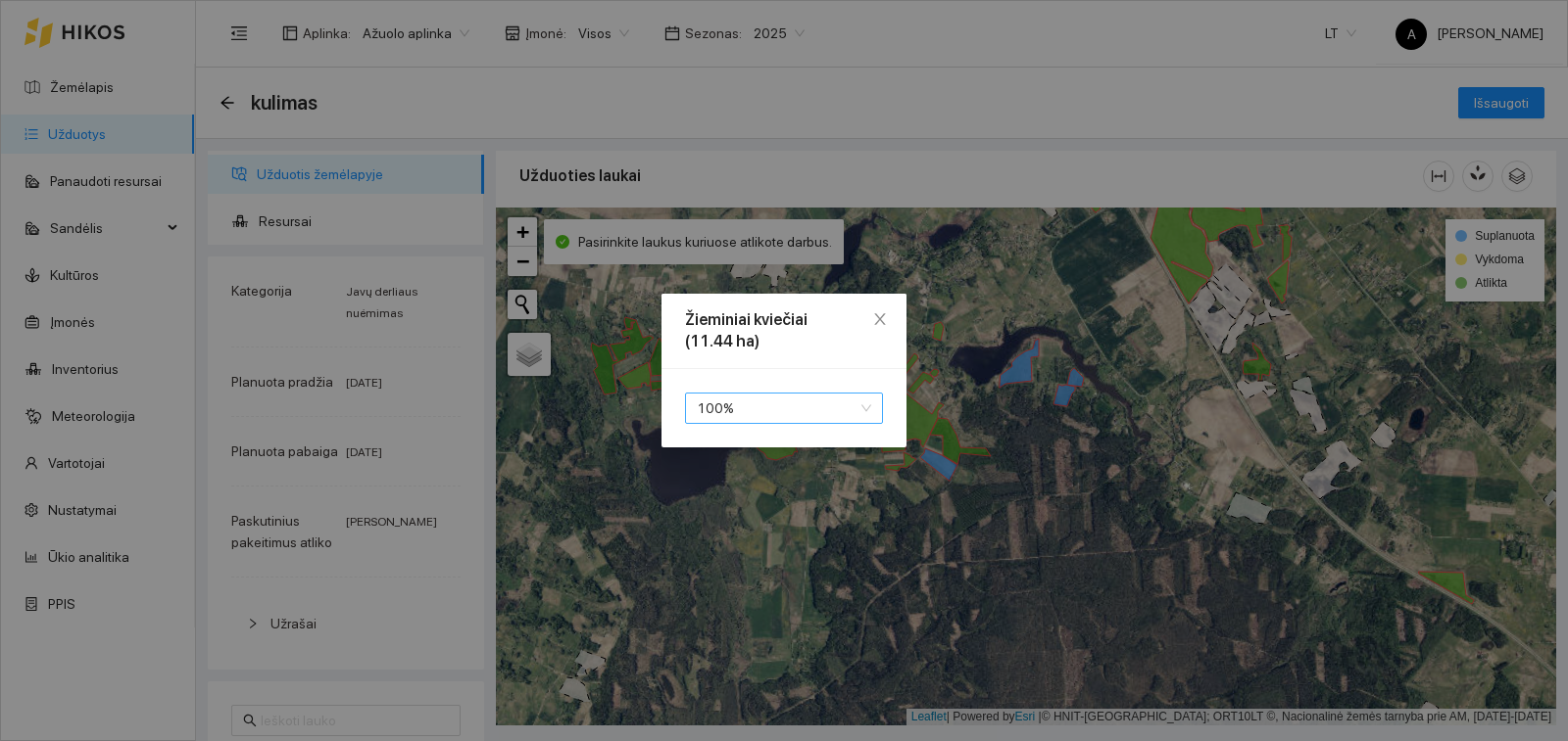
click at [831, 417] on span "100 %" at bounding box center [784, 408] width 174 height 30
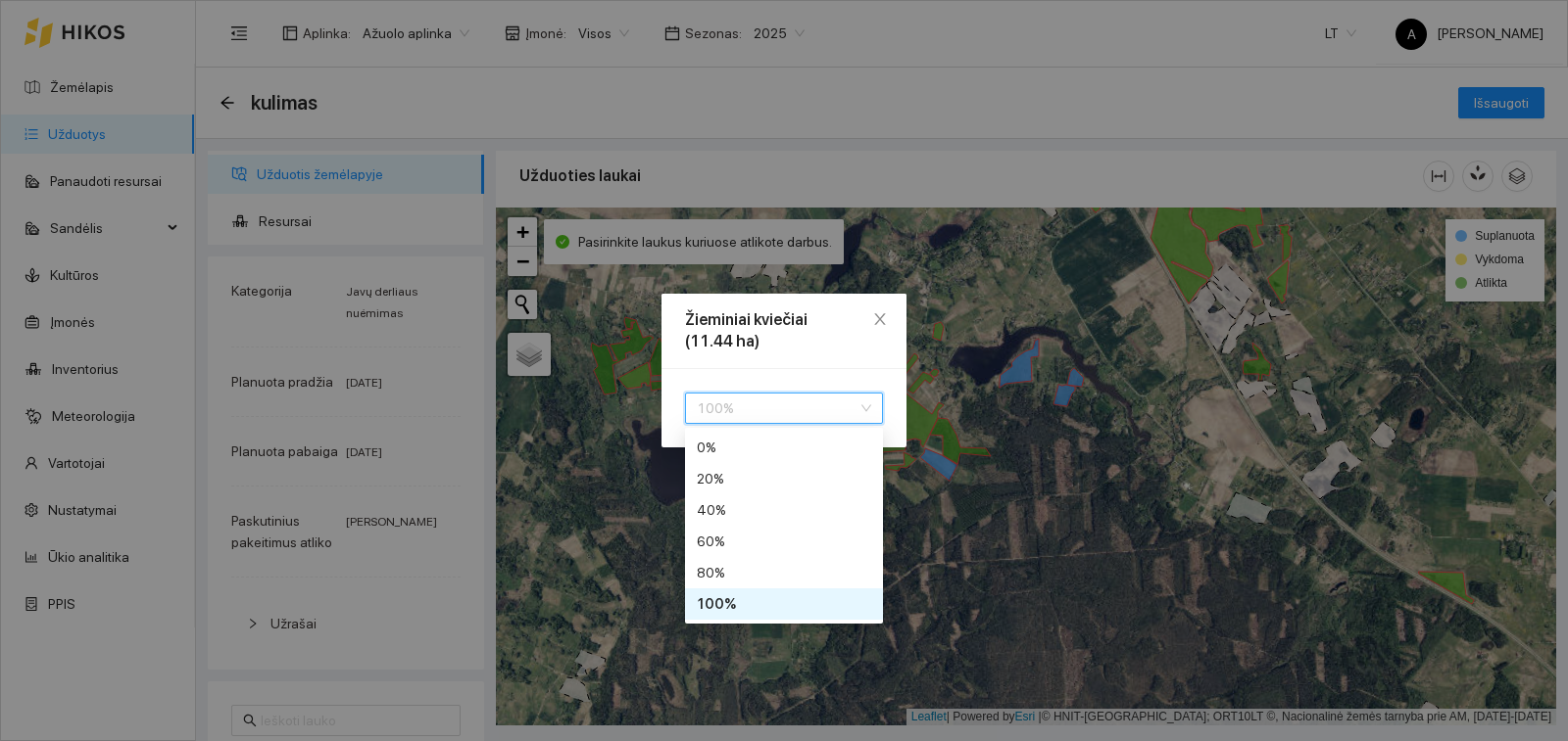
click at [810, 605] on div "100 %" at bounding box center [784, 604] width 174 height 22
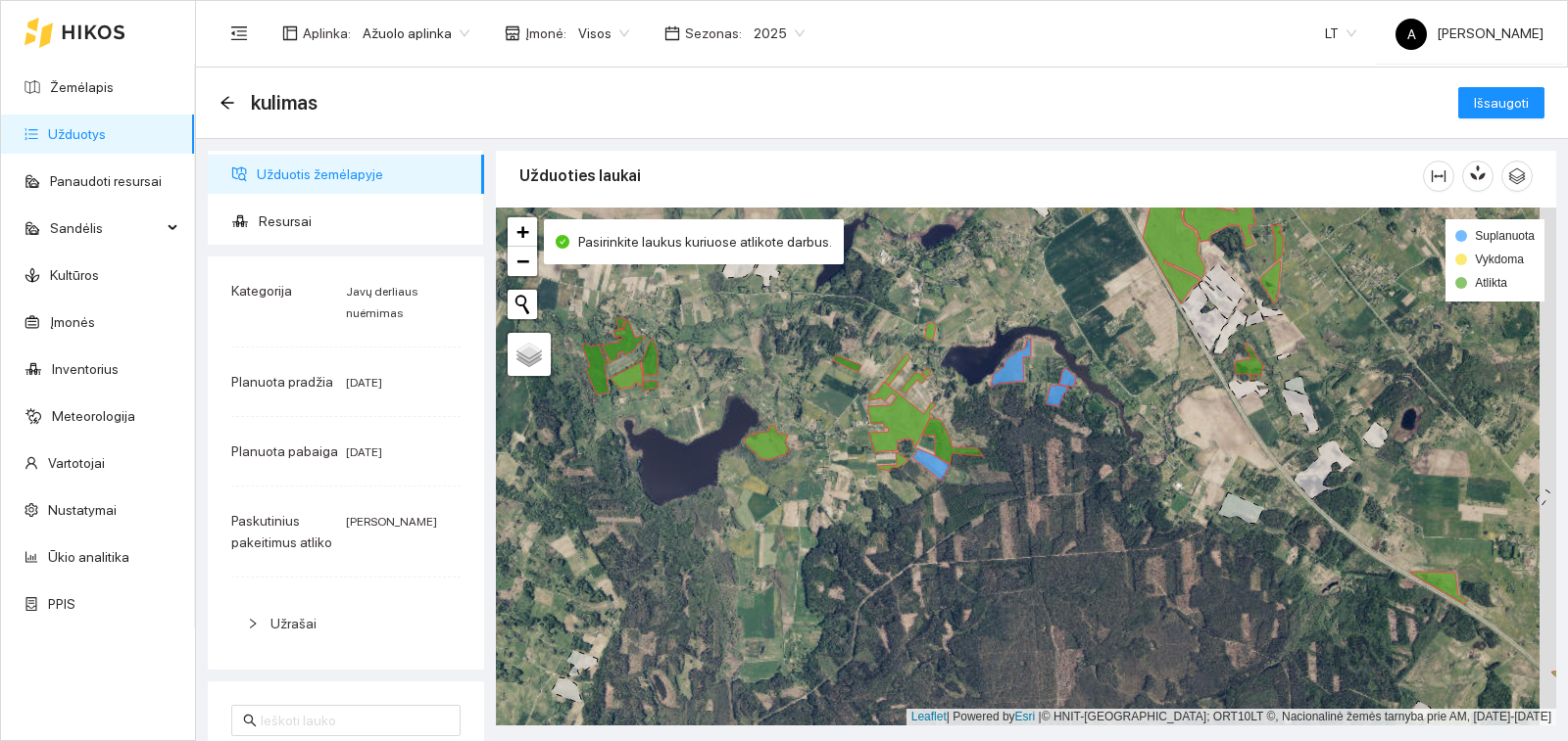
click at [903, 453] on div "klumpe | Žieminiai kviečiai 11.44 ha | 100% karužio | Žieminiai kviečiai 6.68 h…" at bounding box center [1026, 466] width 1060 height 519
click at [923, 456] on icon at bounding box center [931, 464] width 37 height 32
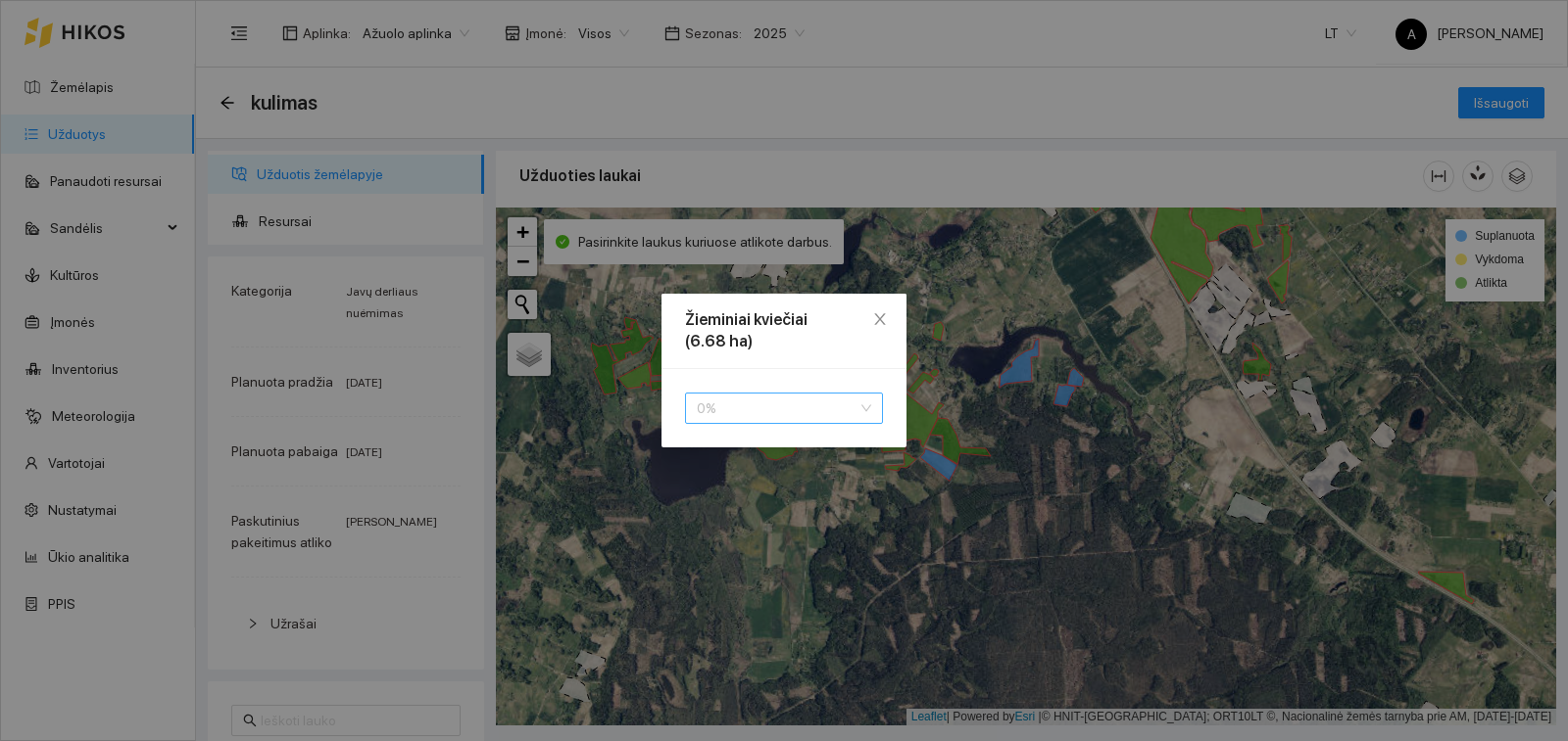
click at [816, 398] on span "0 %" at bounding box center [784, 408] width 174 height 30
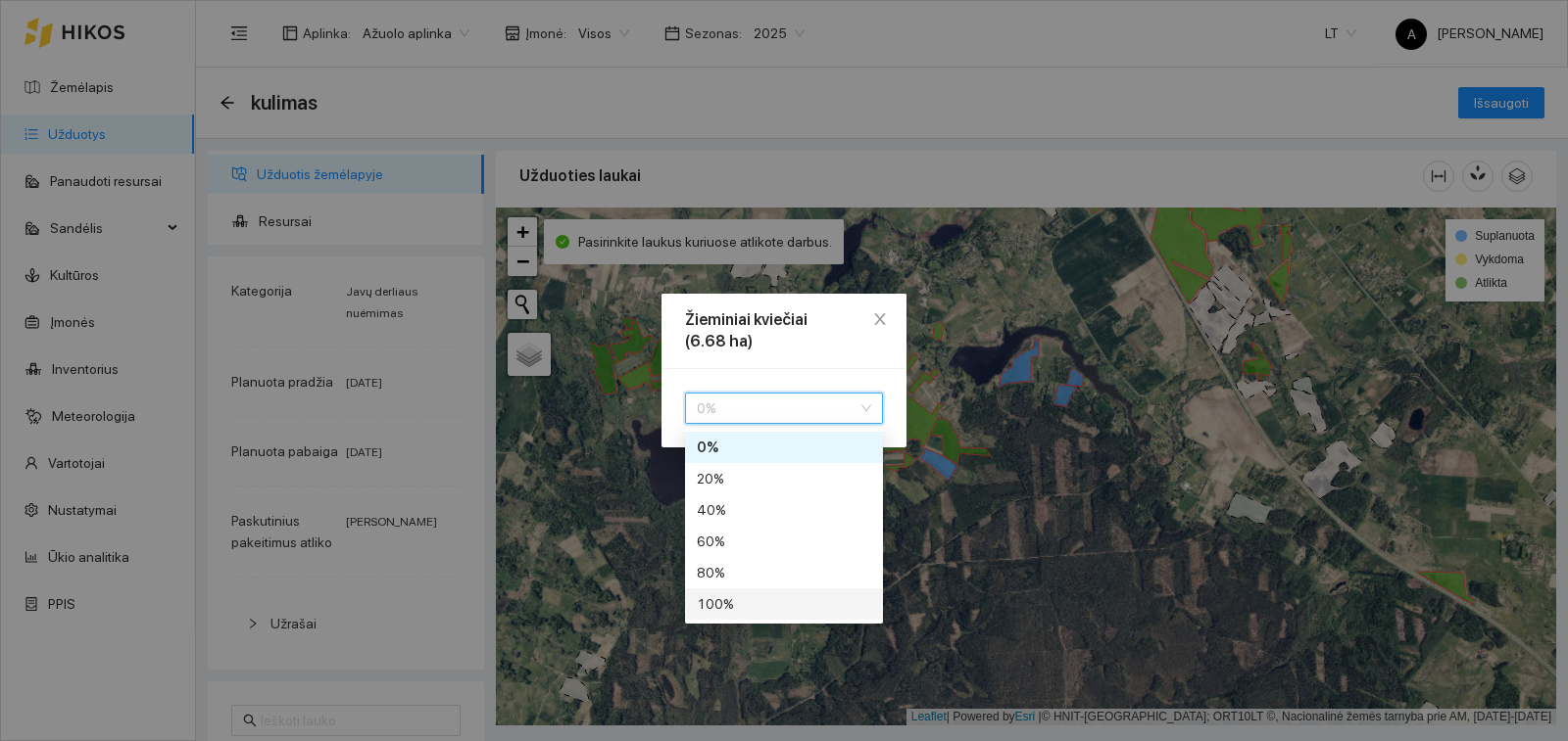
click at [810, 606] on div "100 %" at bounding box center [784, 604] width 174 height 22
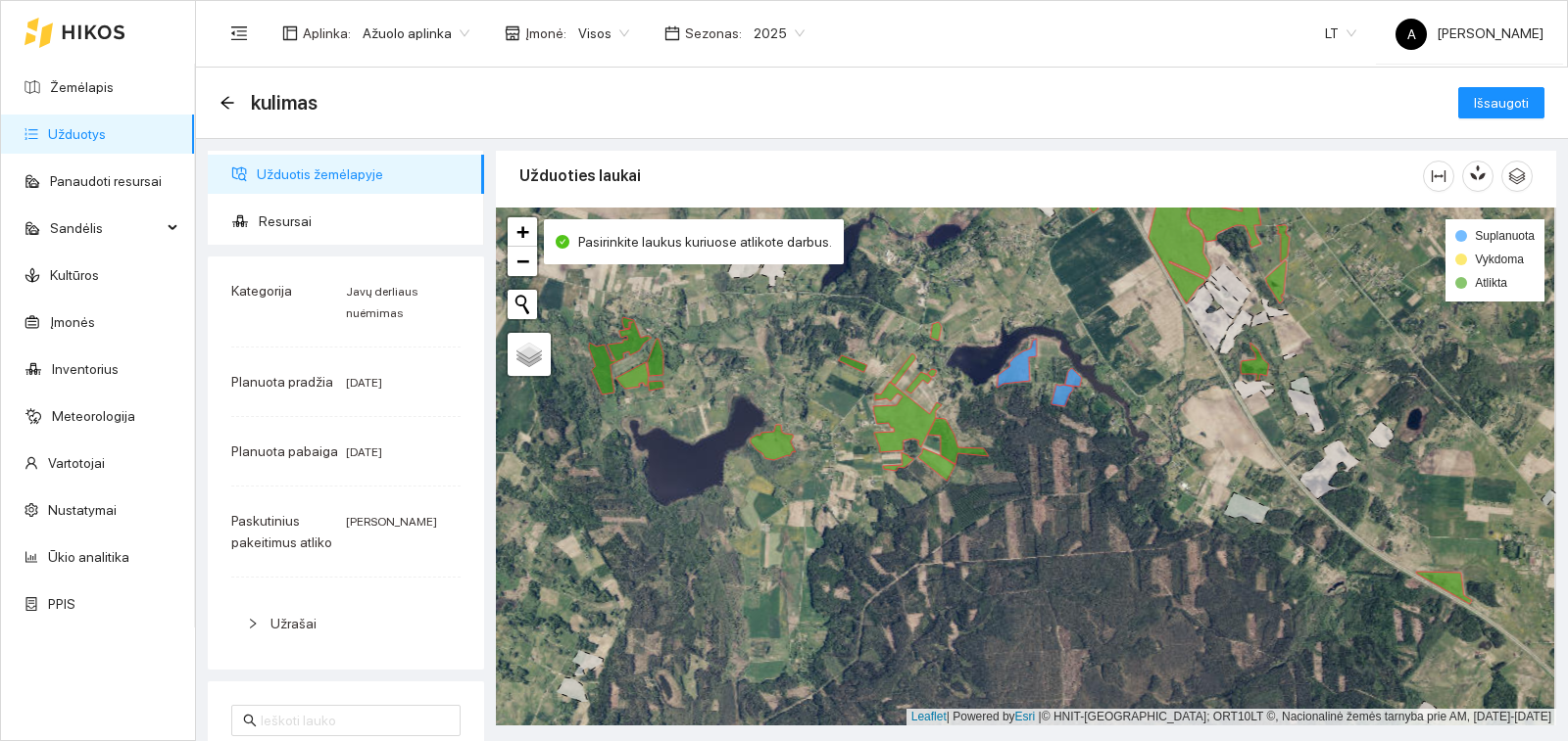
drag, startPoint x: 967, startPoint y: 447, endPoint x: 940, endPoint y: 504, distance: 63.1
click at [940, 504] on div "karužio | Žieminiai kviečiai 6.68 ha | 100% + − Nieko nerasta. Bandykite dar ka…" at bounding box center [1026, 466] width 1060 height 519
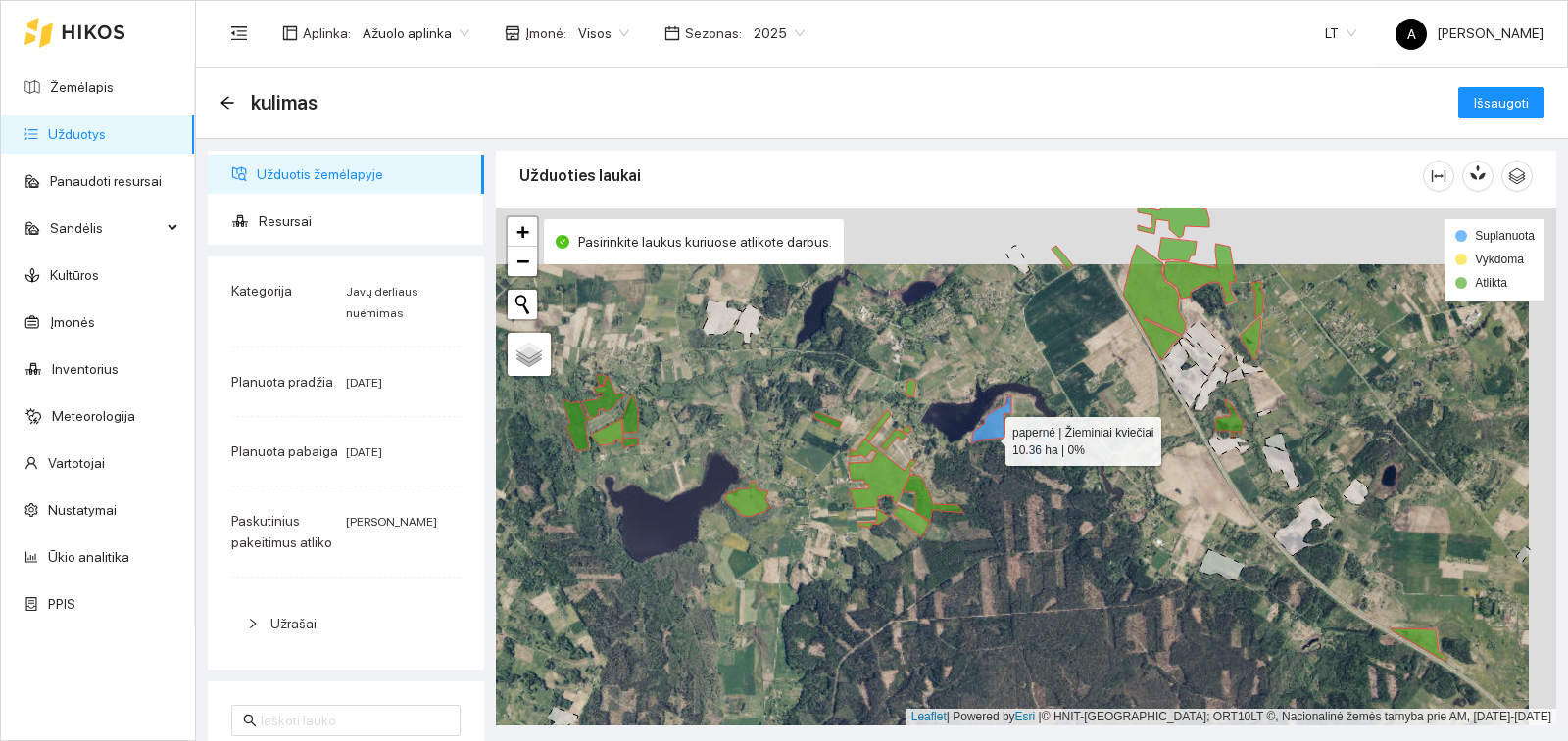
click at [987, 436] on icon at bounding box center [991, 420] width 39 height 49
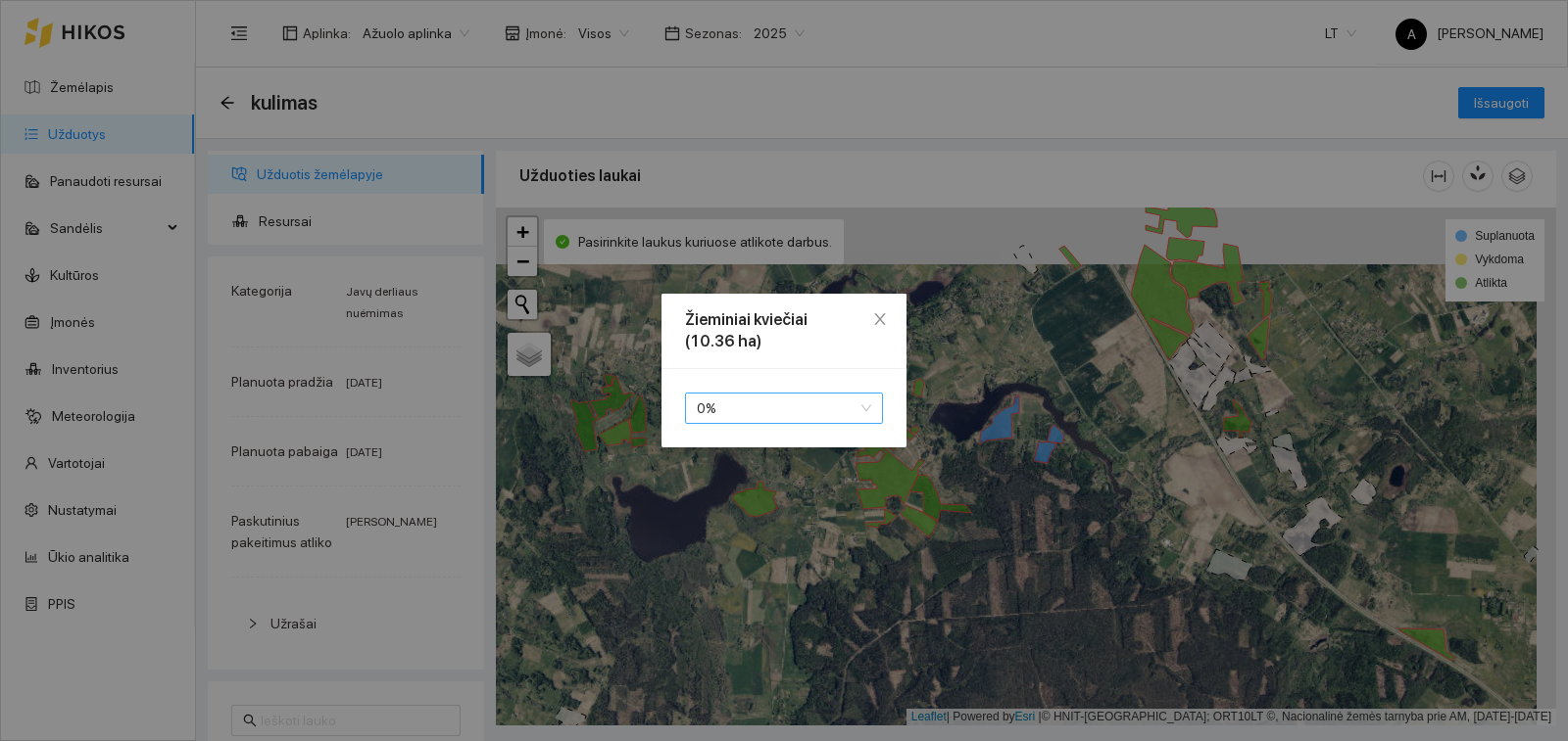
click at [818, 405] on span "0 %" at bounding box center [784, 408] width 174 height 30
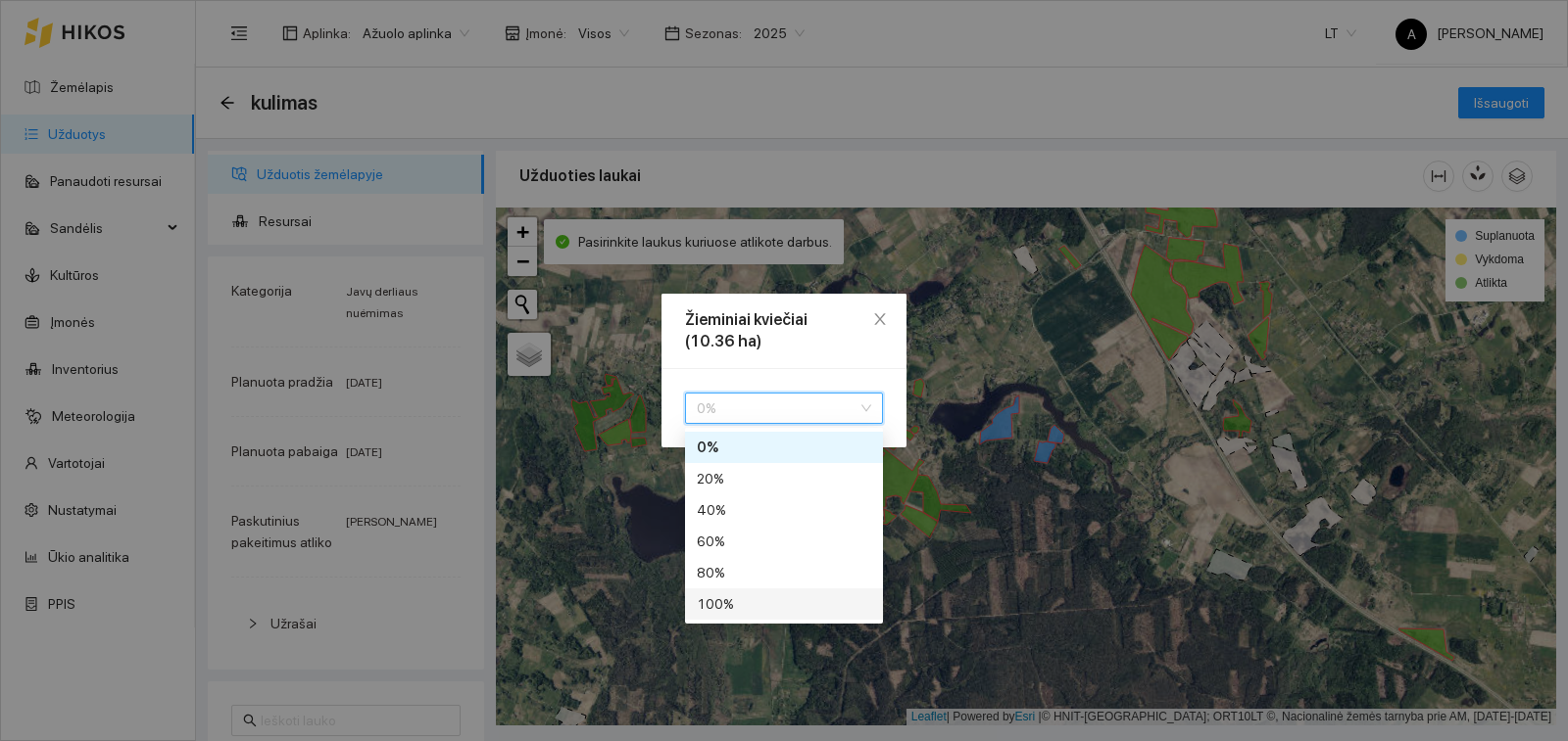
click at [808, 602] on div "100 %" at bounding box center [784, 604] width 174 height 22
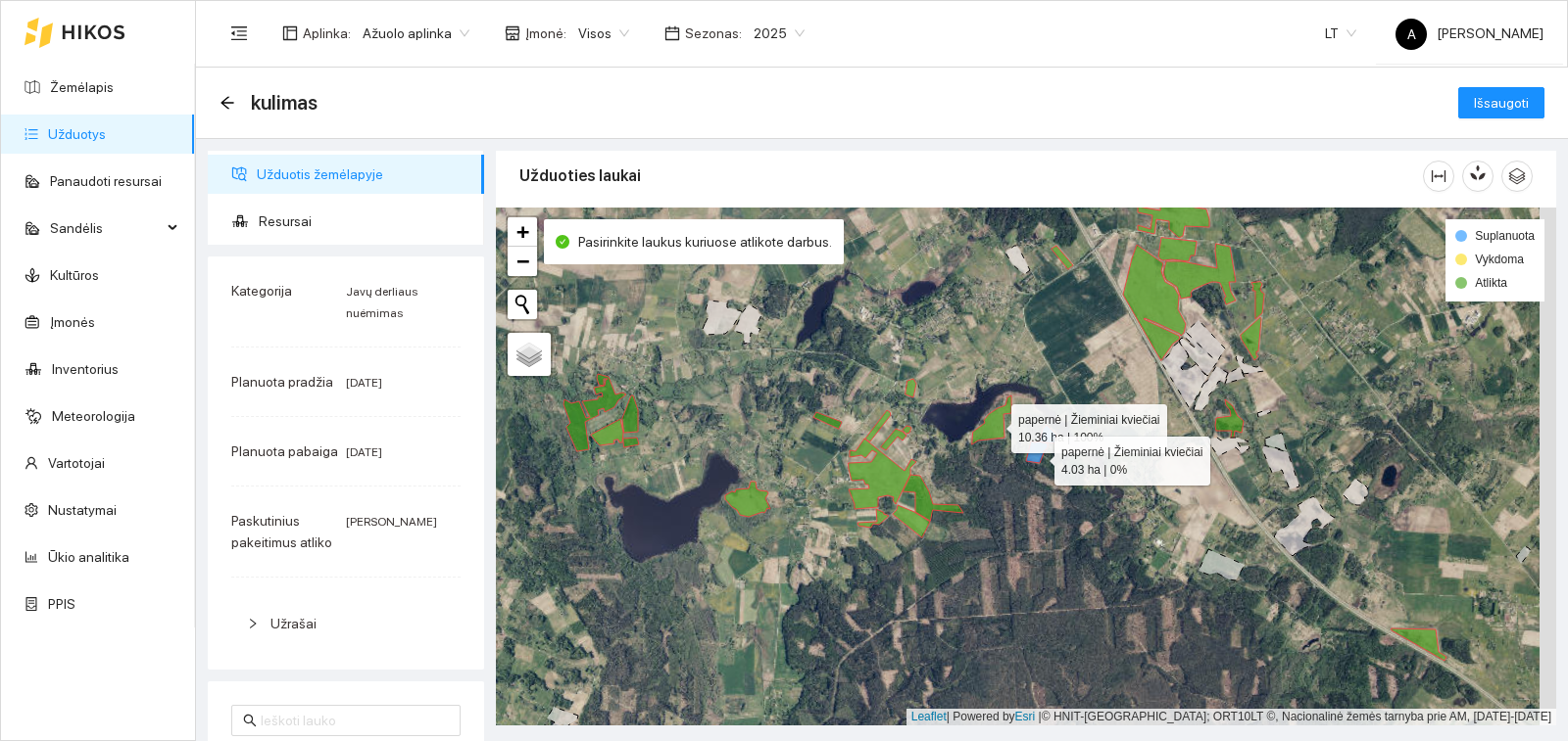
click at [1036, 457] on icon at bounding box center [1036, 453] width 22 height 22
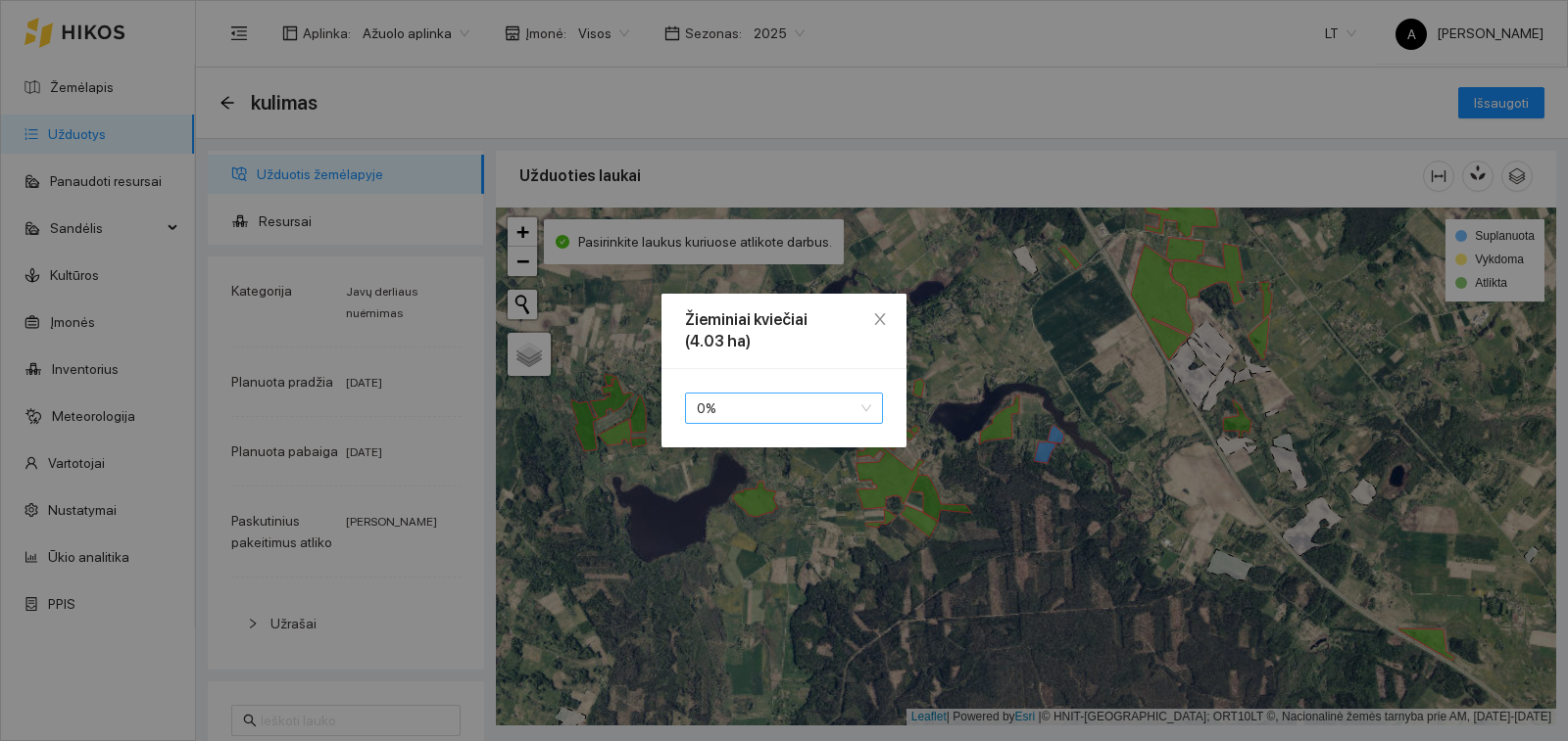
click at [798, 406] on span "0 %" at bounding box center [784, 408] width 174 height 30
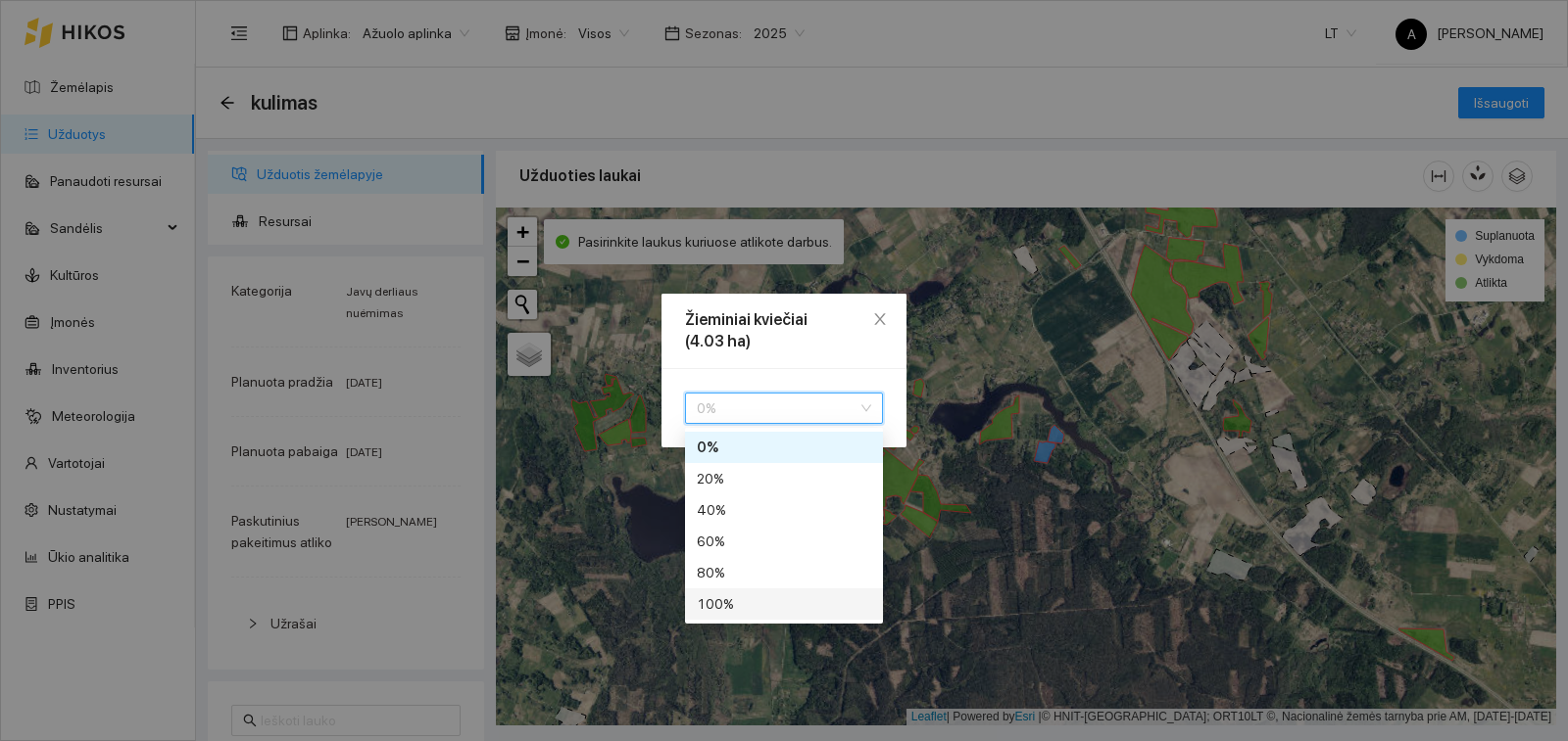
click at [812, 612] on div "100 %" at bounding box center [784, 604] width 174 height 22
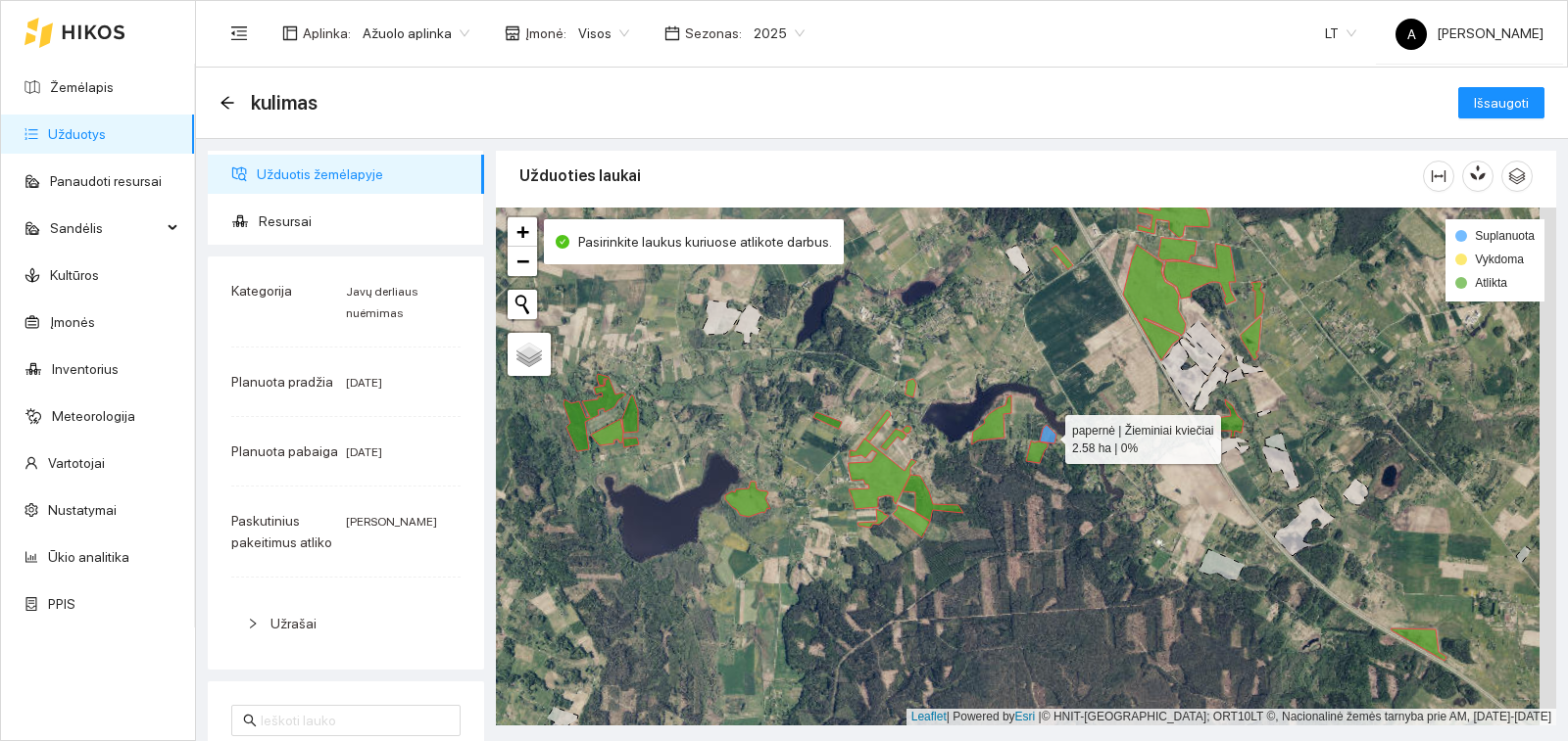
click at [1049, 432] on icon at bounding box center [1047, 434] width 17 height 19
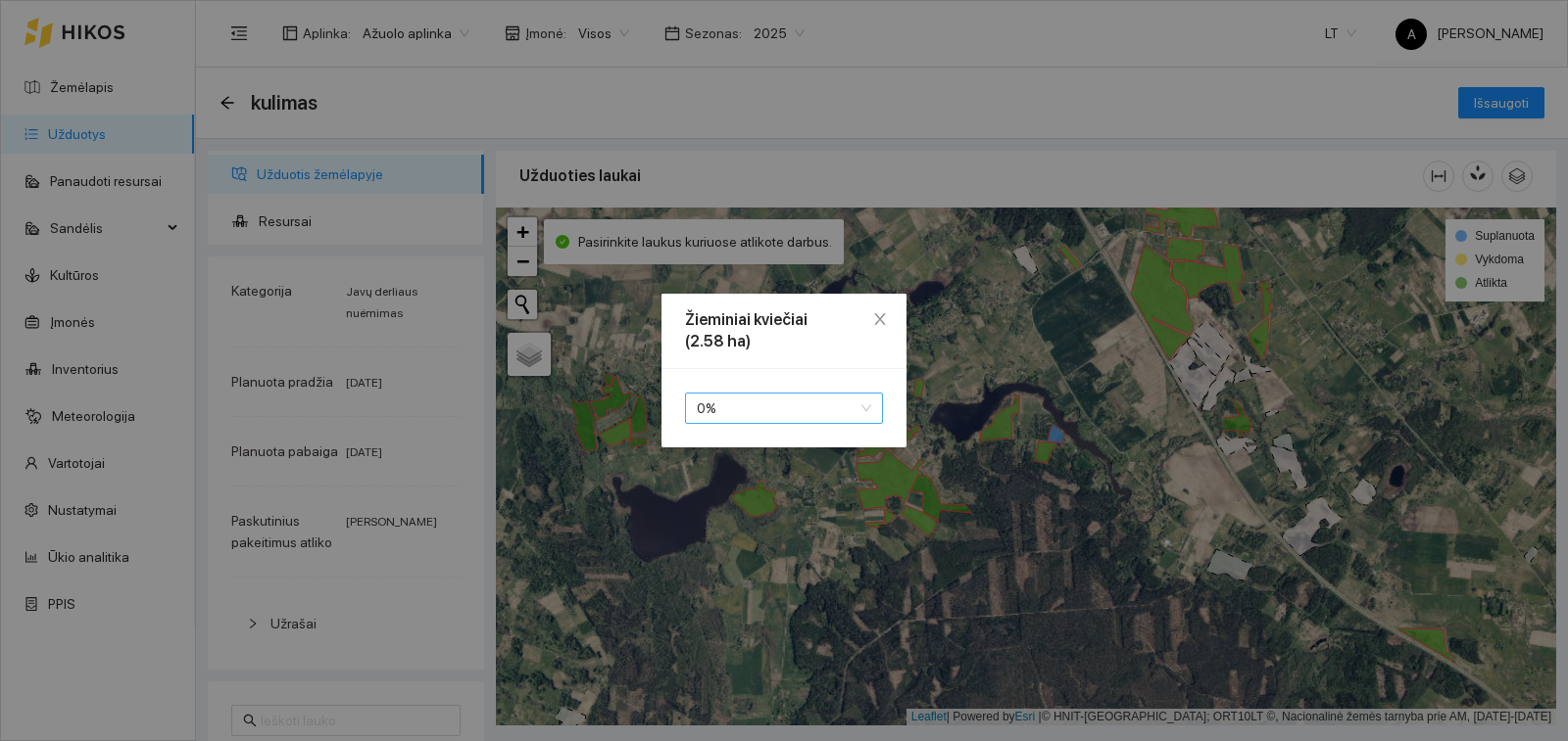
click at [846, 405] on span "0 %" at bounding box center [784, 408] width 174 height 30
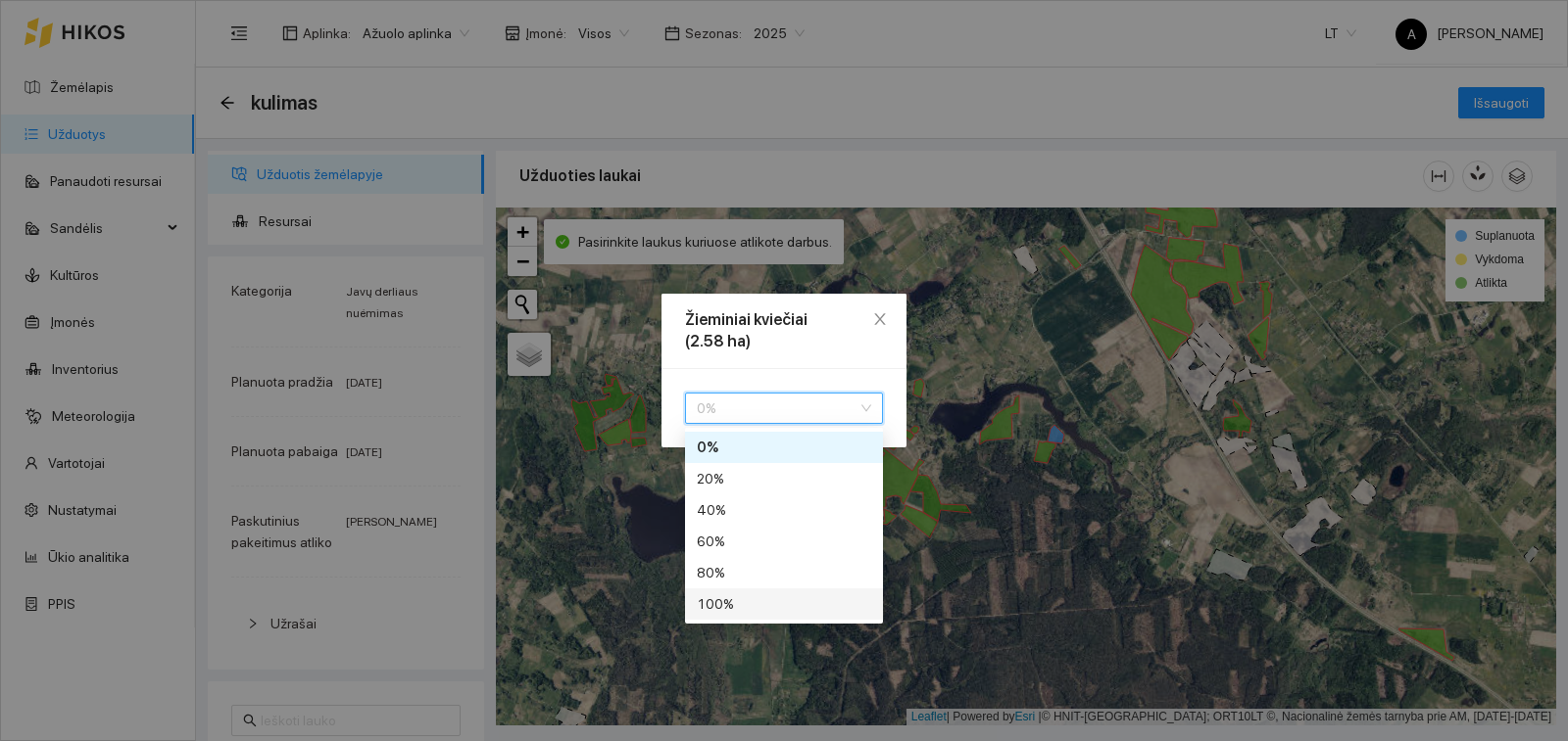
click at [815, 605] on div "100 %" at bounding box center [784, 604] width 174 height 22
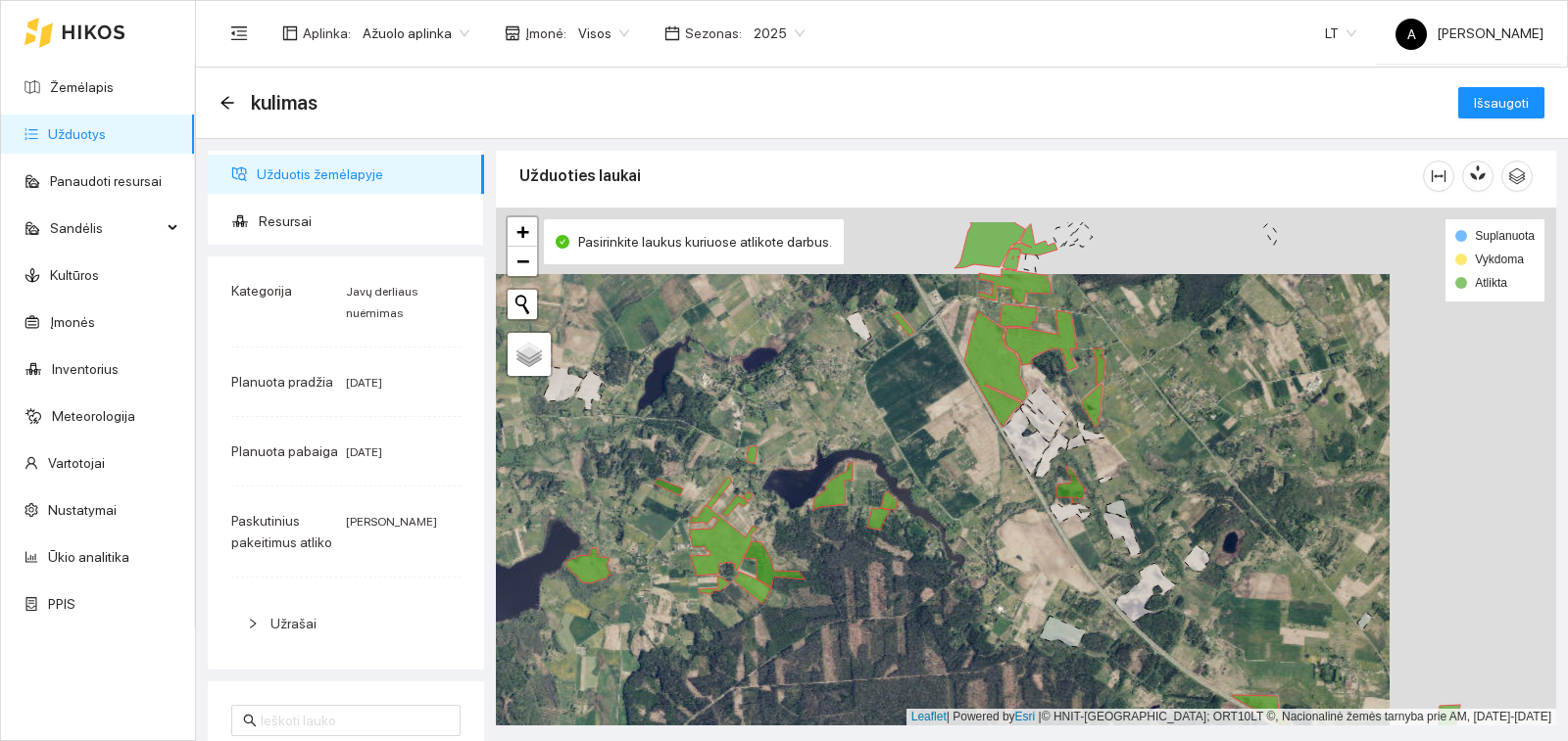
drag, startPoint x: 1118, startPoint y: 461, endPoint x: 941, endPoint y: 529, distance: 189.6
click at [943, 529] on div "+ − Nieko nerasta. Bandykite dar kartą. Žemėlapis Palydovas Leaflet | Powered b…" at bounding box center [1026, 466] width 1060 height 519
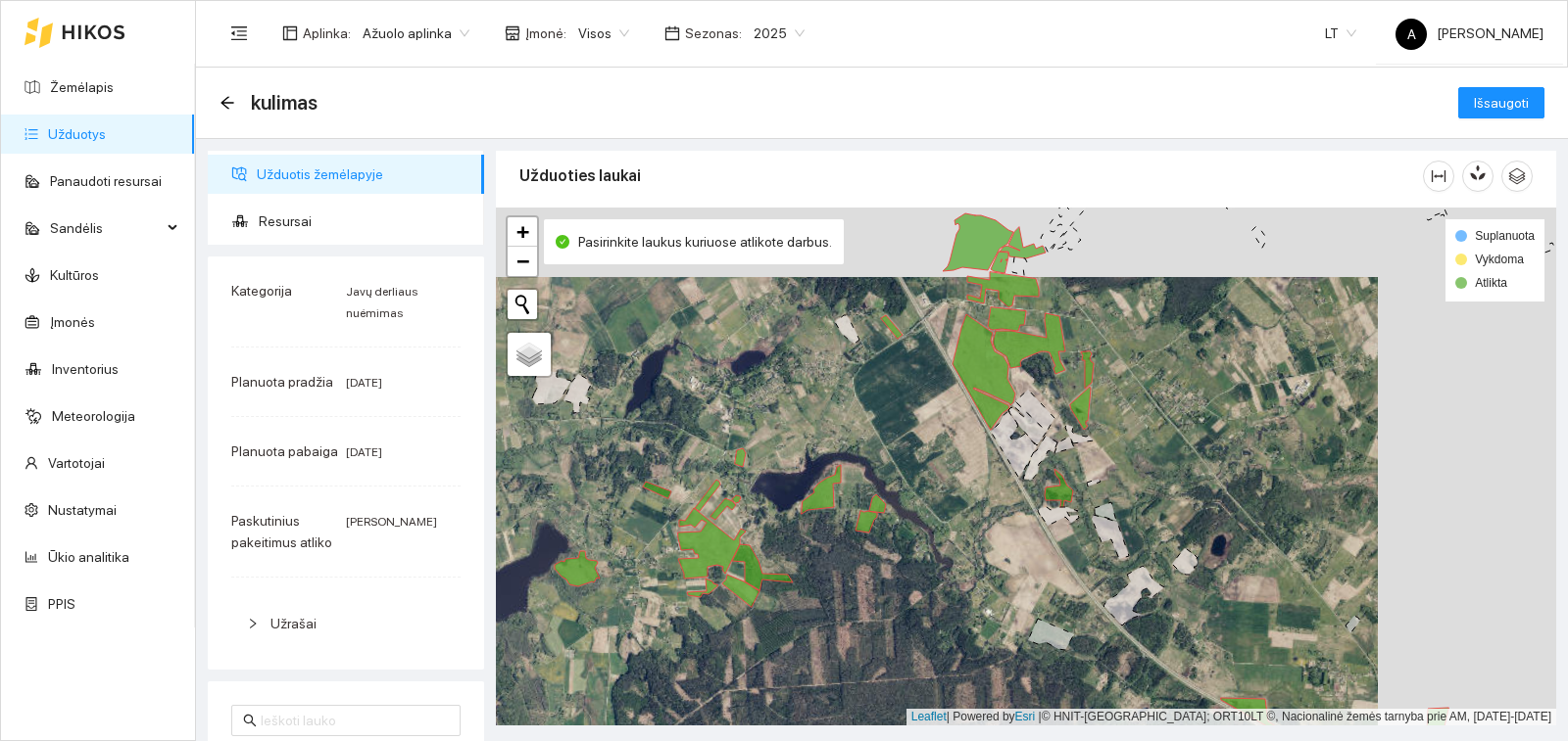
drag, startPoint x: 1026, startPoint y: 362, endPoint x: 910, endPoint y: 557, distance: 226.9
click at [910, 557] on div "Žarnavagiu didysis | Žieminiai kviečiai 47.5 ha | 100% + − Nieko nerasta. Bandy…" at bounding box center [1026, 466] width 1060 height 519
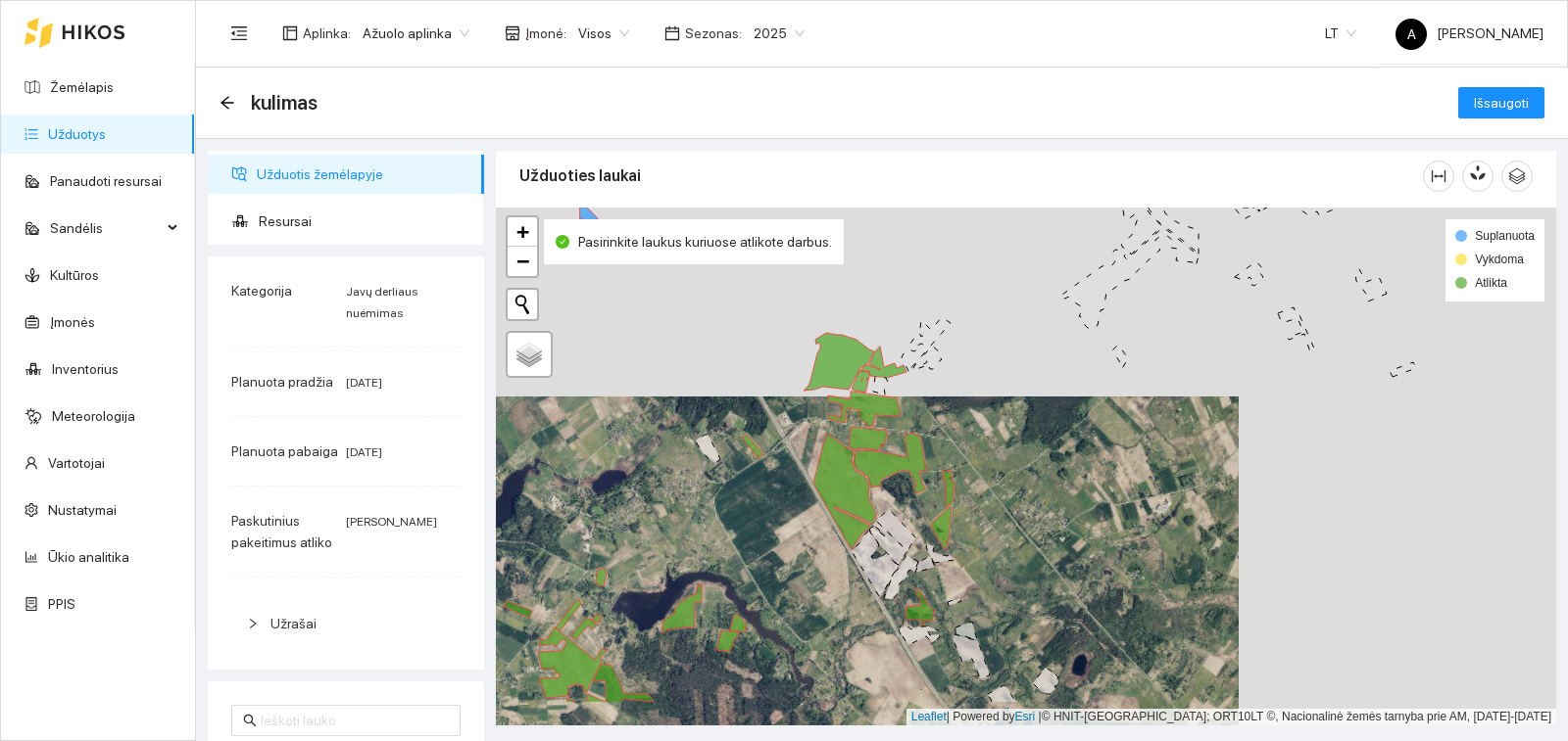
drag, startPoint x: 883, startPoint y: 600, endPoint x: 1036, endPoint y: 678, distance: 171.7
click at [876, 549] on icon at bounding box center [845, 491] width 63 height 115
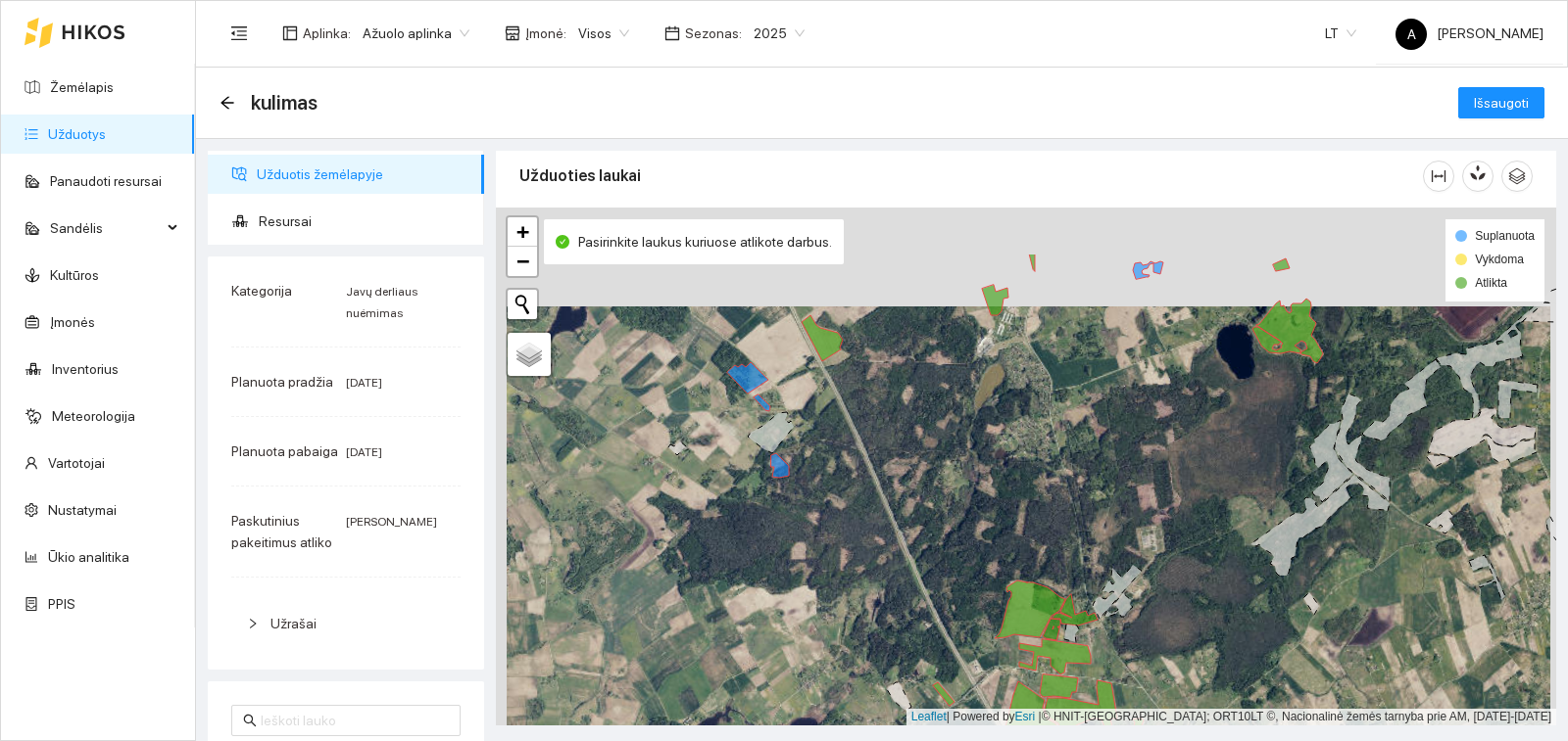
drag, startPoint x: 818, startPoint y: 356, endPoint x: 829, endPoint y: 466, distance: 110.5
click at [829, 465] on div "+ − Nieko nerasta. Bandykite dar kartą. Žemėlapis Palydovas Leaflet | Powered b…" at bounding box center [1026, 466] width 1060 height 519
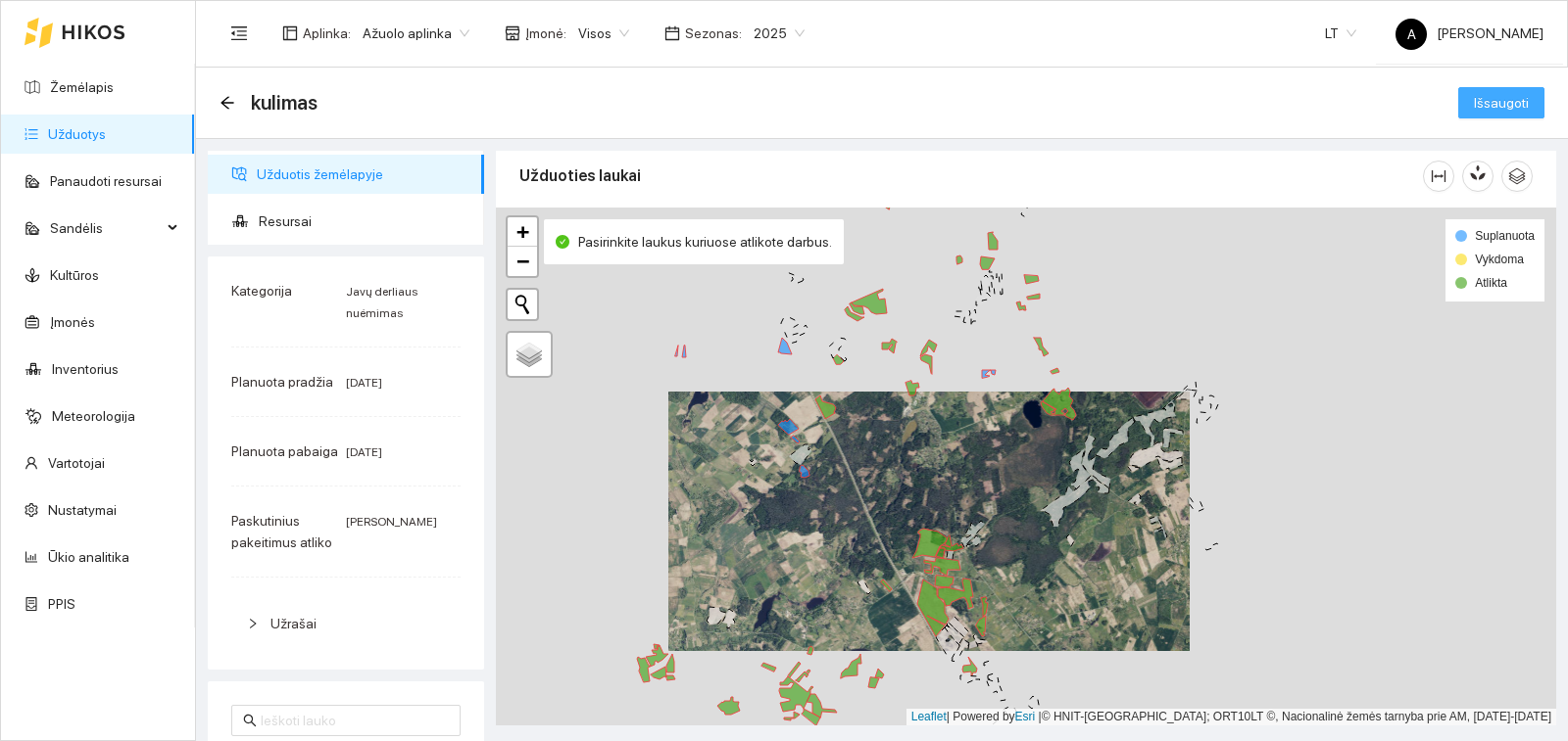
click at [1474, 111] on span "Išsaugoti" at bounding box center [1501, 103] width 55 height 22
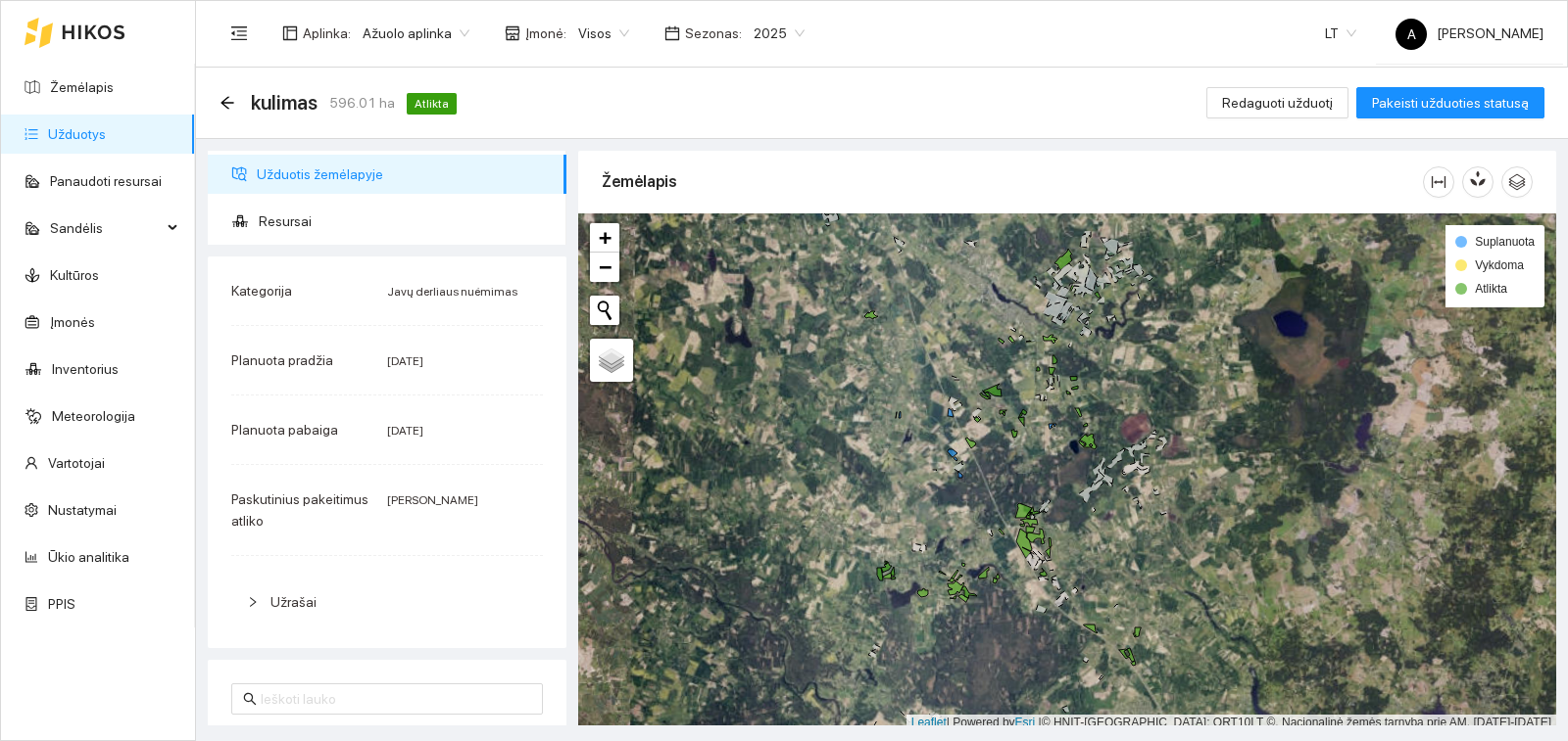
click at [104, 129] on link "Užduotys" at bounding box center [77, 134] width 58 height 16
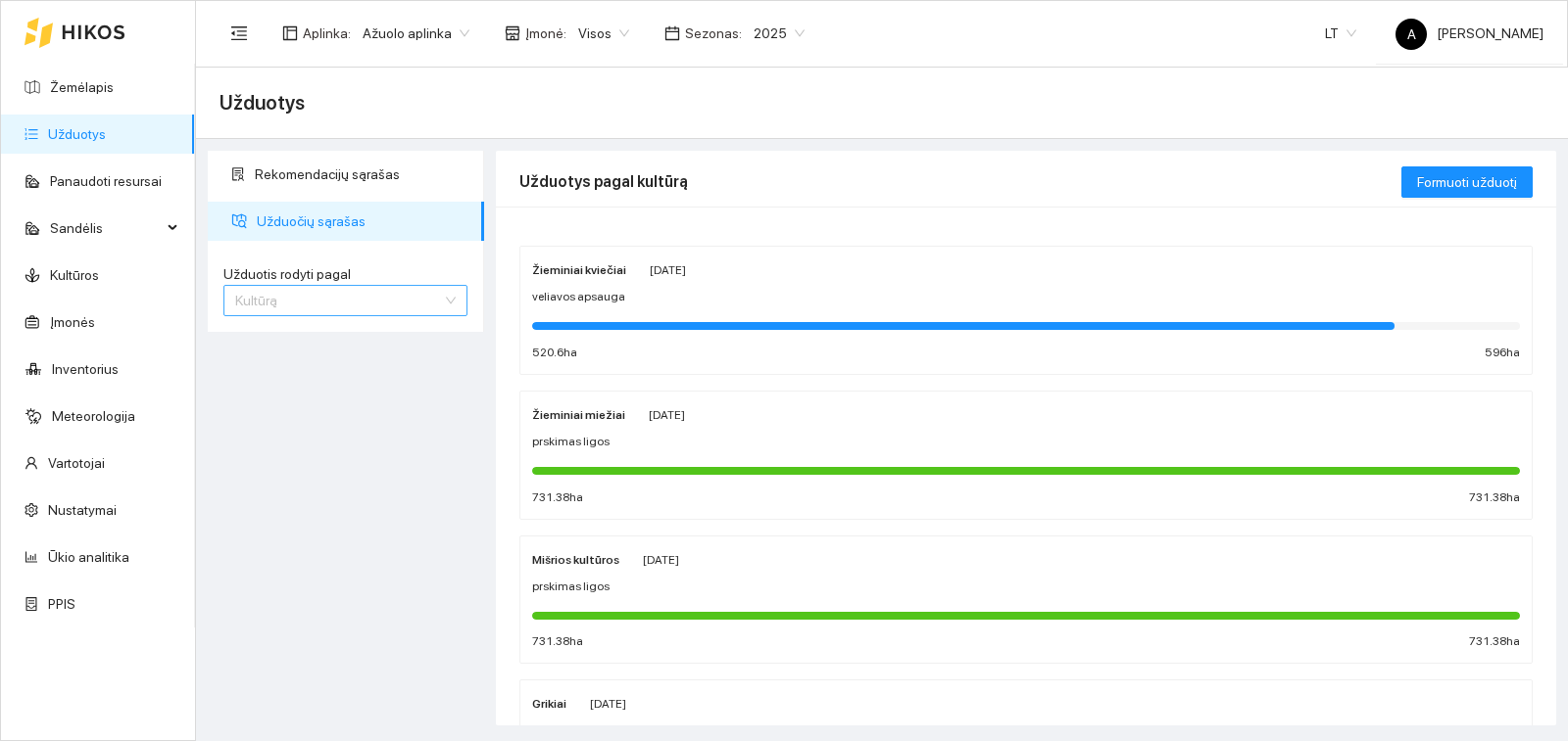
click at [316, 286] on span "Kultūrą" at bounding box center [345, 301] width 220 height 30
click at [316, 348] on div "Užduotį" at bounding box center [345, 340] width 220 height 22
